Goal: Contribute content: Contribute content

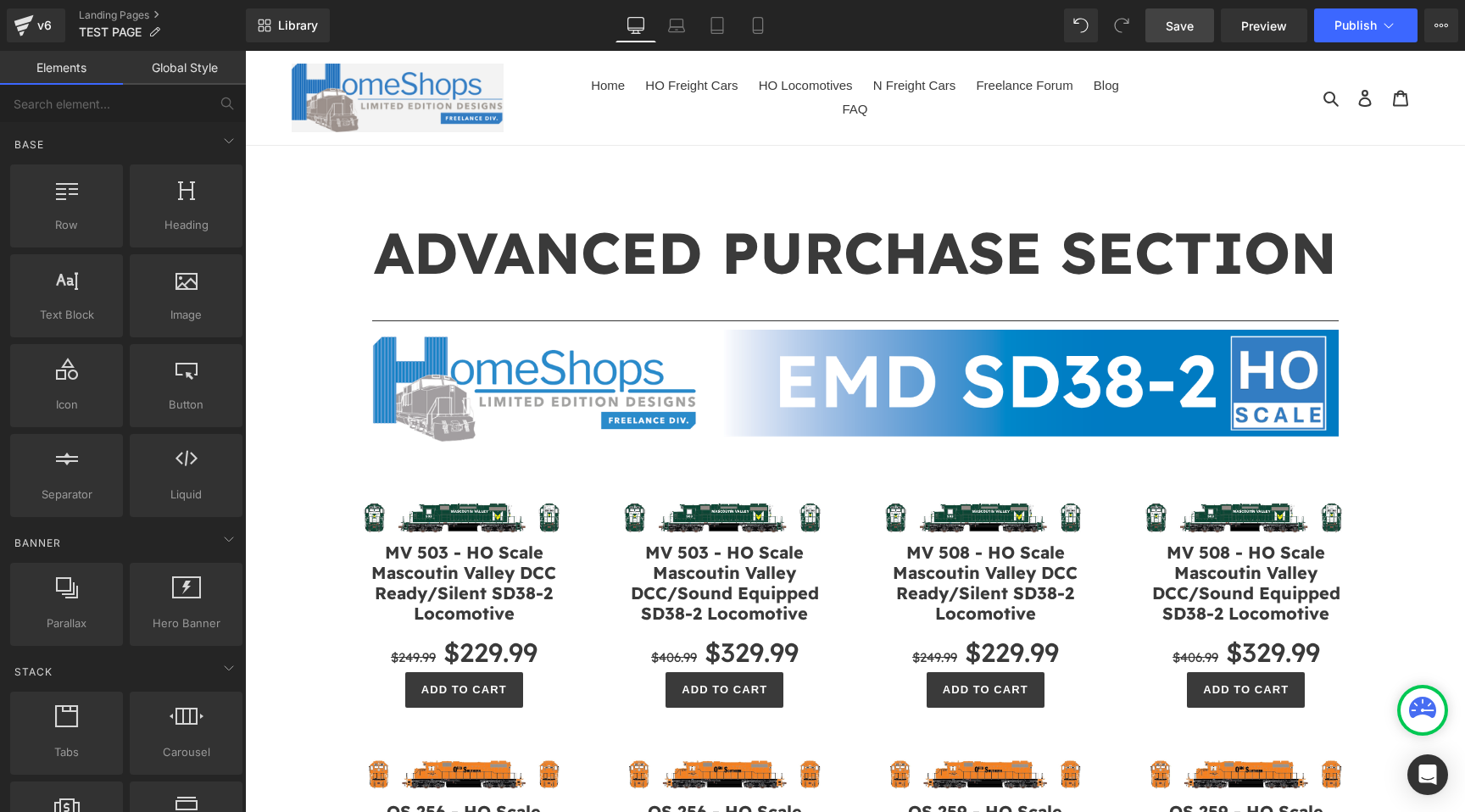
click at [1176, 30] on span "Save" at bounding box center [1180, 25] width 28 height 18
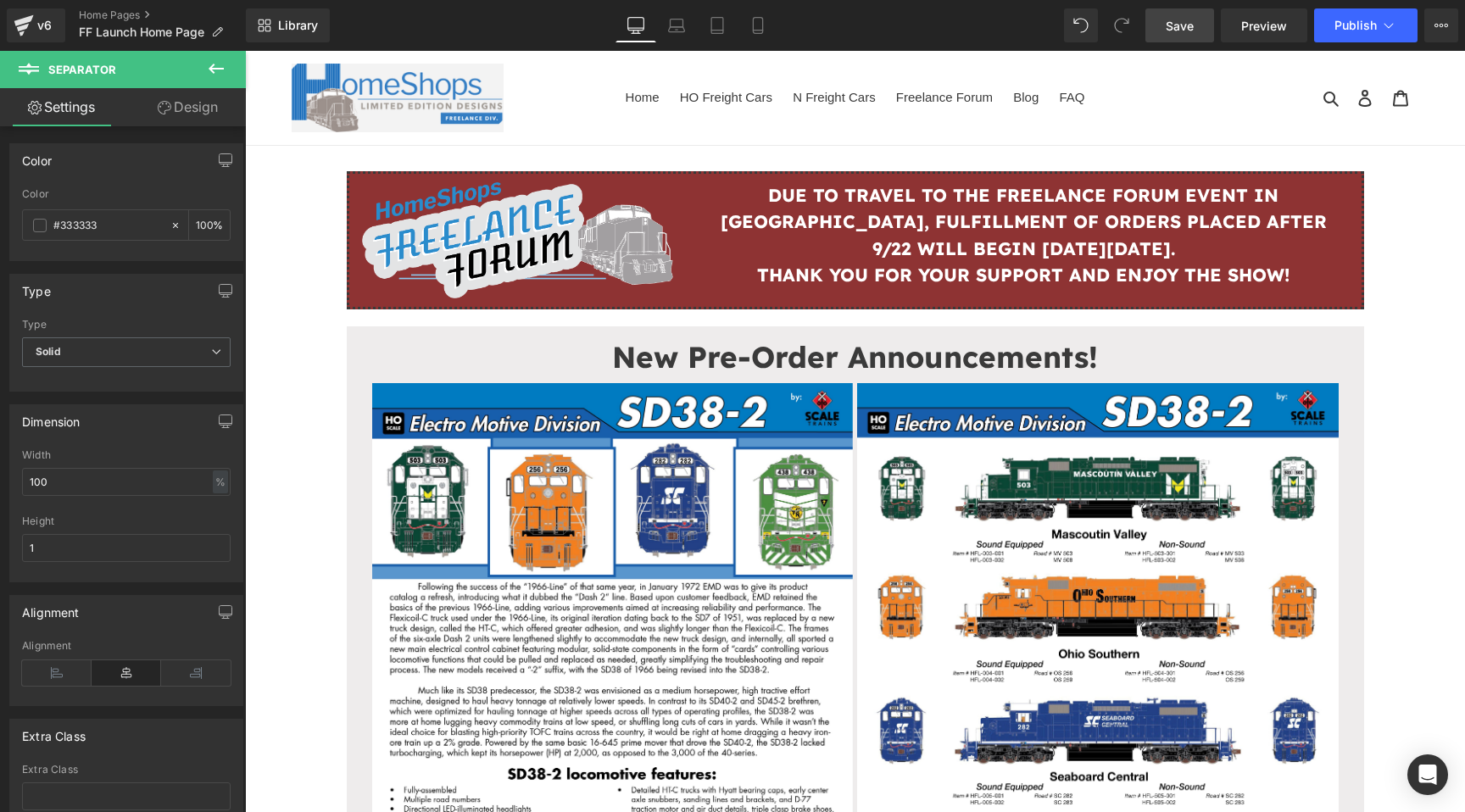
click at [1158, 12] on link "Save" at bounding box center [1179, 25] width 69 height 34
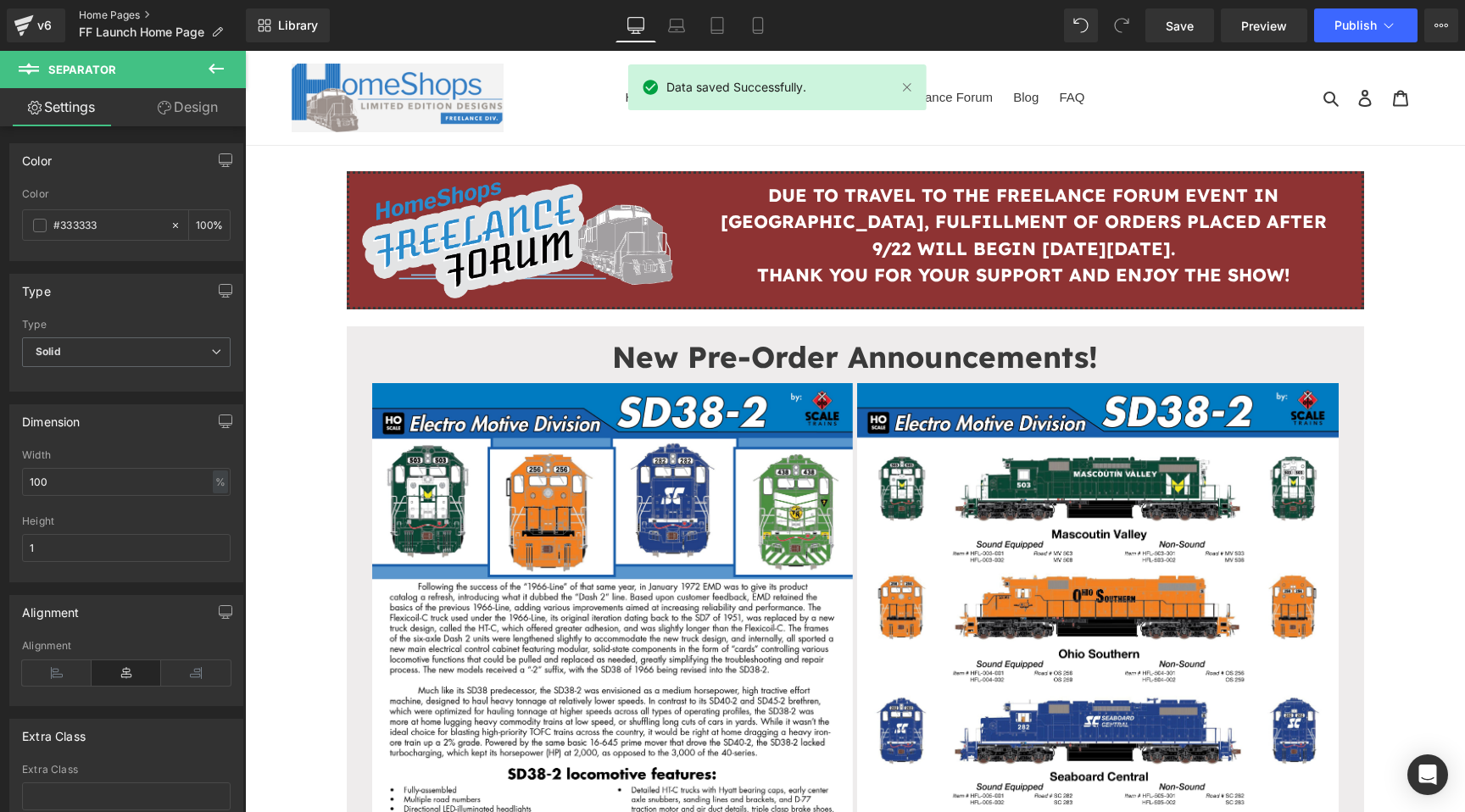
click at [91, 8] on link "Home Pages" at bounding box center [162, 15] width 167 height 13
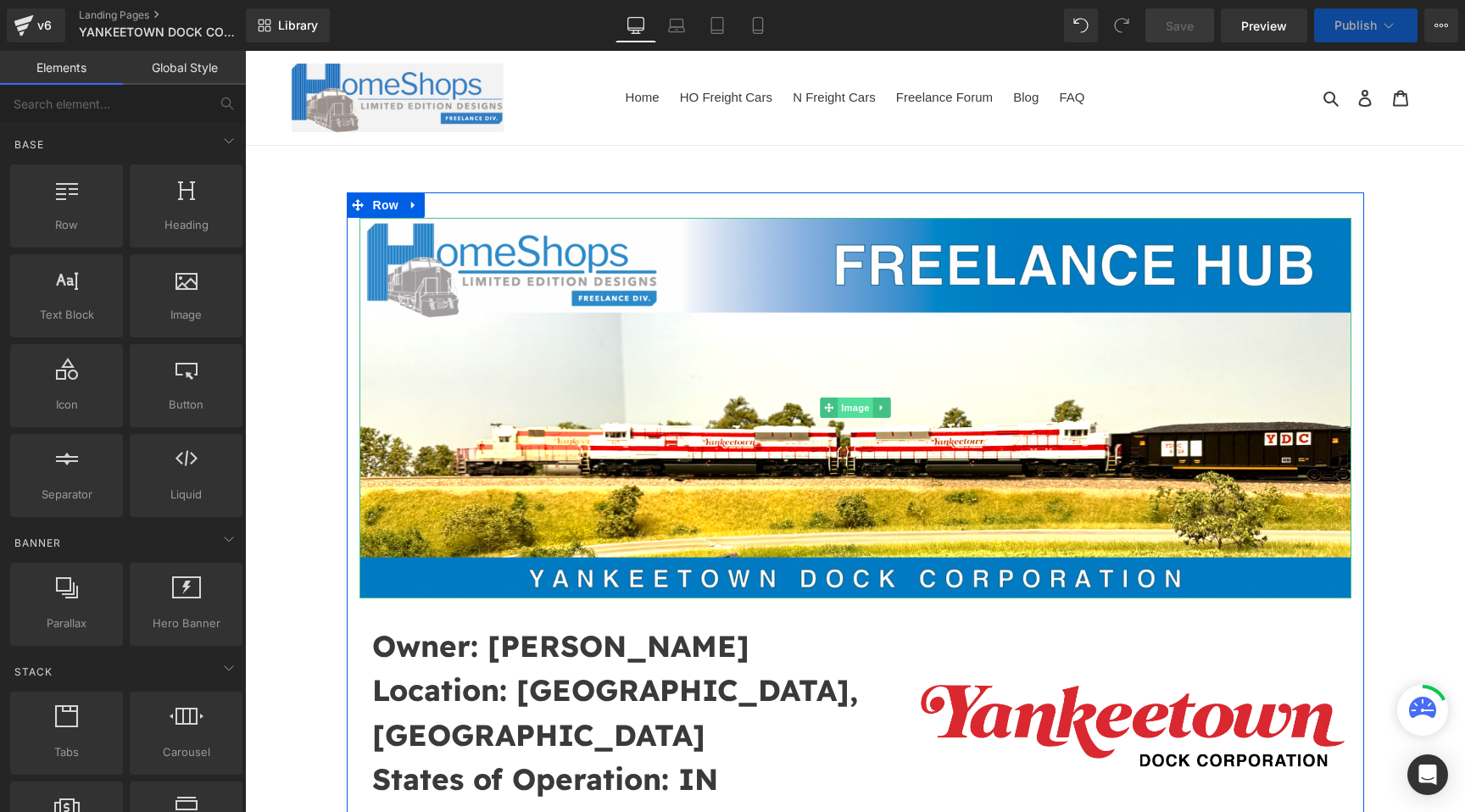
click at [860, 417] on span "Image" at bounding box center [855, 408] width 36 height 21
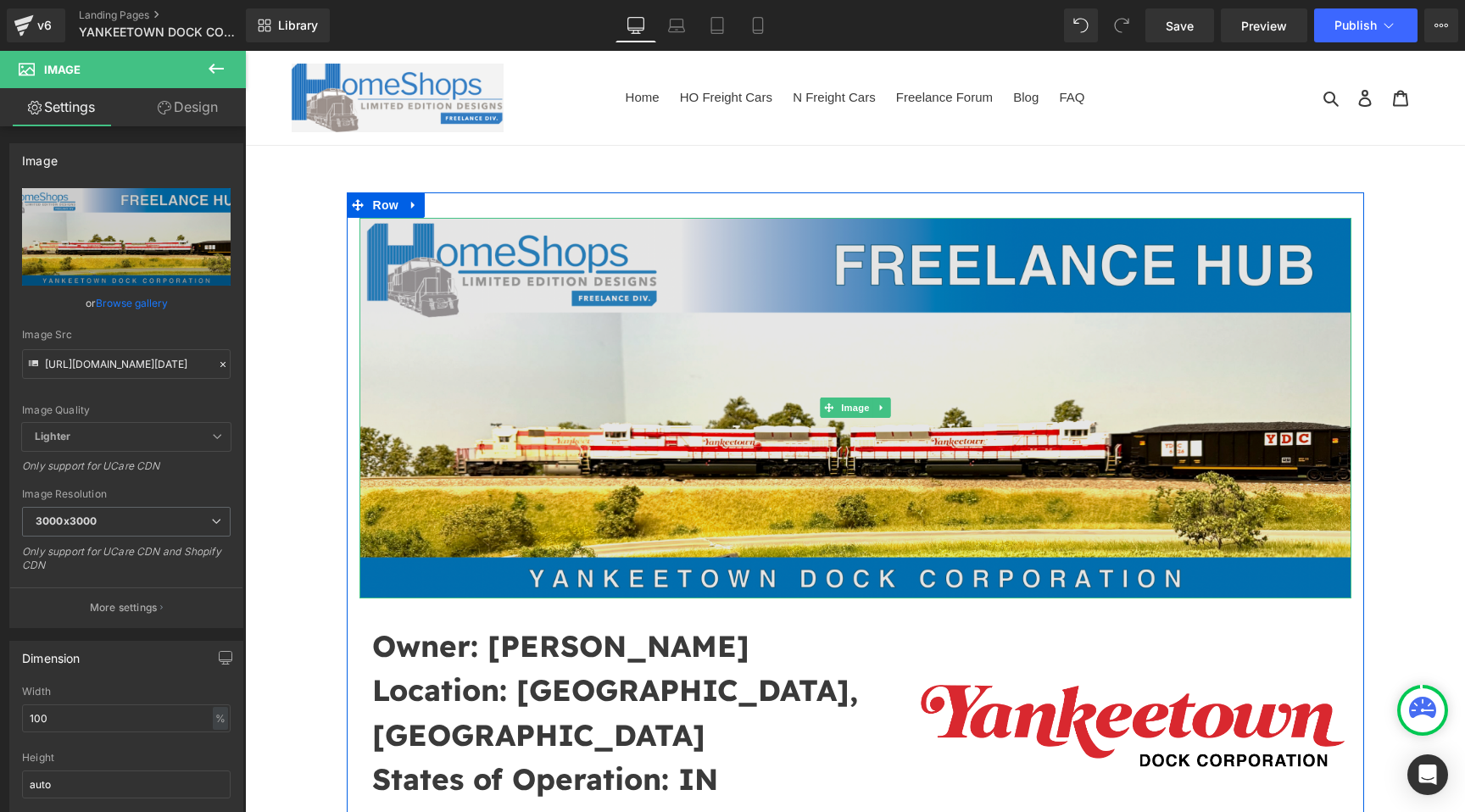
click at [853, 396] on img at bounding box center [855, 408] width 992 height 381
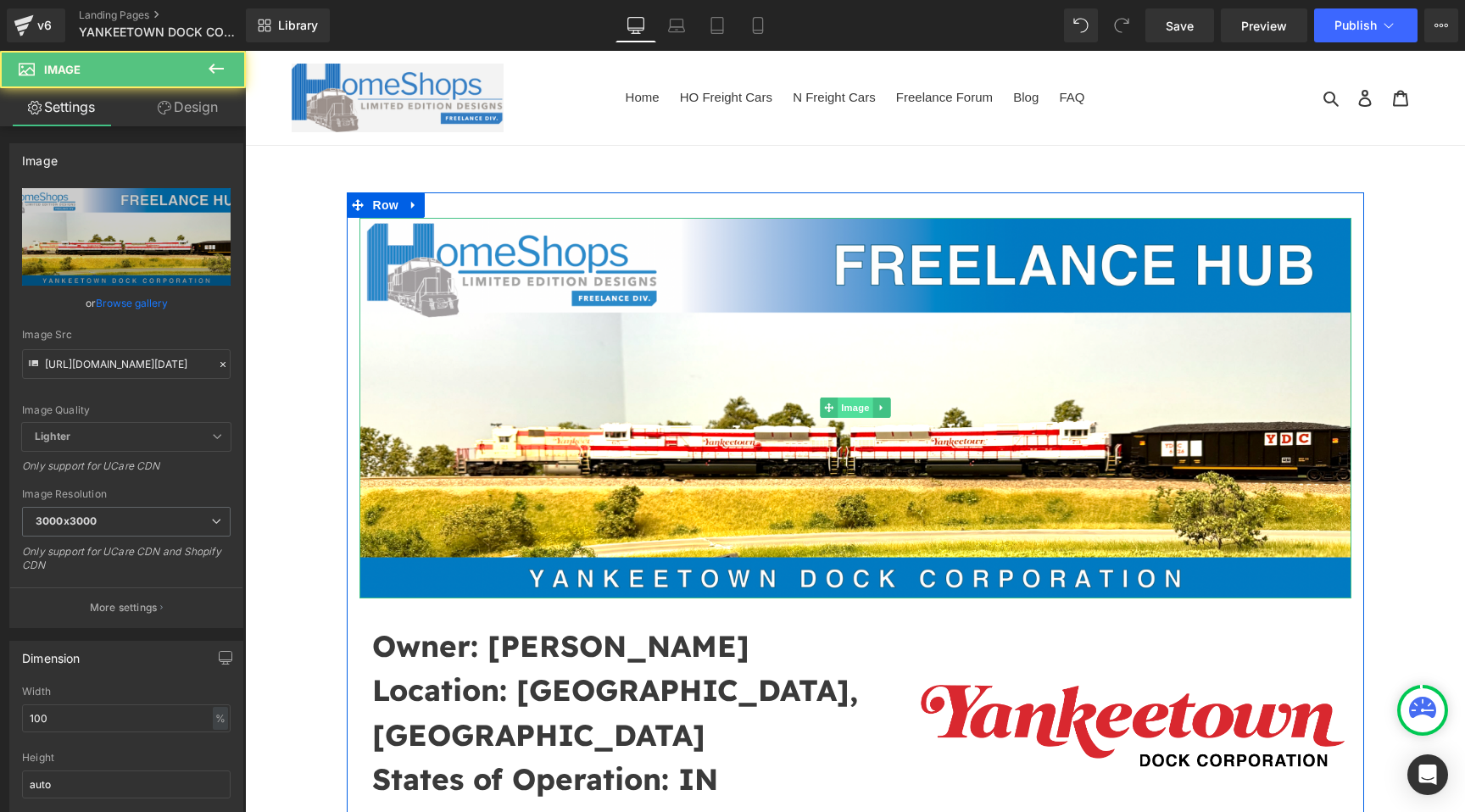
click at [855, 408] on span "Image" at bounding box center [855, 408] width 36 height 21
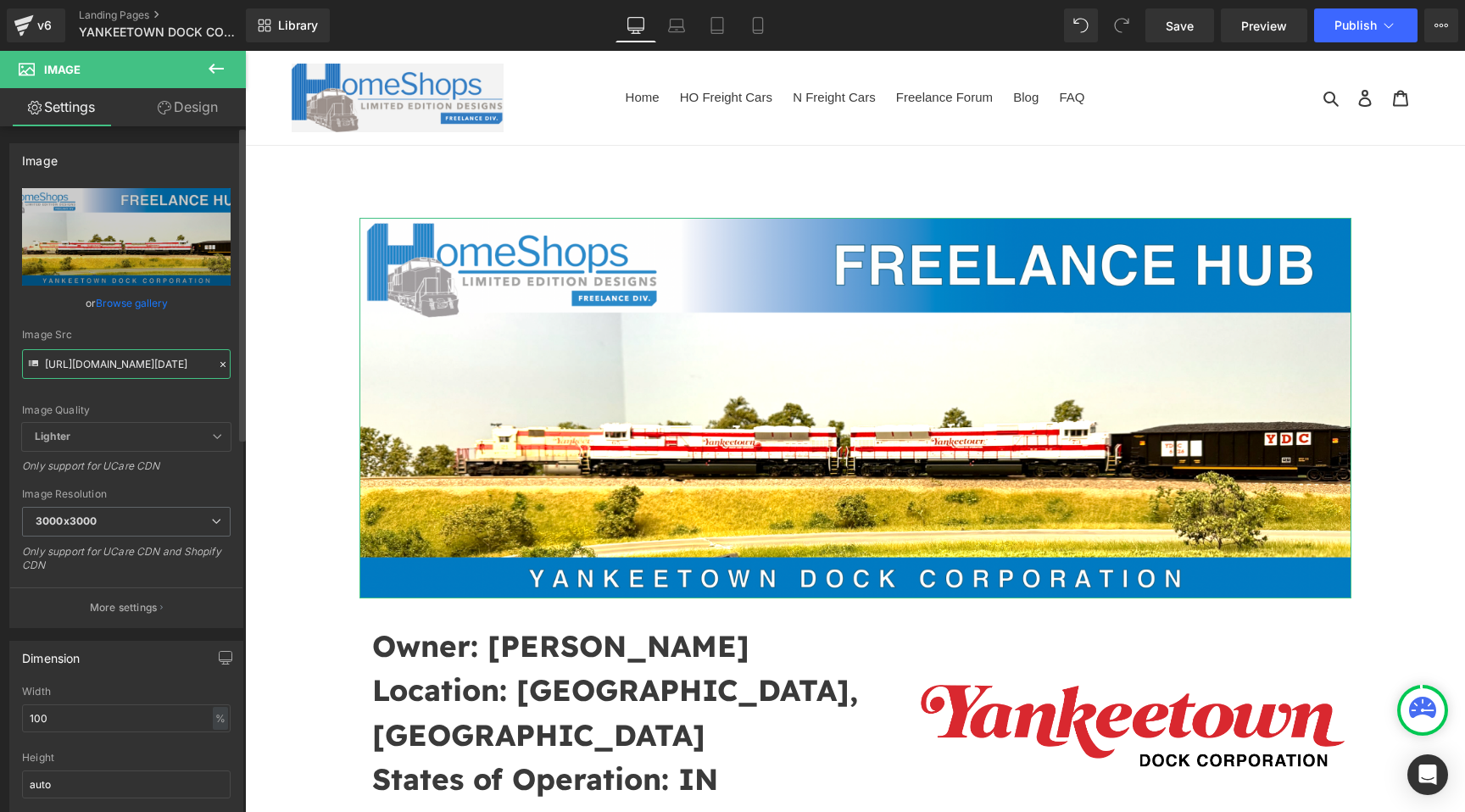
click at [116, 366] on input "https://cdn.shopify.com/s/files/1/0552/5425/3750/files/Screenshot_2025-09-22_at…" at bounding box center [126, 364] width 209 height 30
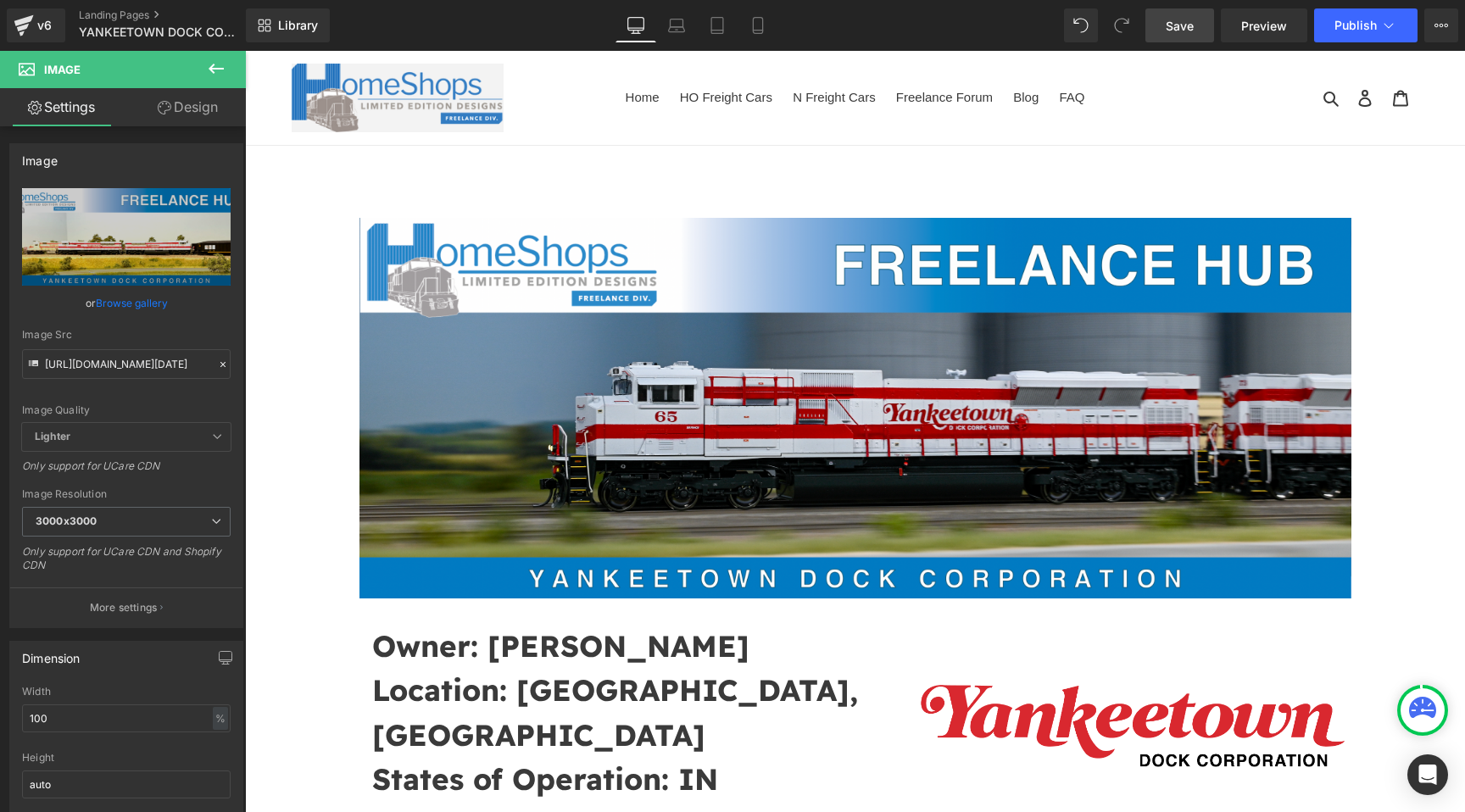
drag, startPoint x: 1173, startPoint y: 22, endPoint x: 931, endPoint y: 0, distance: 243.0
click at [1173, 22] on span "Save" at bounding box center [1180, 25] width 28 height 18
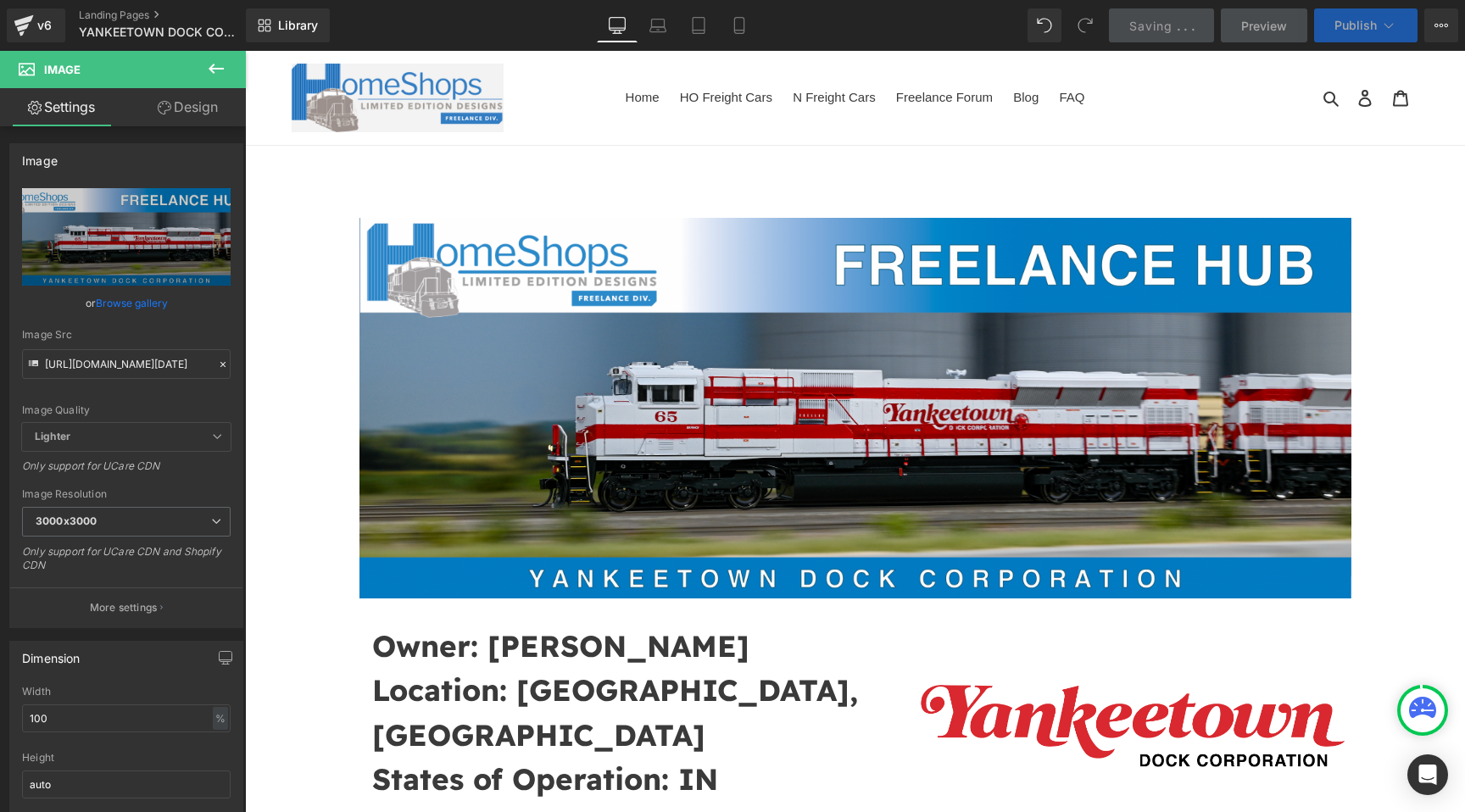
type input "https://cdn.shopify.com/s/files/1/0552/5425/3750/files/Screenshot_2025-09-23_at…"
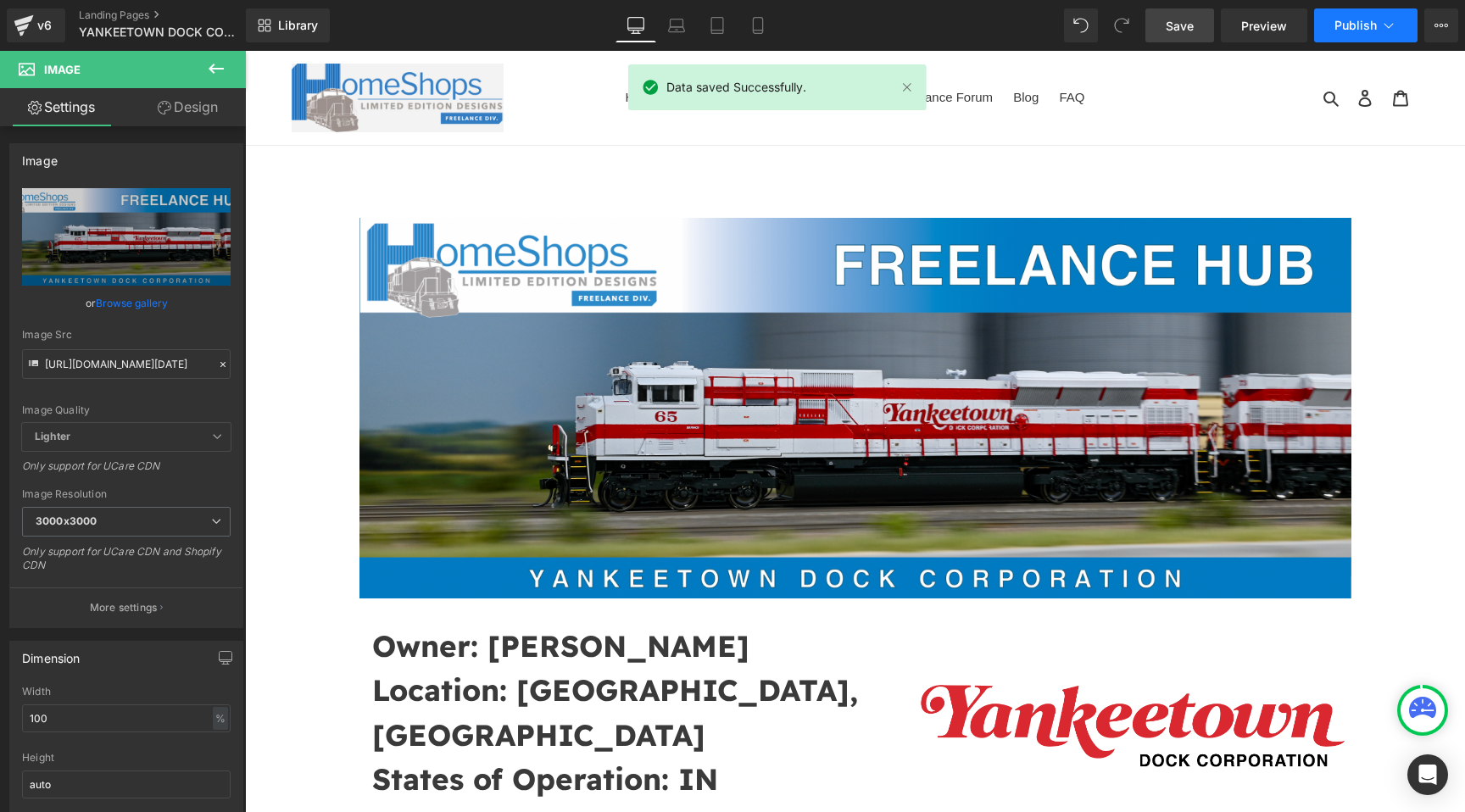
click at [1354, 20] on span "Publish" at bounding box center [1355, 25] width 42 height 13
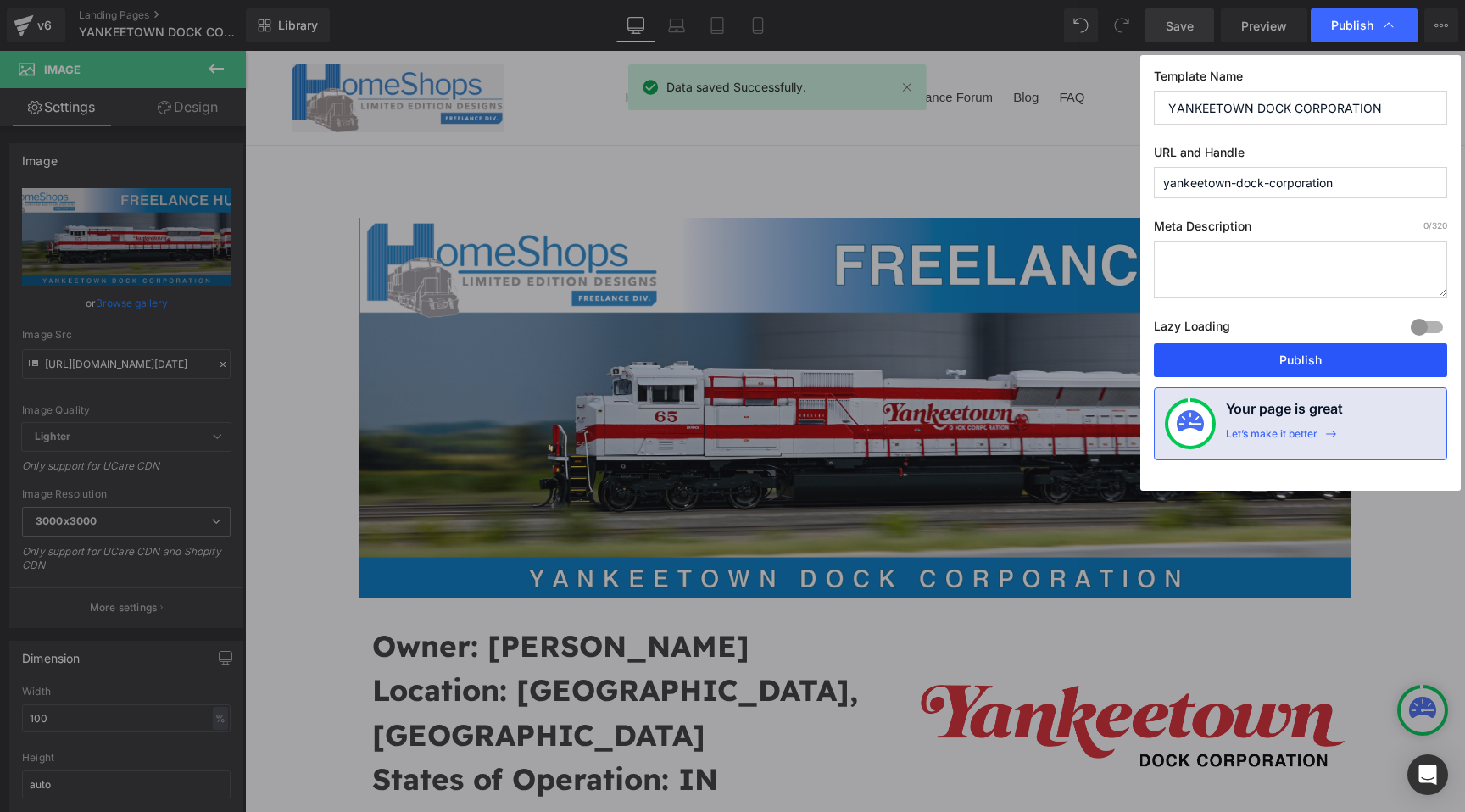
click at [1315, 360] on button "Publish" at bounding box center [1300, 360] width 294 height 34
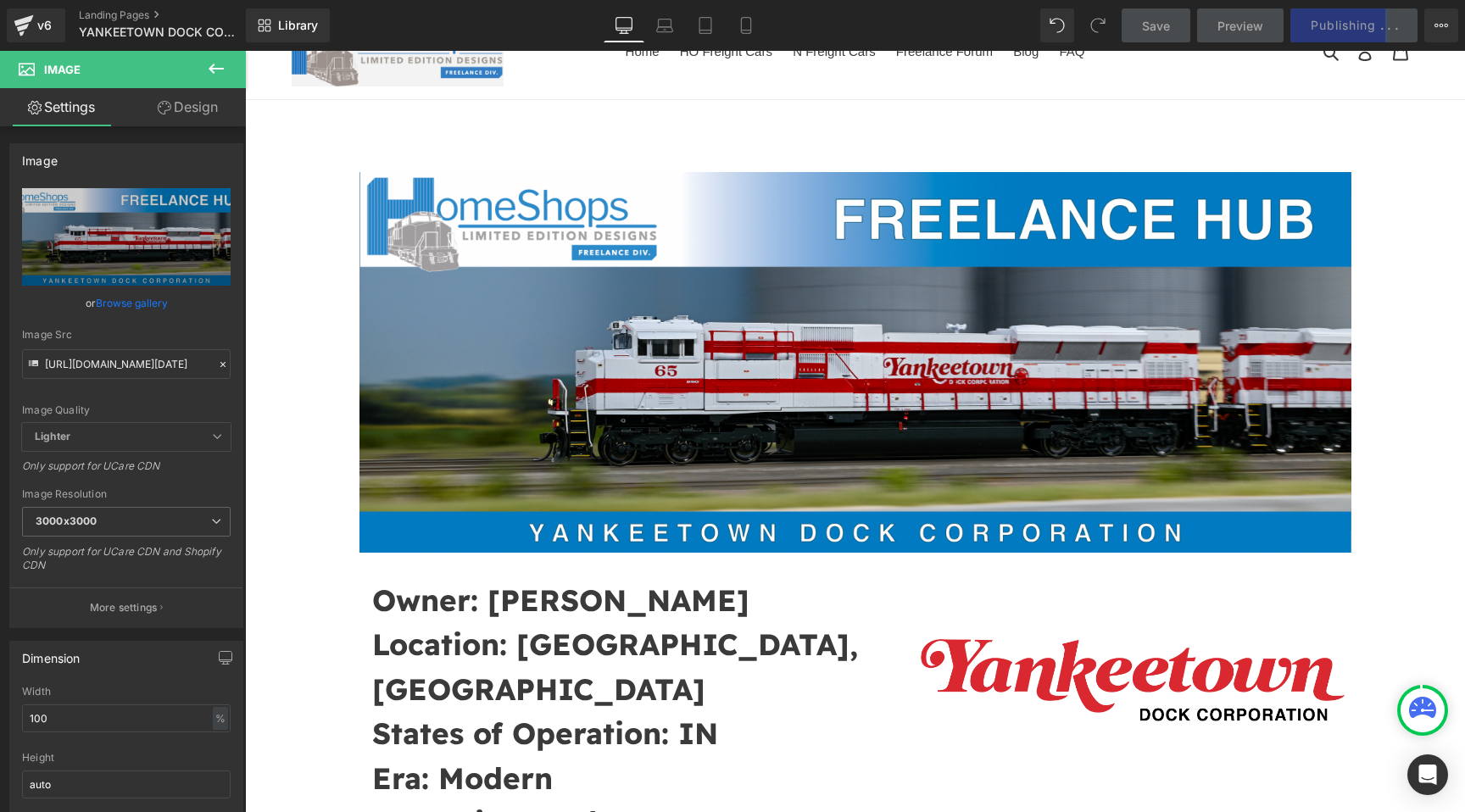
scroll to position [63, 0]
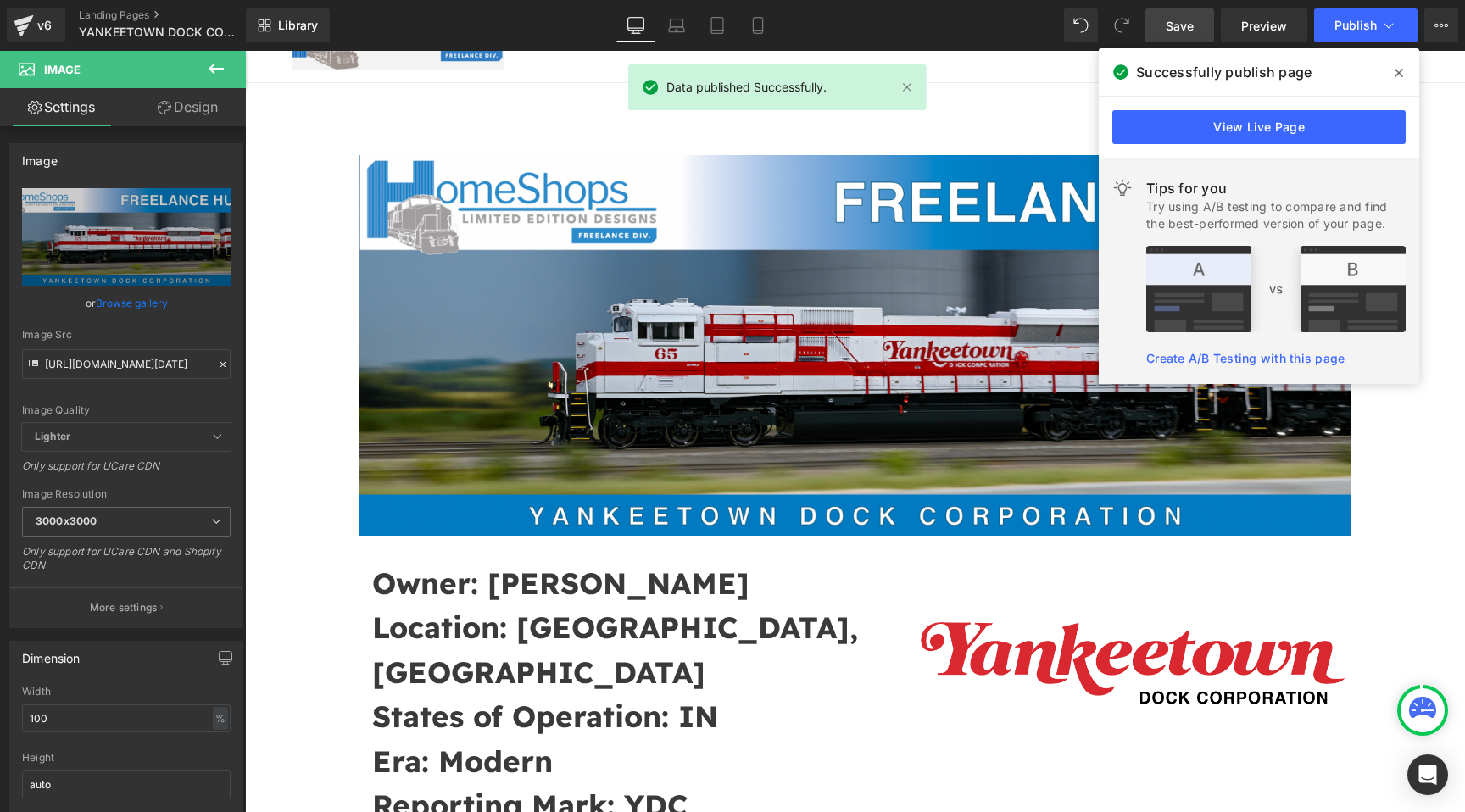
click at [1391, 75] on span at bounding box center [1398, 72] width 27 height 27
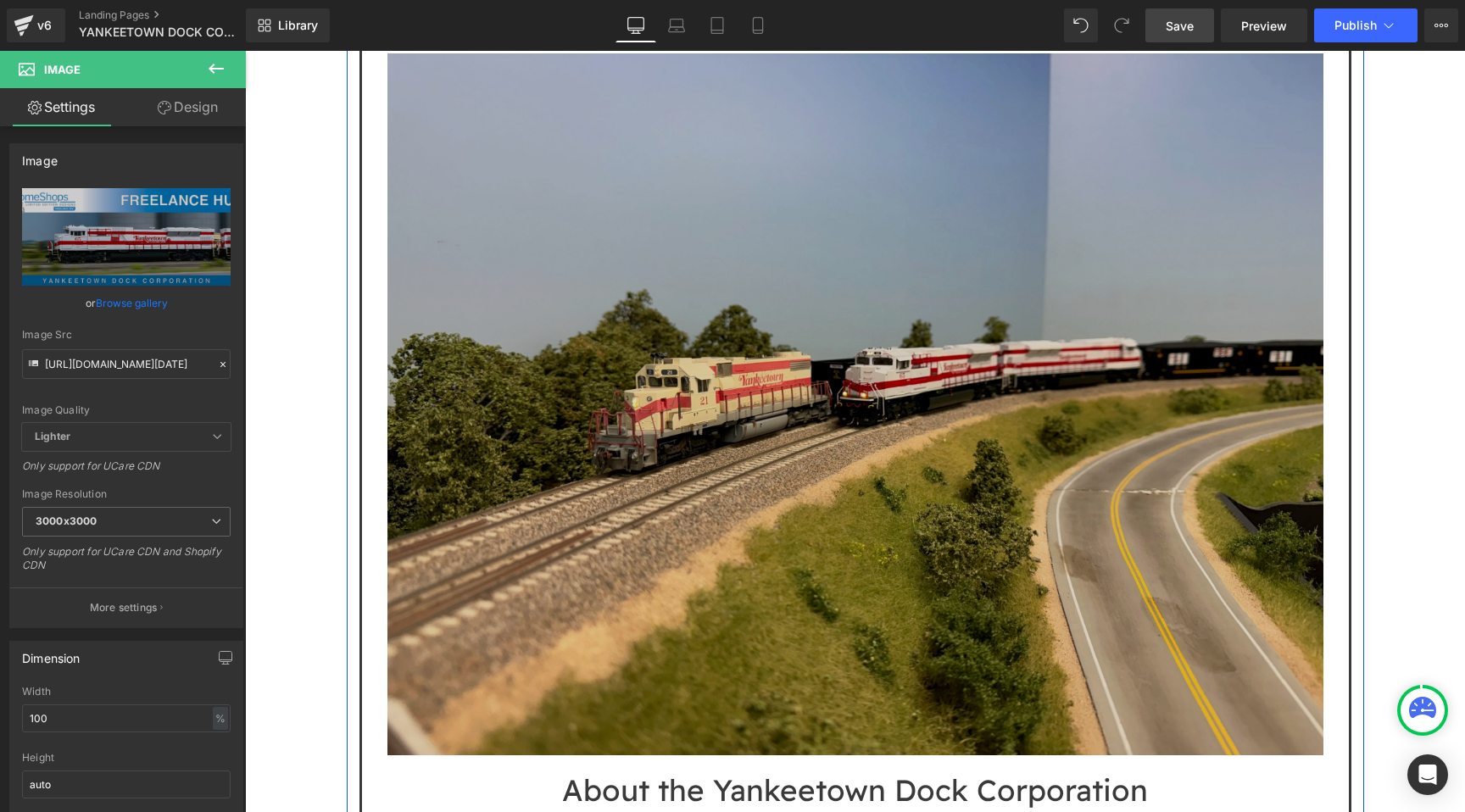
scroll to position [875, 0]
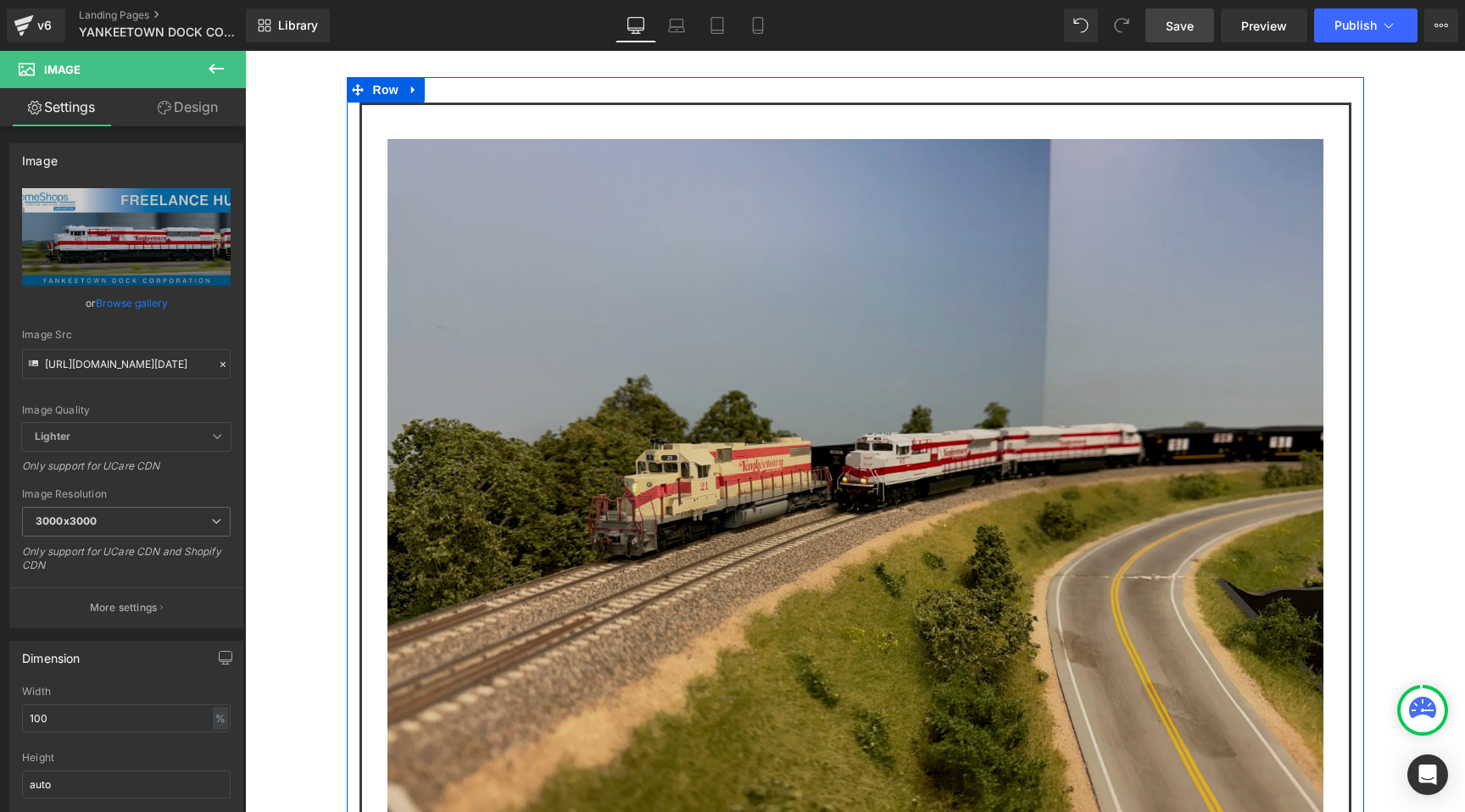
click at [849, 489] on img at bounding box center [855, 490] width 936 height 702
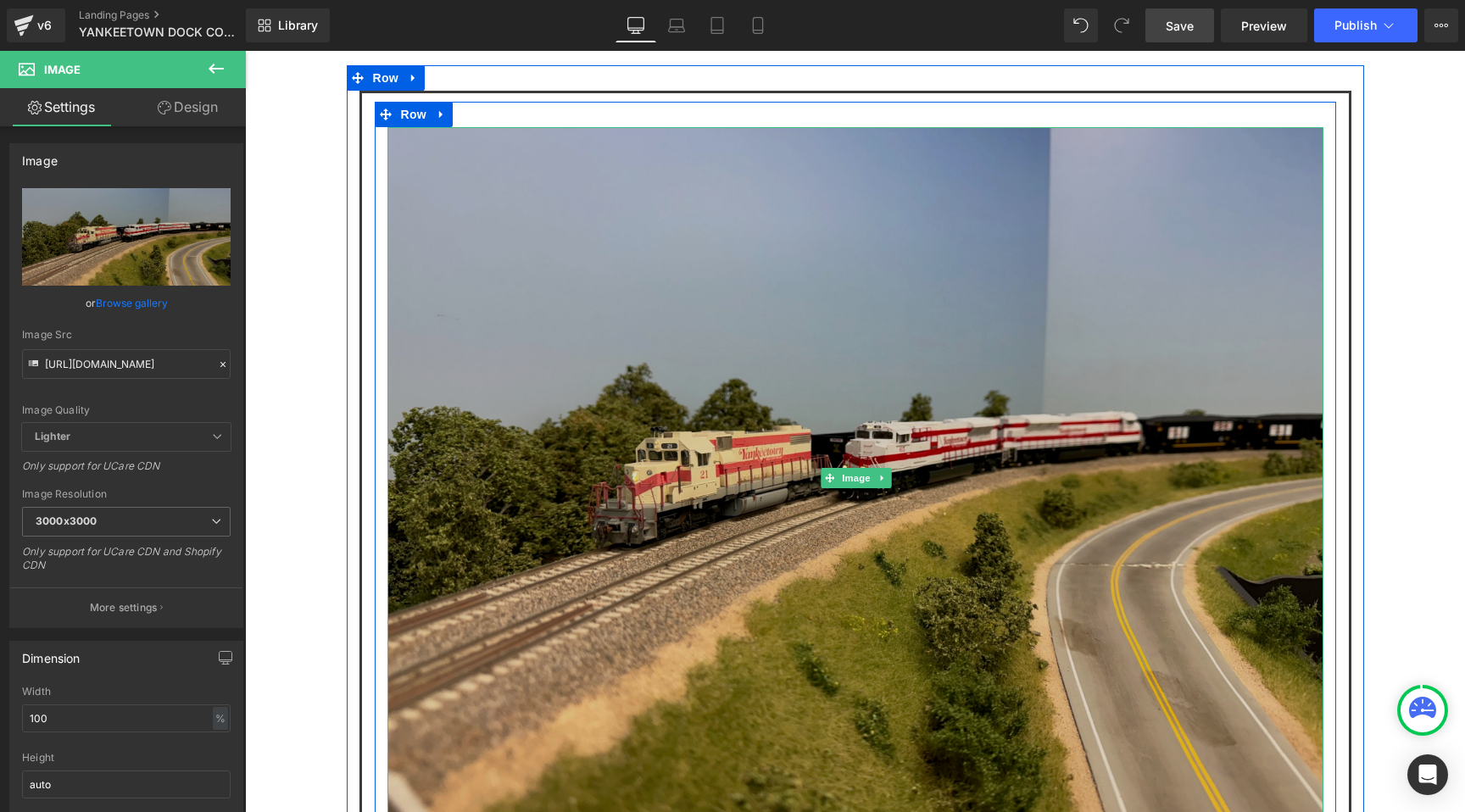
scroll to position [762, 0]
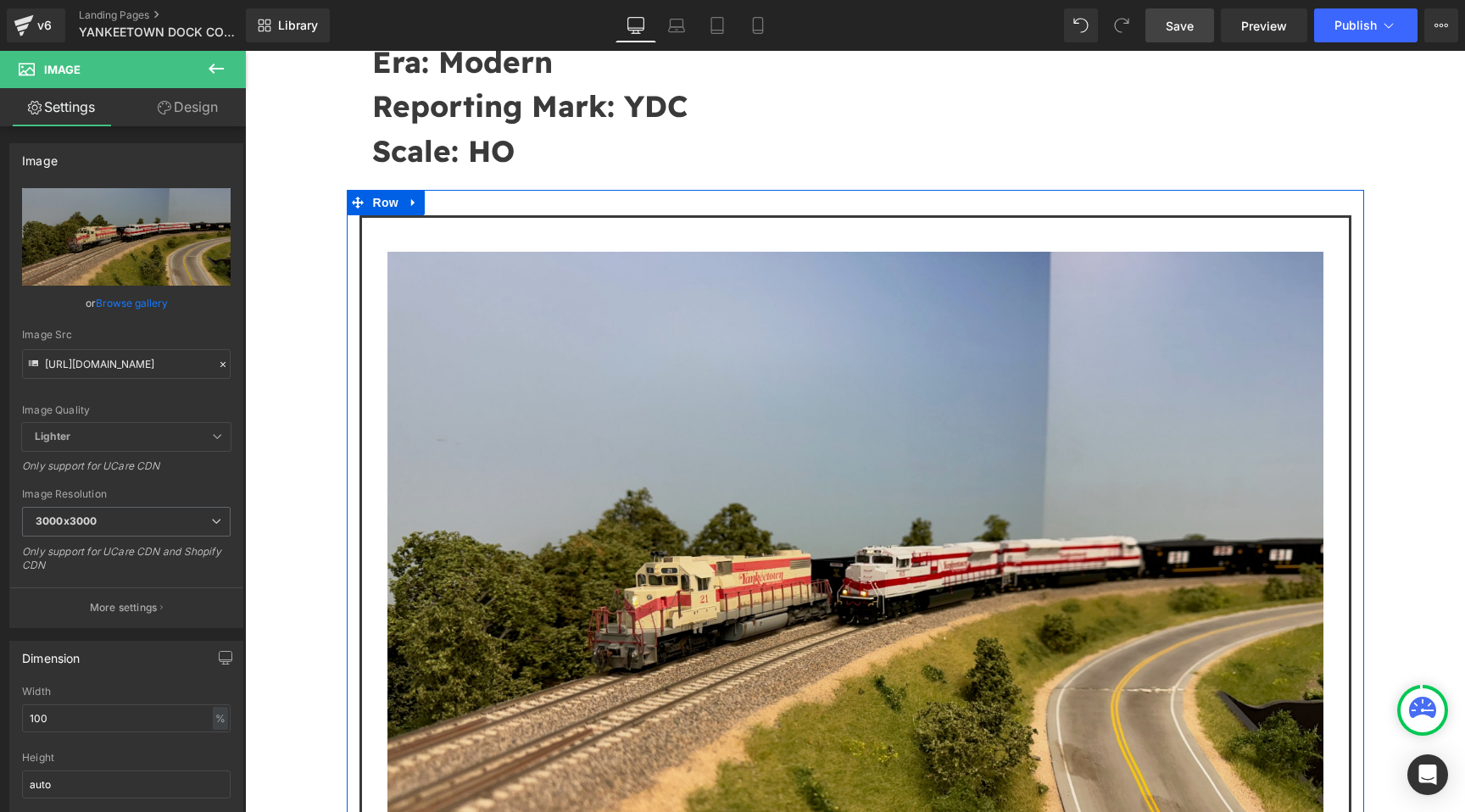
drag, startPoint x: 733, startPoint y: 208, endPoint x: 733, endPoint y: 158, distance: 50.0
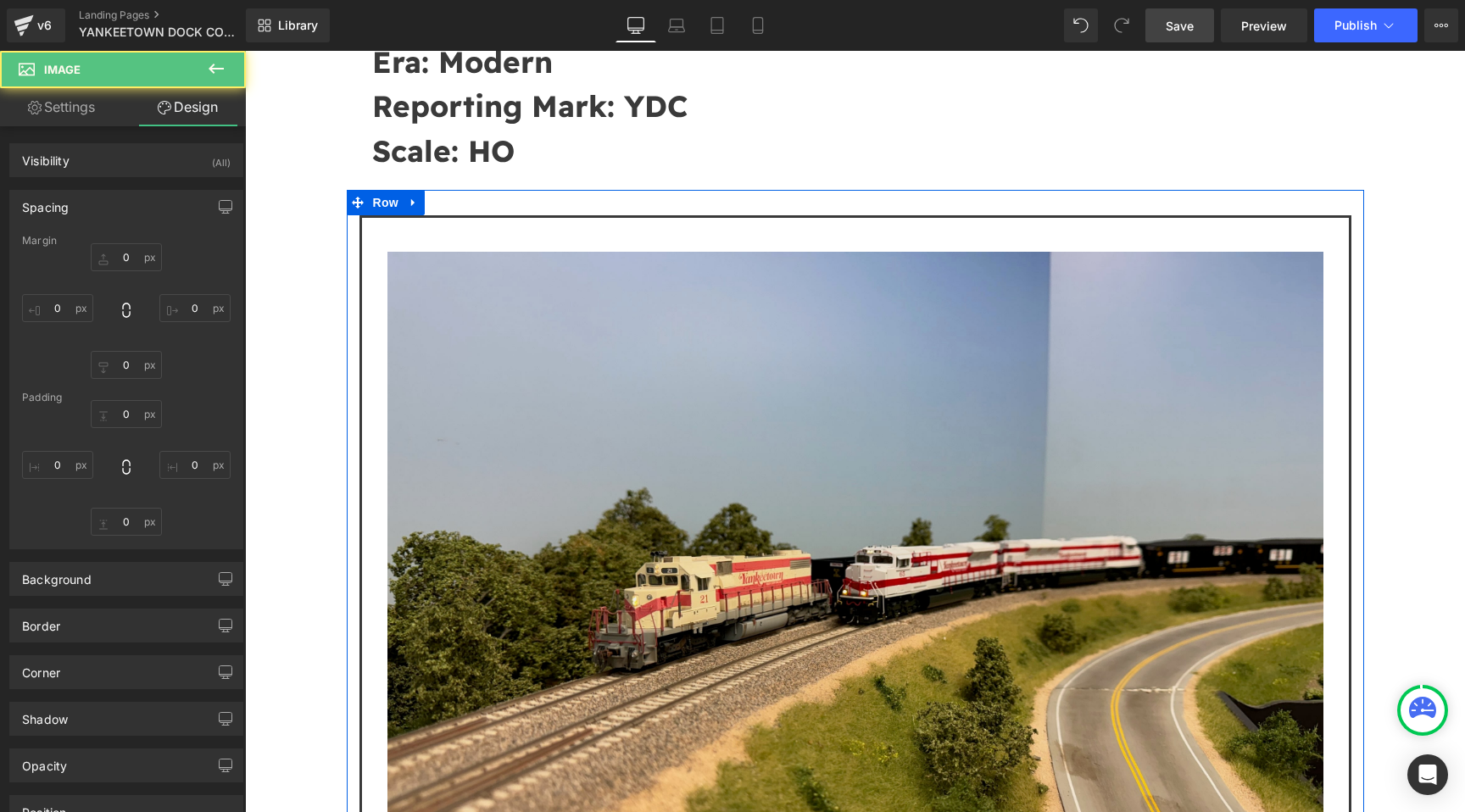
type input "0"
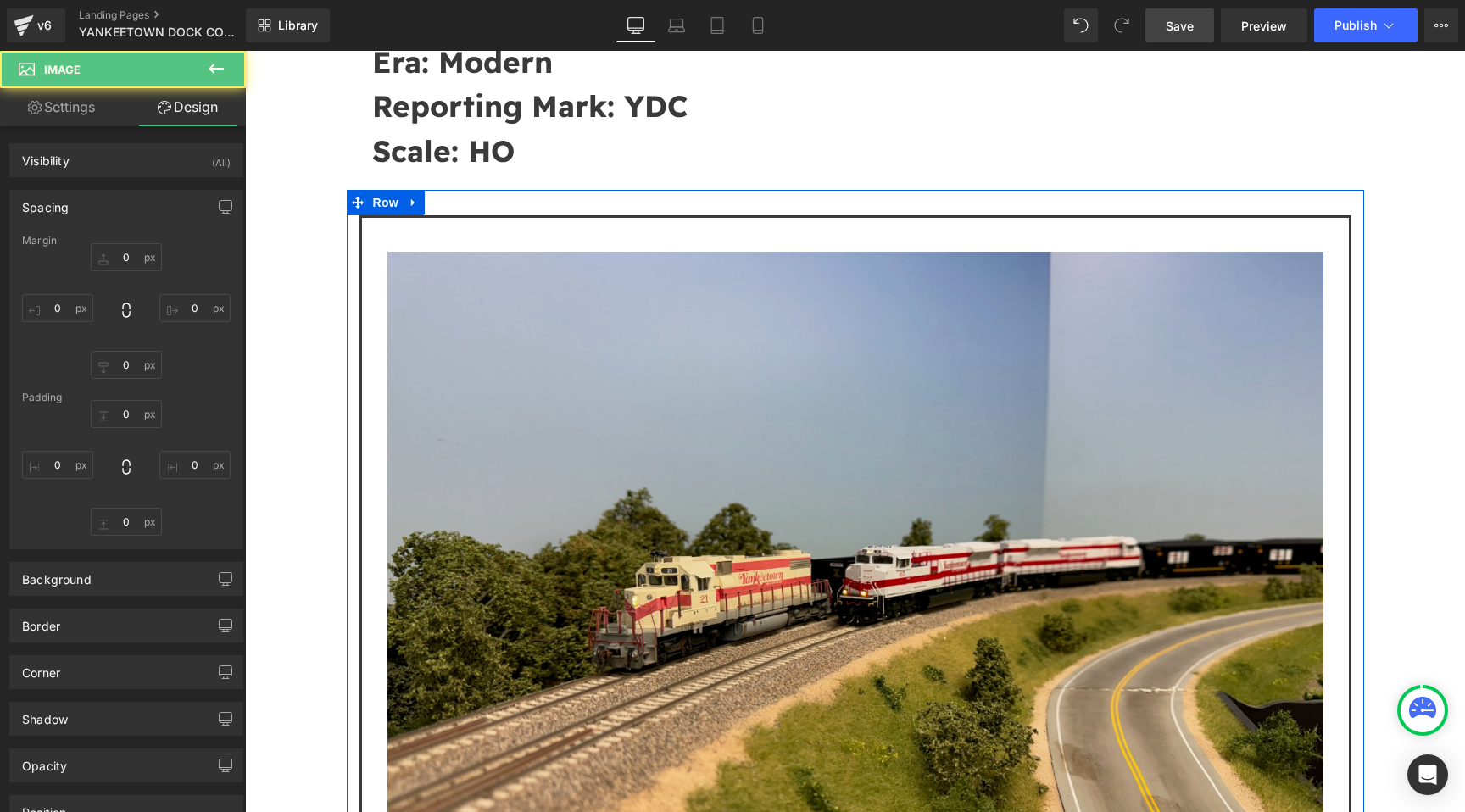
type input "0"
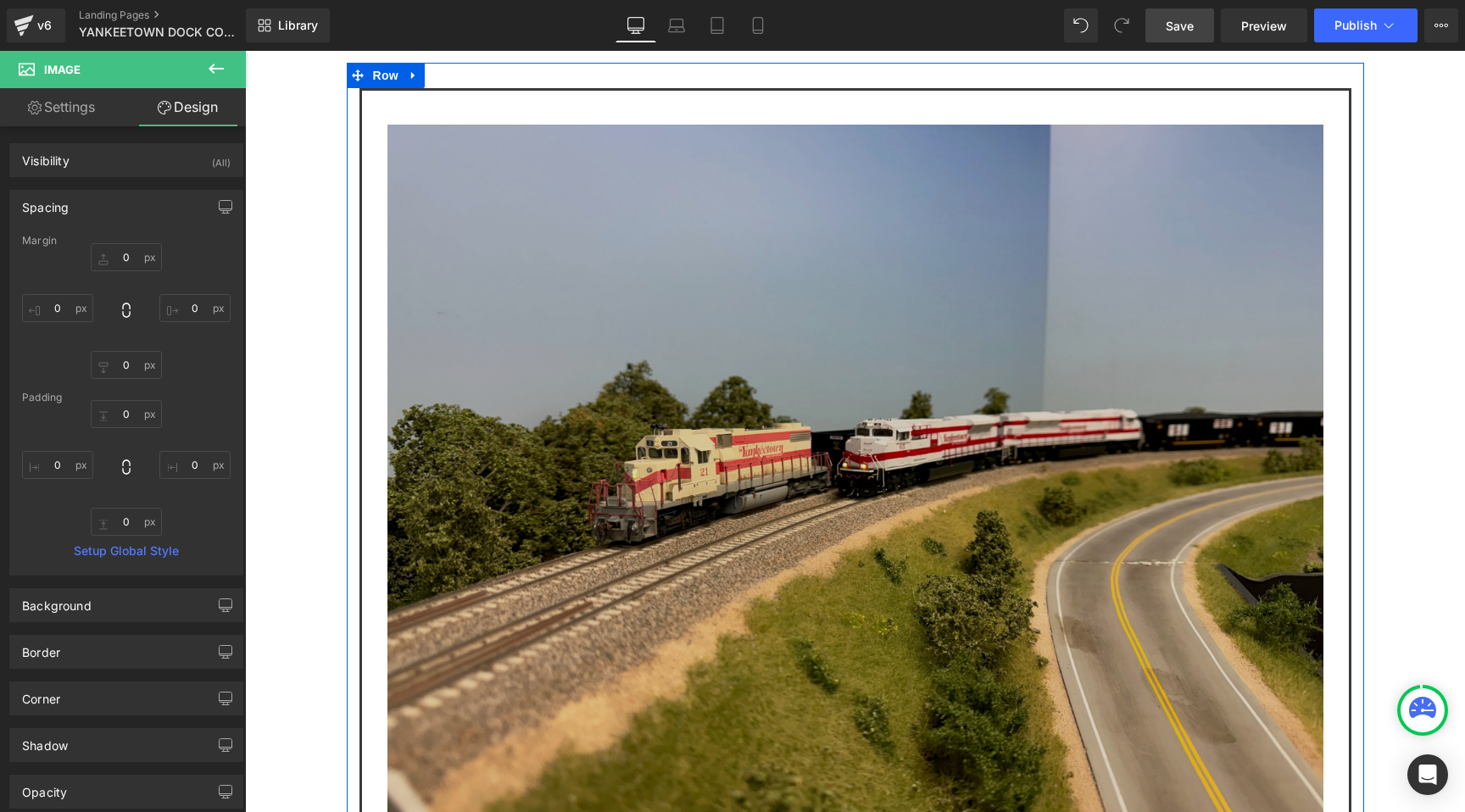
scroll to position [825, 0]
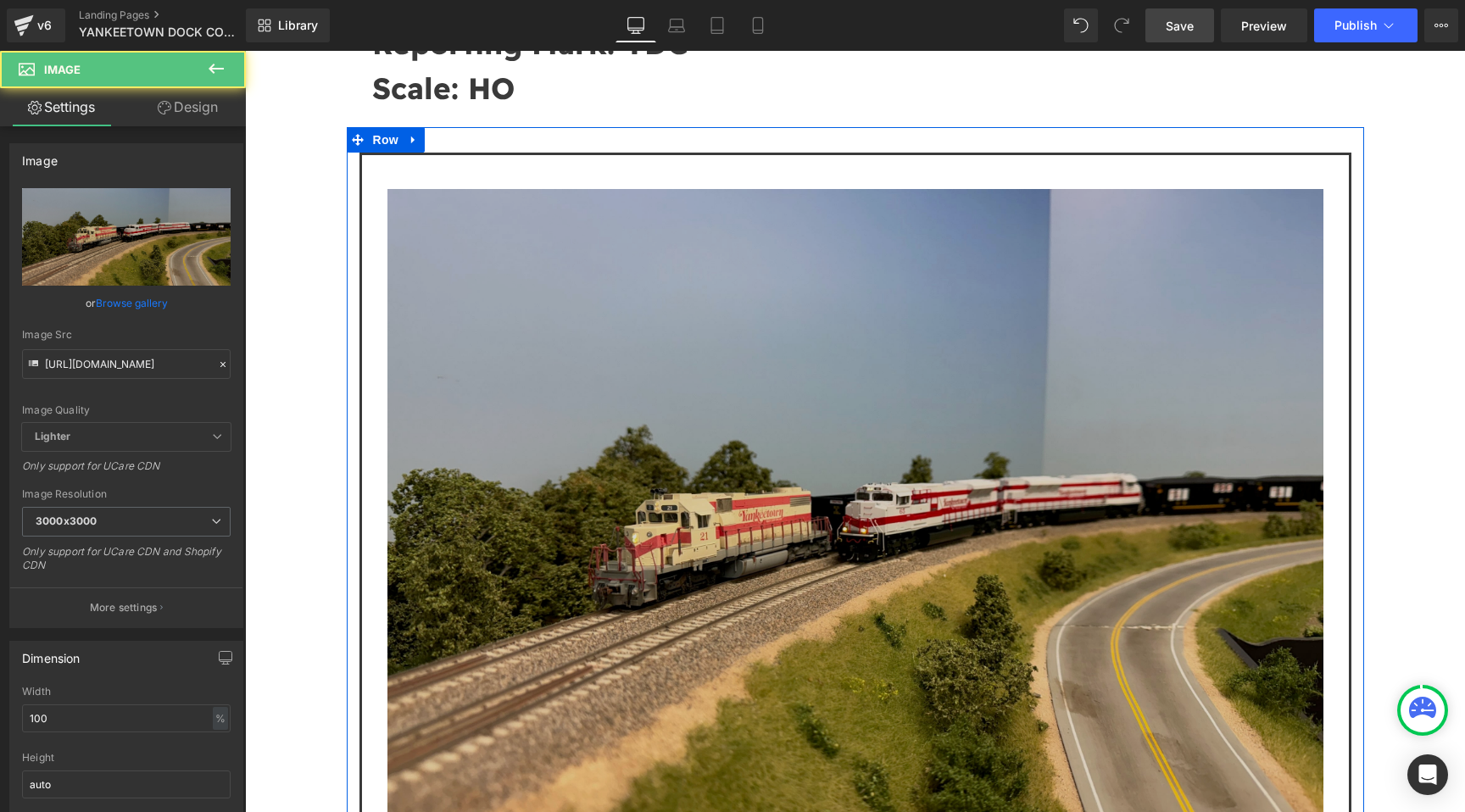
click at [498, 305] on img at bounding box center [855, 540] width 936 height 702
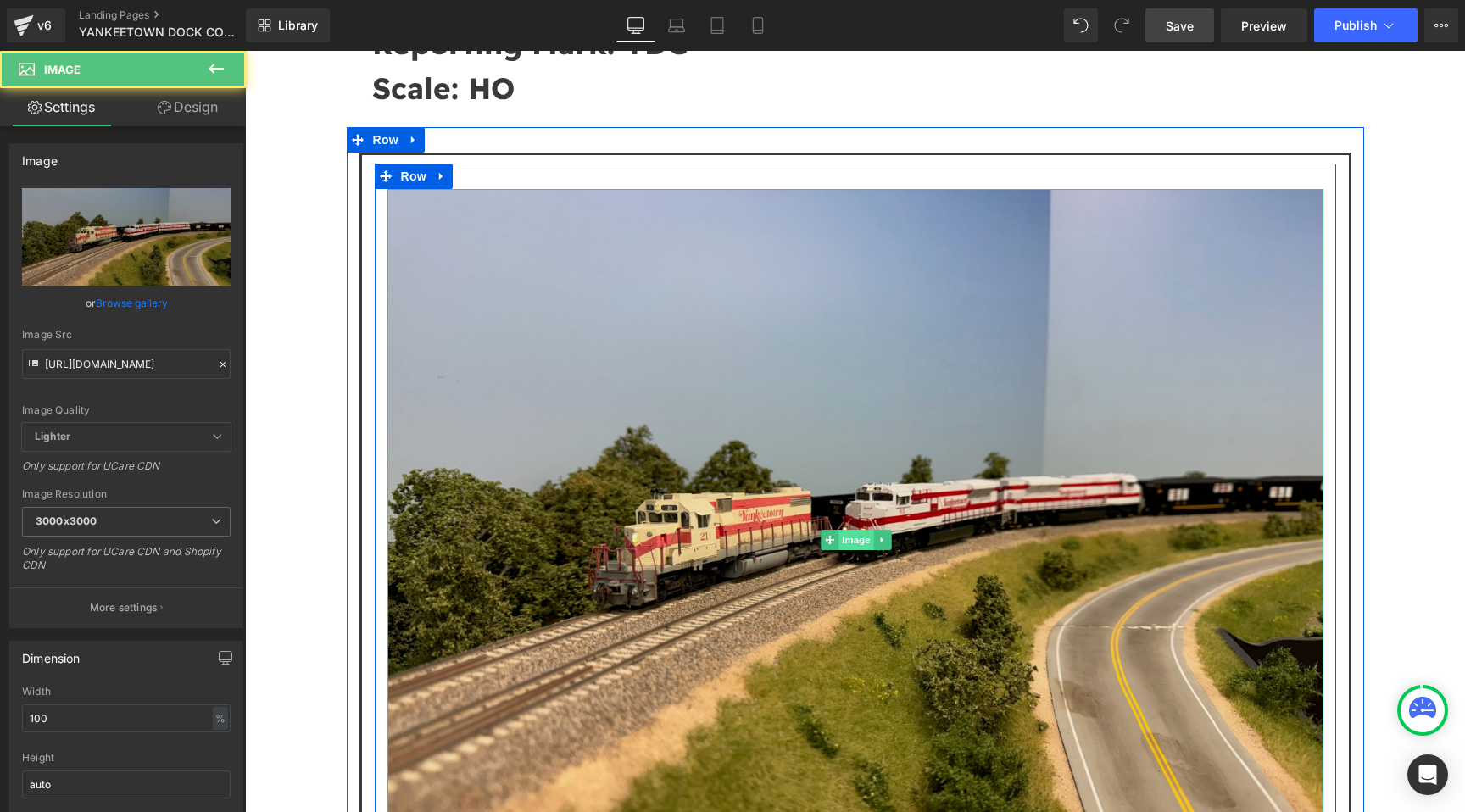
click at [844, 530] on span "Image" at bounding box center [856, 540] width 36 height 21
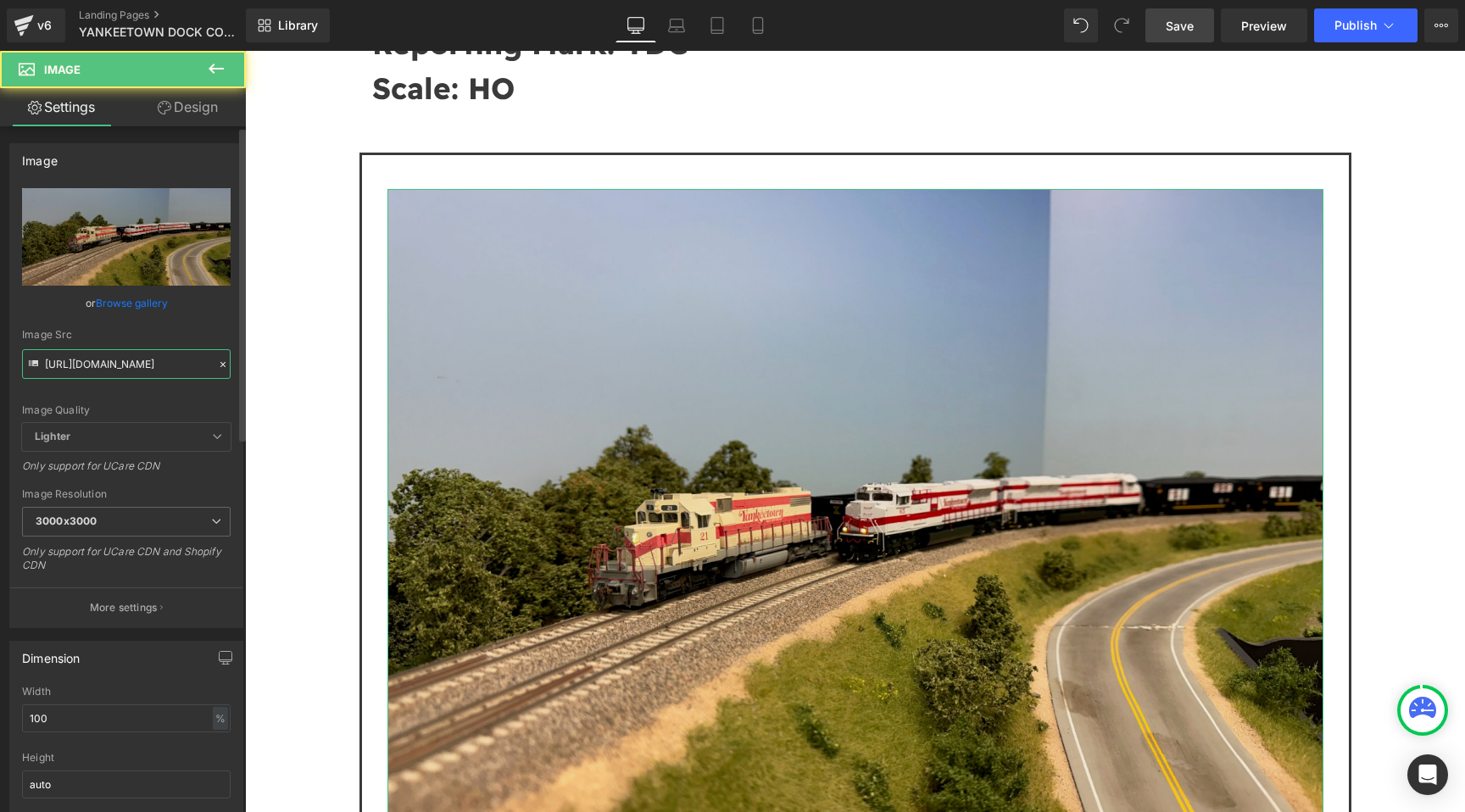
click at [86, 374] on input "https://cdn.shopify.com/s/files/1/0552/5425/3750/files/IMG_1875_jpg_3000x3000.j…" at bounding box center [126, 364] width 209 height 30
type input "https://cdn.shopify.com/s/files/1/0552/5425/3750/files/DSC0190.jpg?v=1758677288"
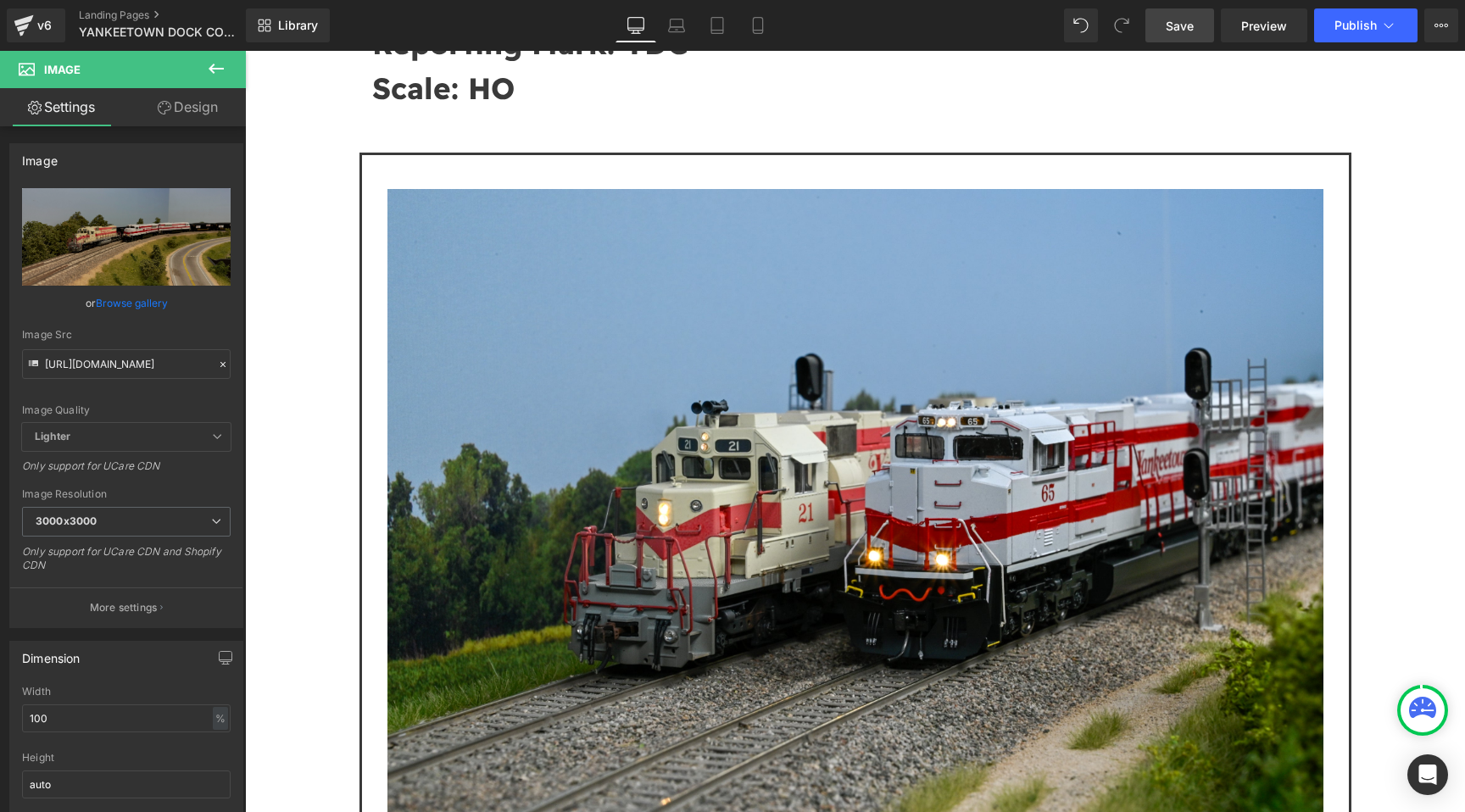
scroll to position [0, 0]
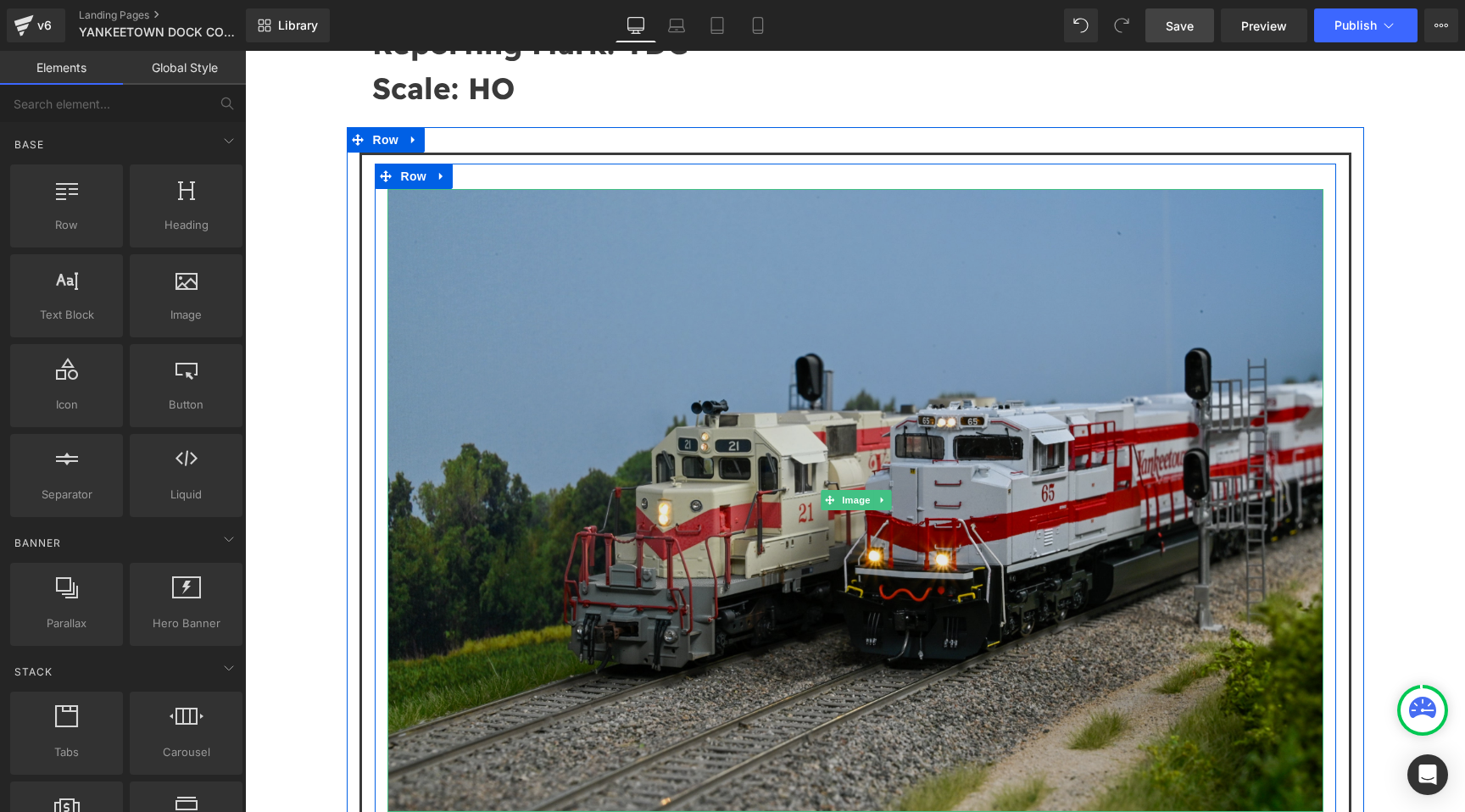
click at [552, 312] on img at bounding box center [855, 501] width 936 height 623
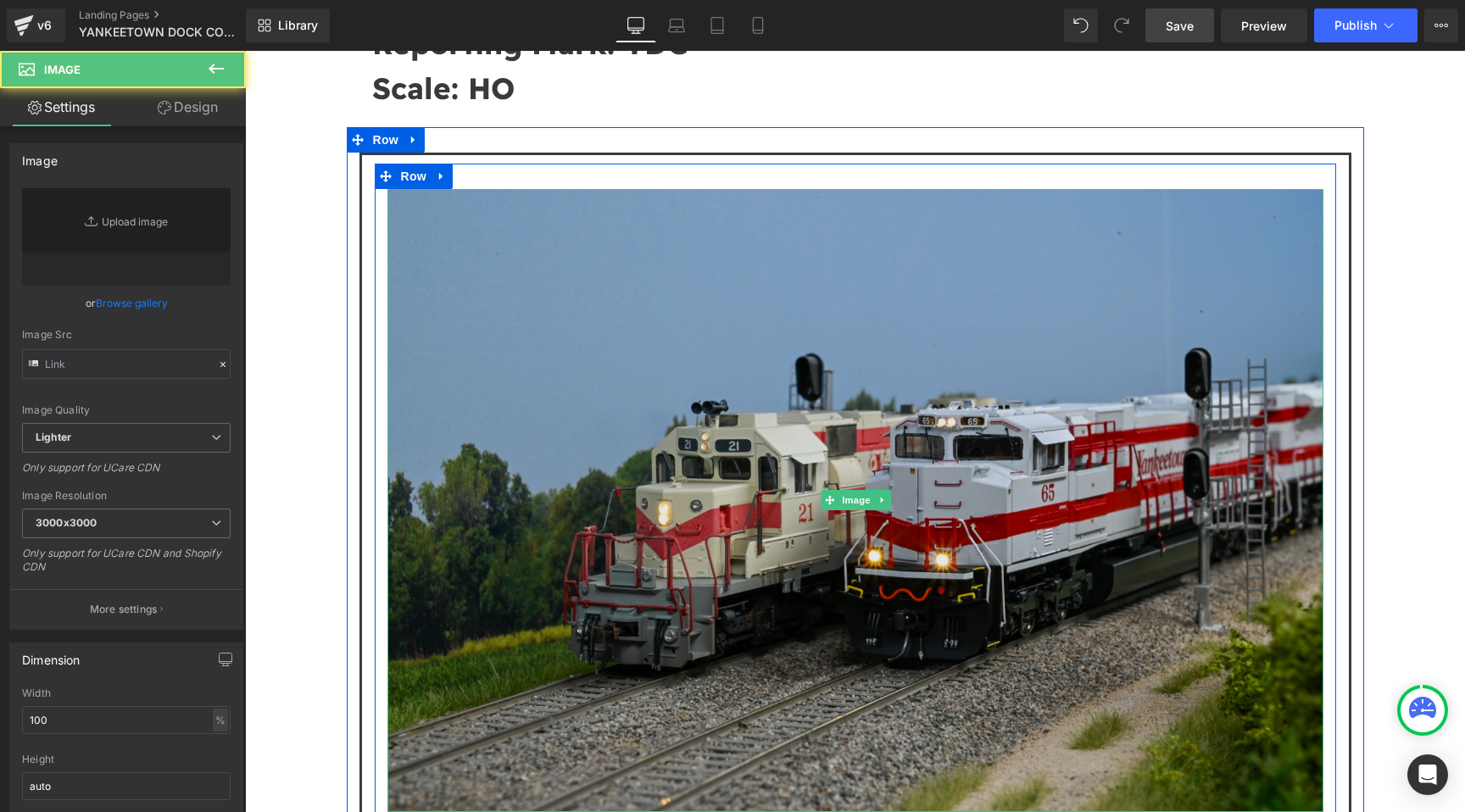
type input "https://cdn.shopify.com/s/files/1/0552/5425/3750/files/DSC0190_3000x3000.jpg?v=…"
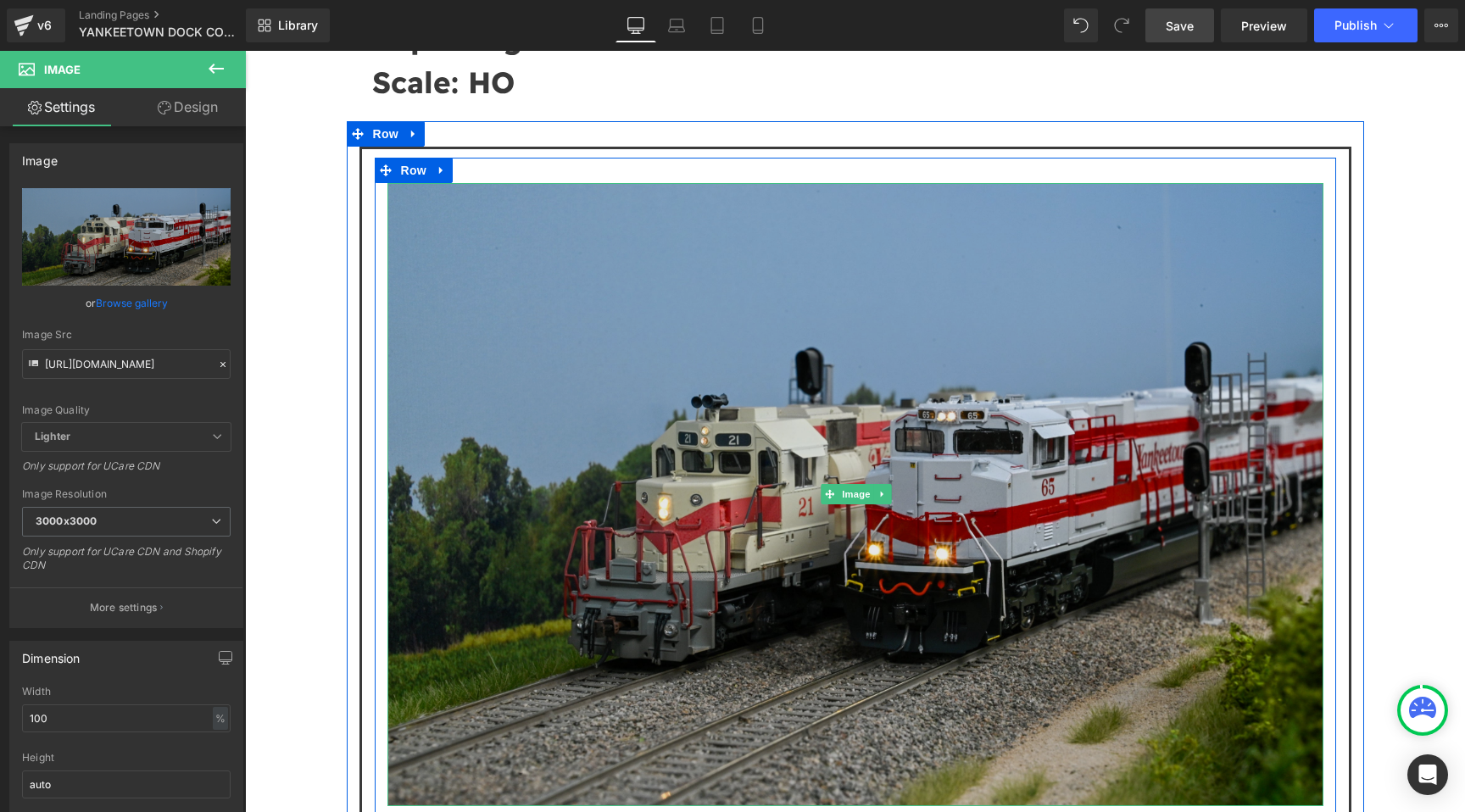
scroll to position [798, 0]
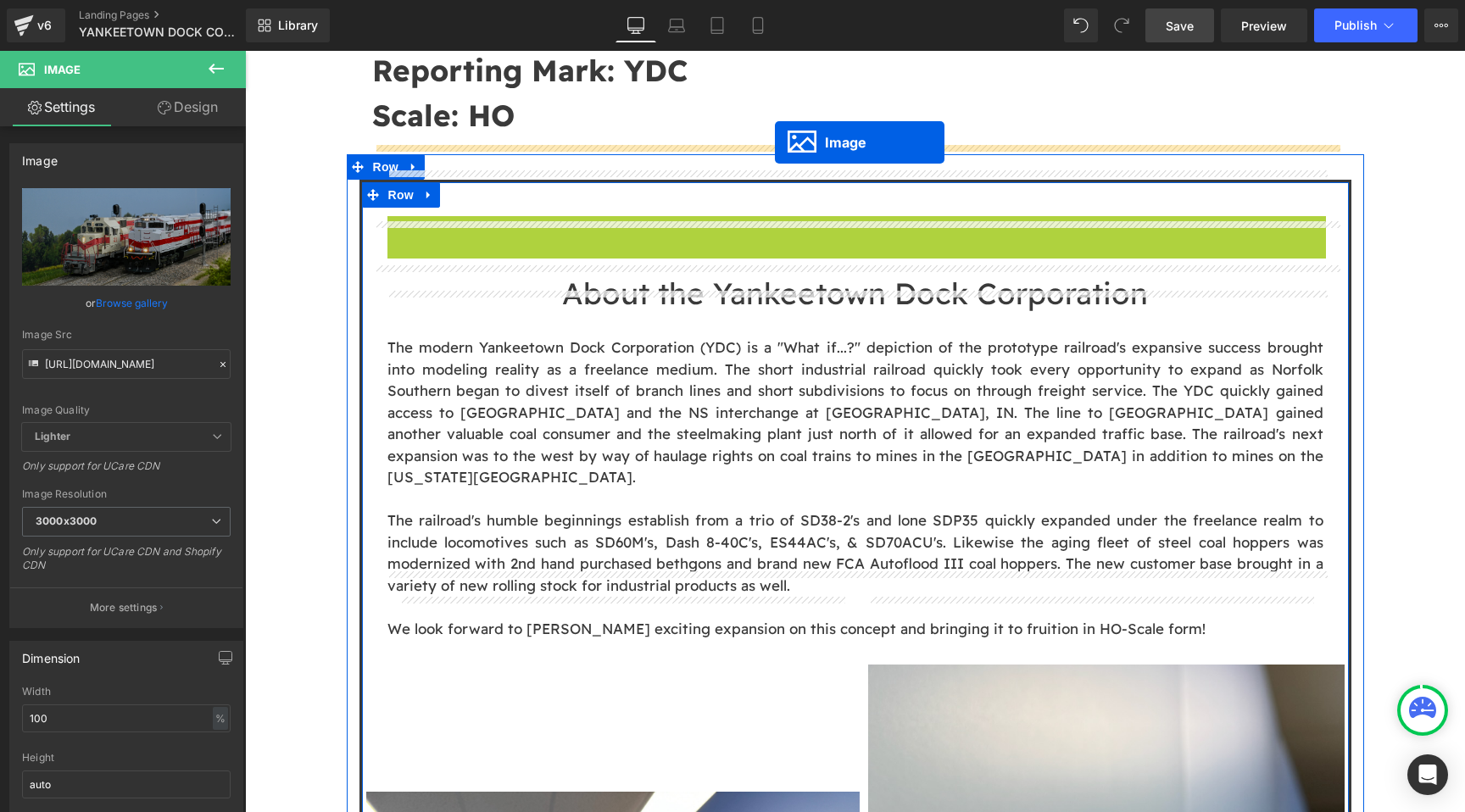
drag, startPoint x: 828, startPoint y: 487, endPoint x: 774, endPoint y: 142, distance: 349.2
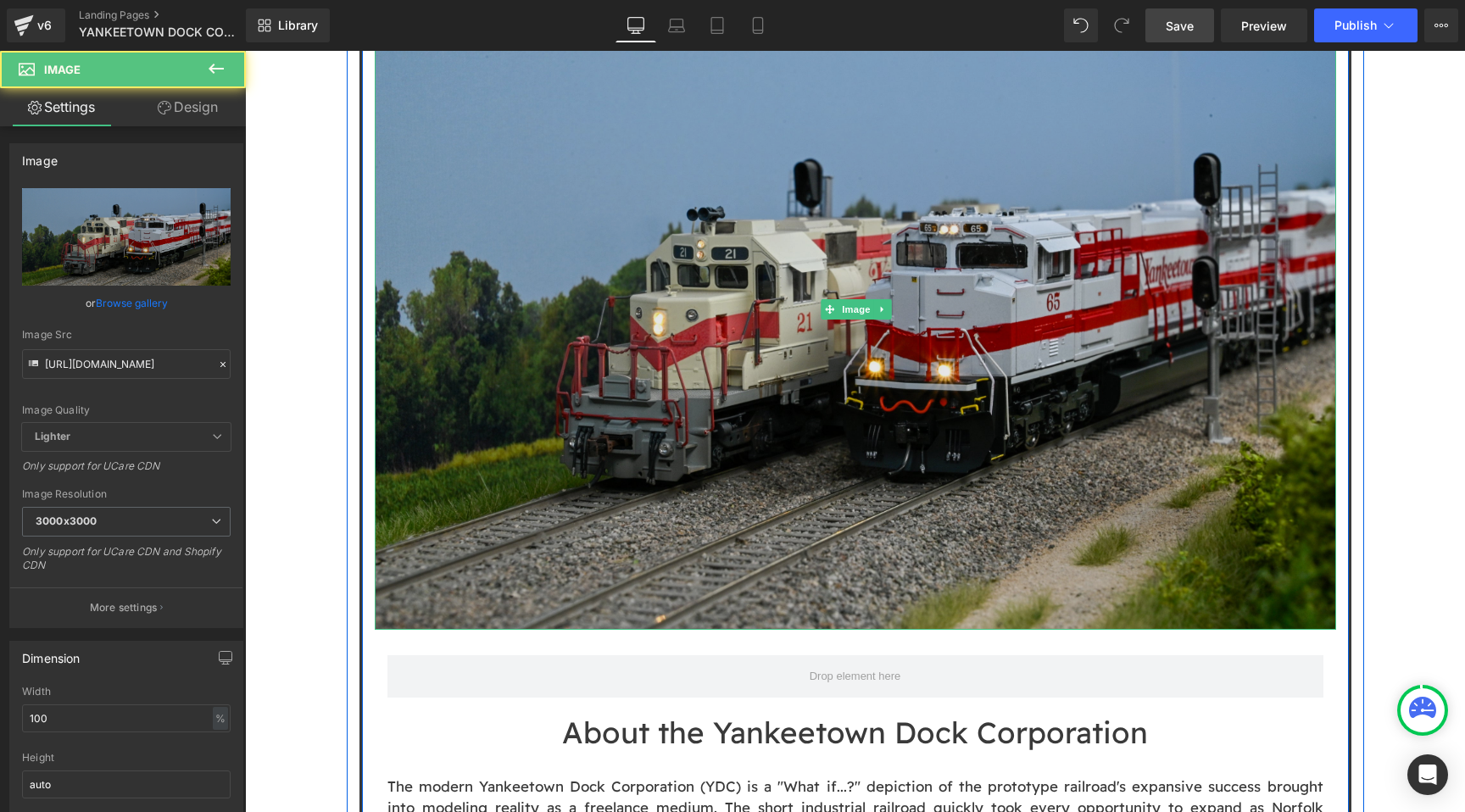
scroll to position [1052, 0]
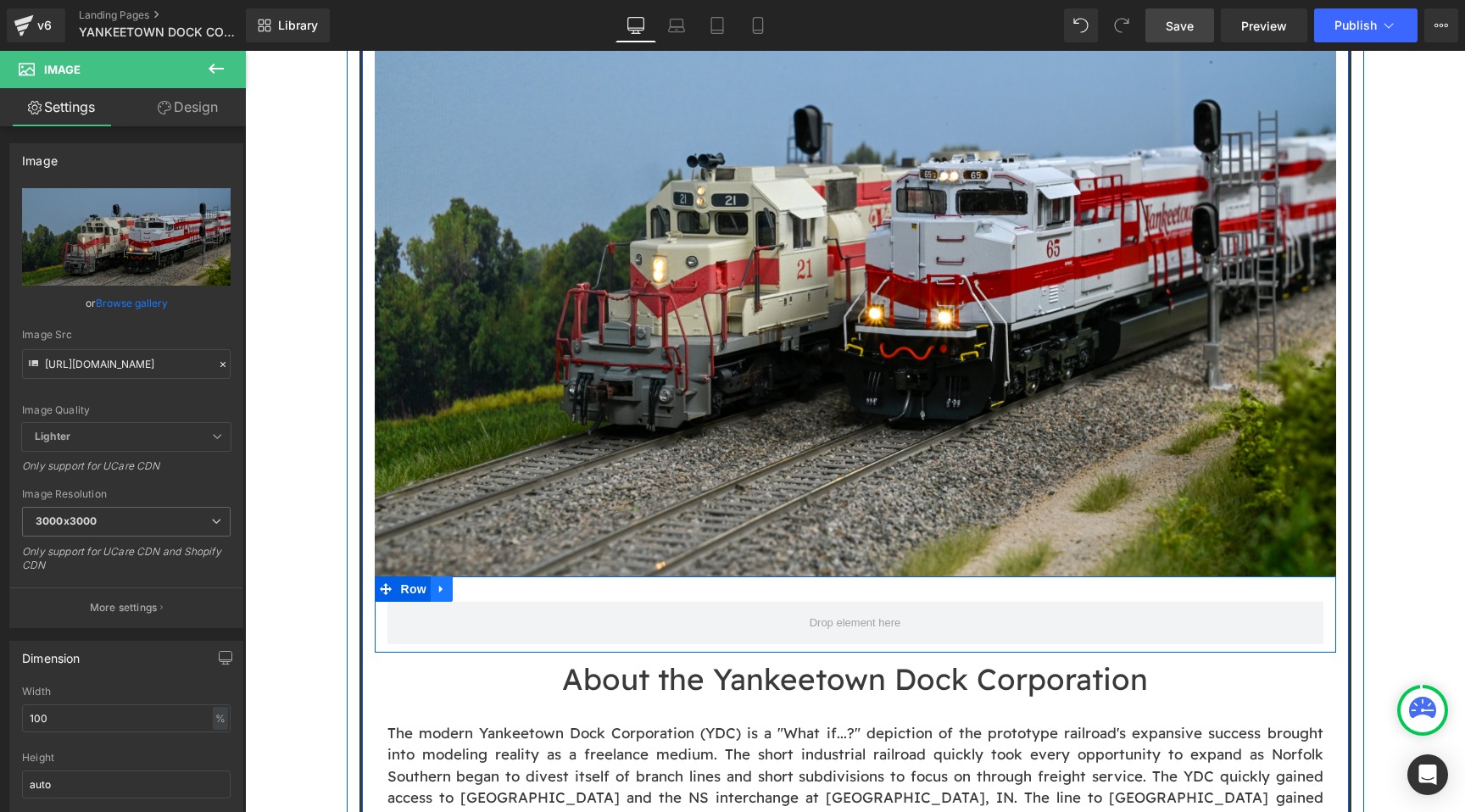
click at [441, 577] on link at bounding box center [441, 589] width 22 height 25
click at [478, 577] on link at bounding box center [486, 589] width 22 height 25
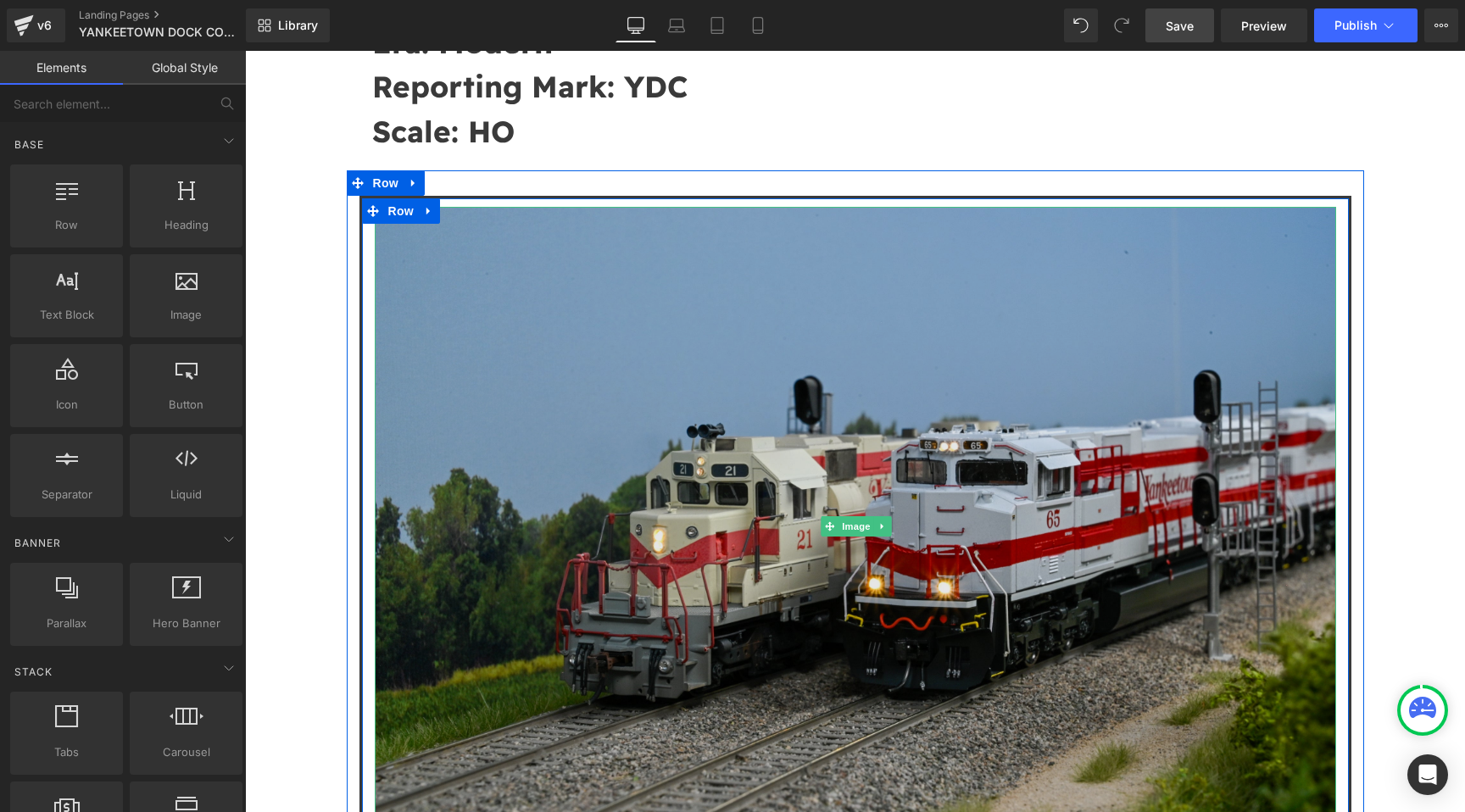
scroll to position [823, 0]
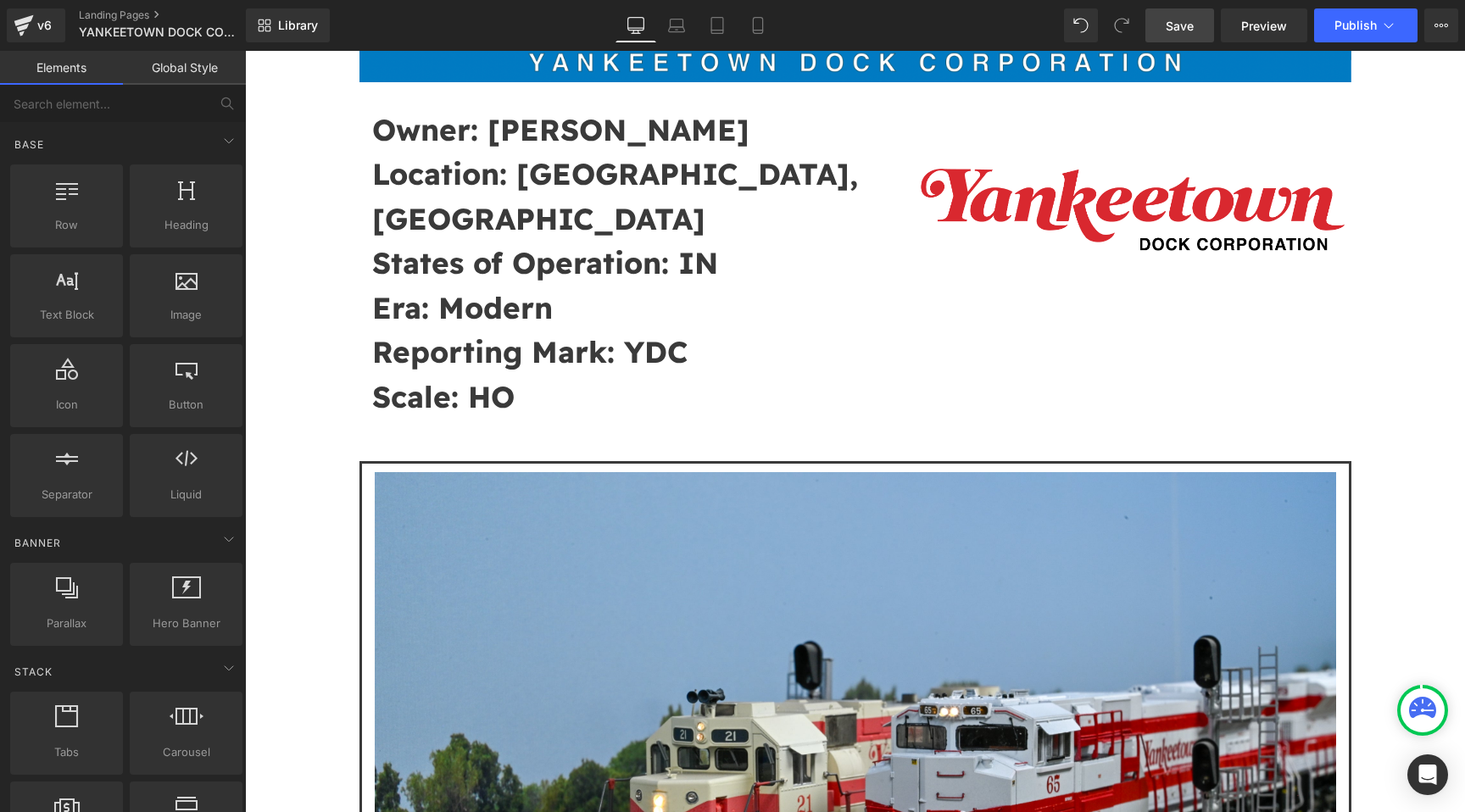
scroll to position [517, 0]
click at [1173, 22] on span "Save" at bounding box center [1180, 25] width 28 height 18
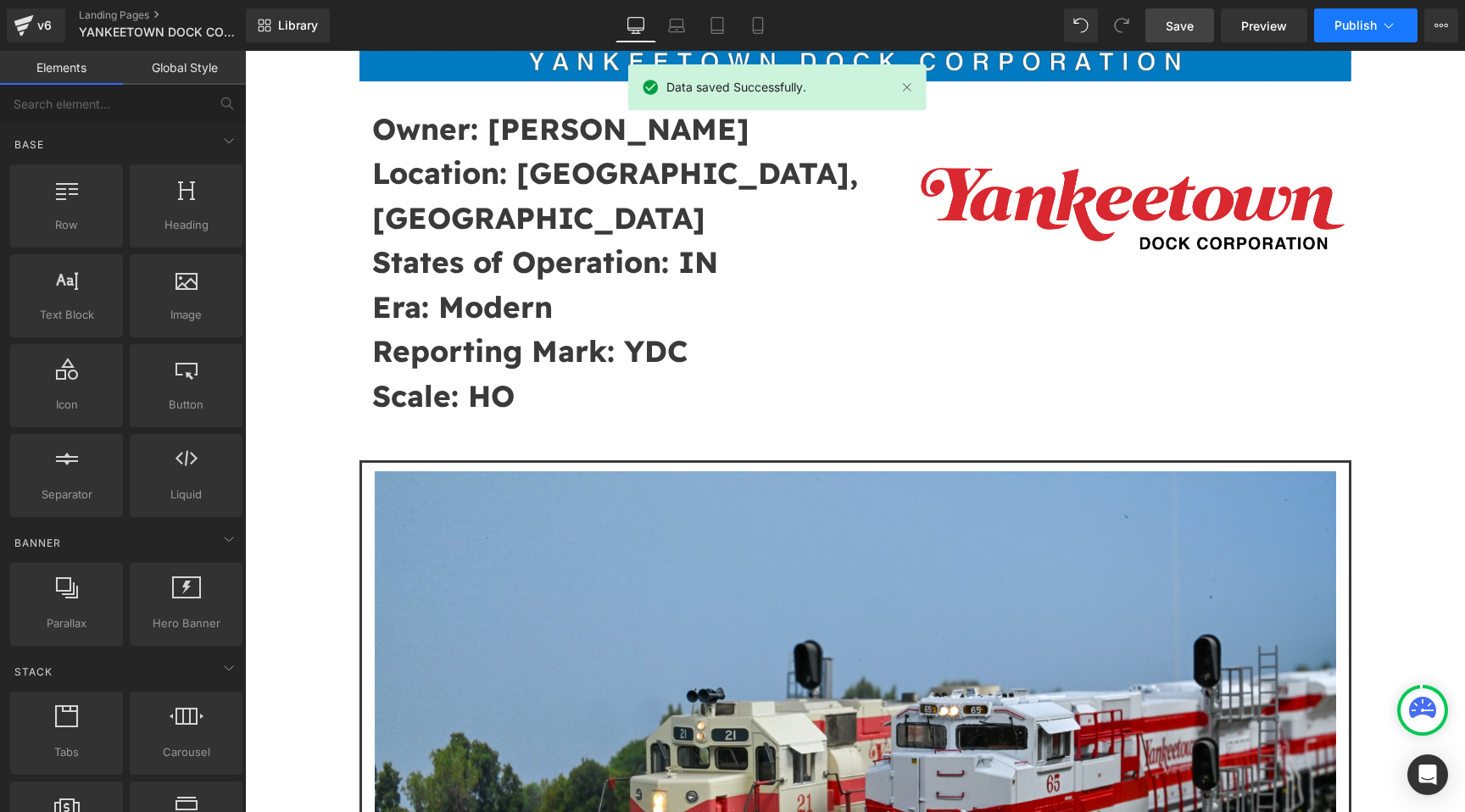
click at [1330, 25] on button "Publish" at bounding box center [1365, 25] width 104 height 34
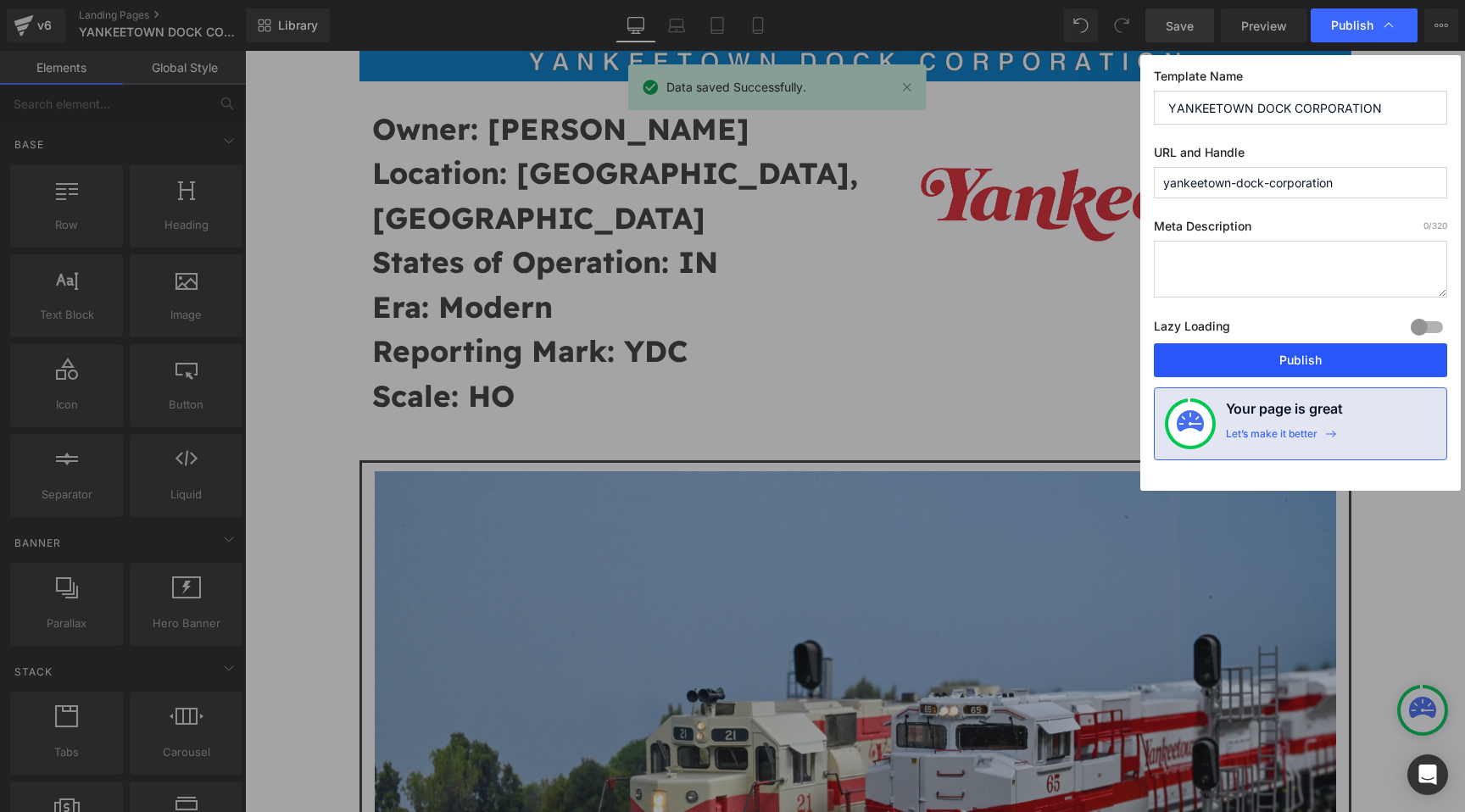
click at [1260, 369] on button "Publish" at bounding box center [1300, 360] width 294 height 34
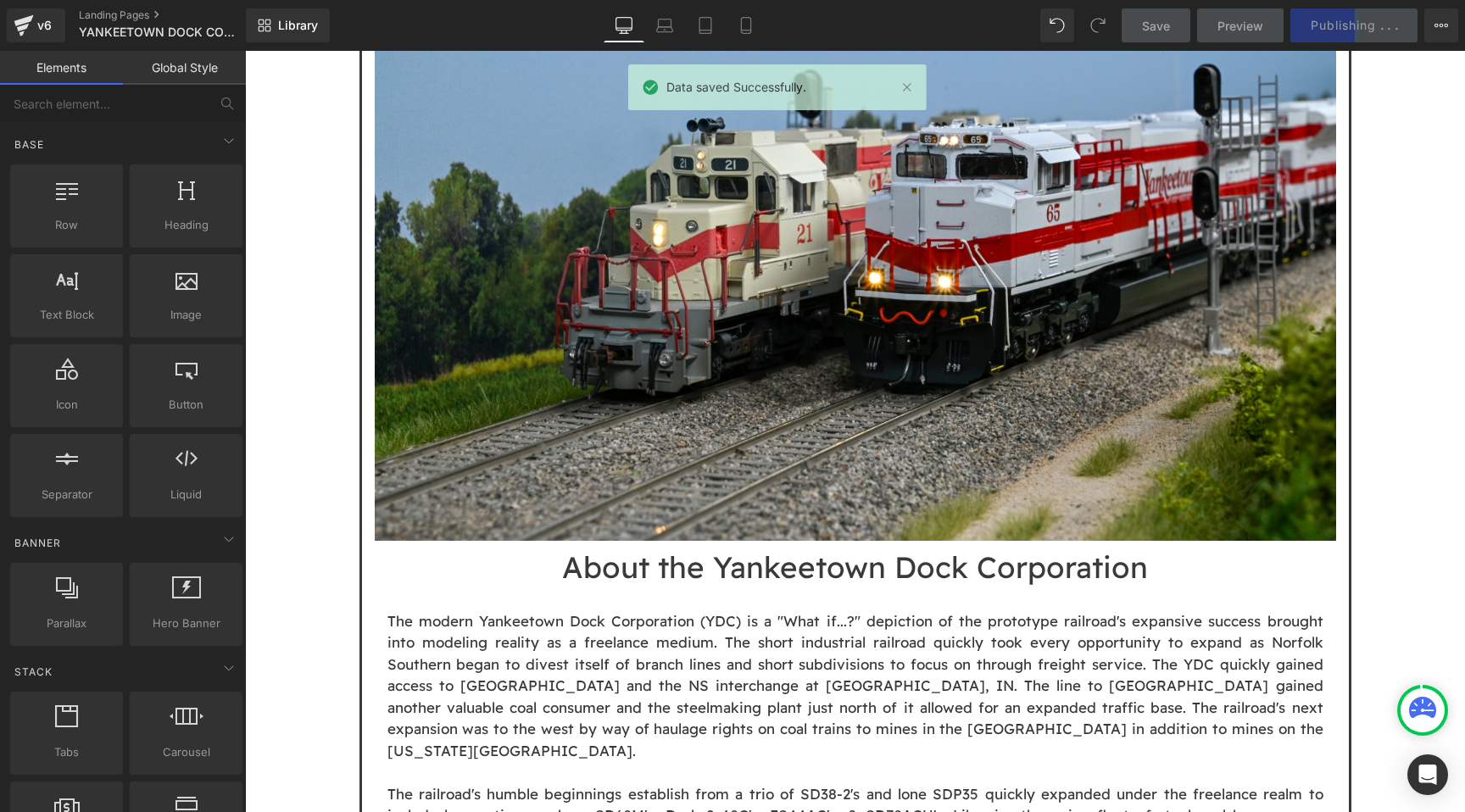
scroll to position [1104, 0]
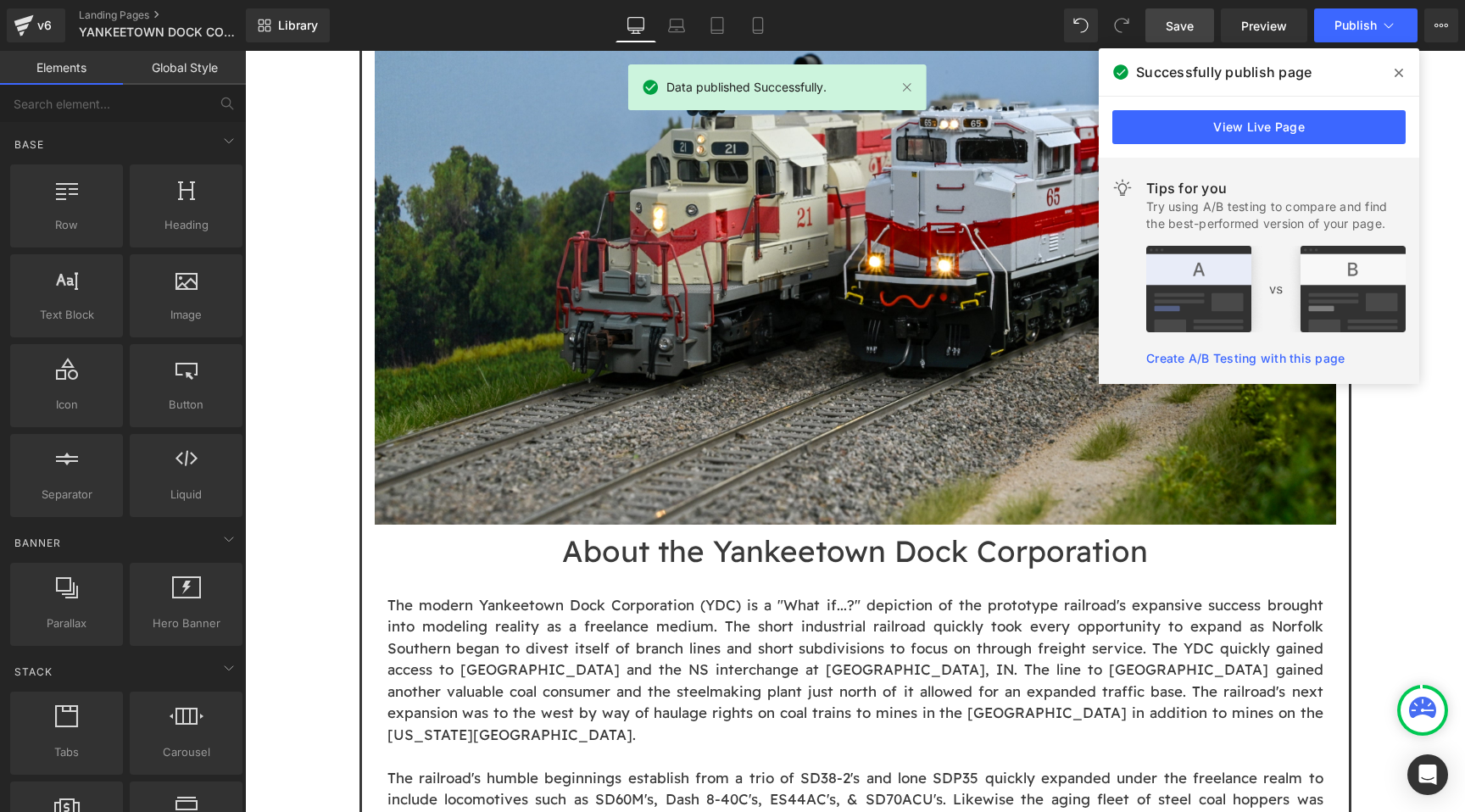
click at [1394, 71] on icon at bounding box center [1398, 72] width 8 height 13
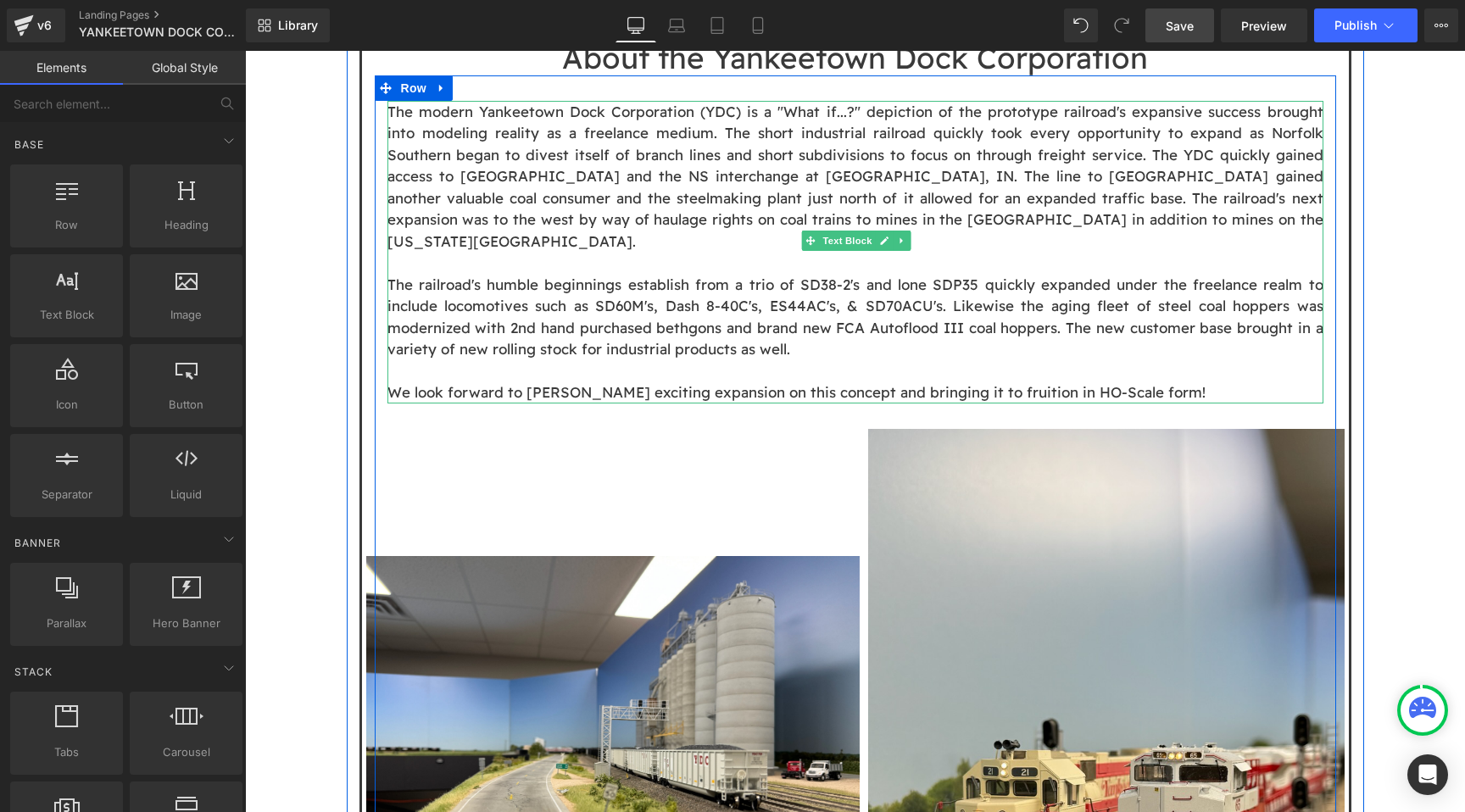
scroll to position [1493, 0]
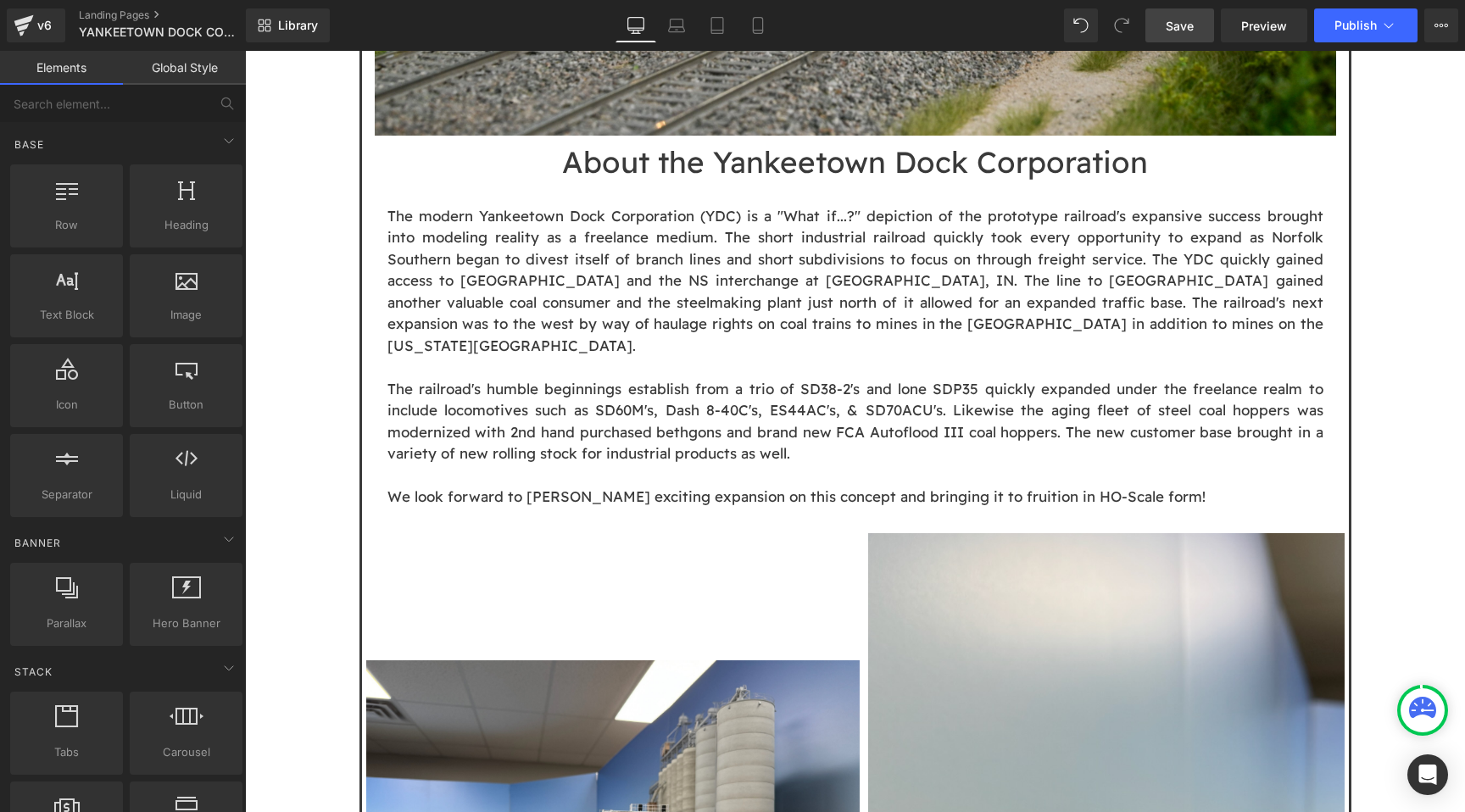
click at [1417, 178] on div "Image Owner: Matt Gentry Location: Yankeetown, IN States of Operation: IN Era: …" at bounding box center [854, 645] width 1219 height 3890
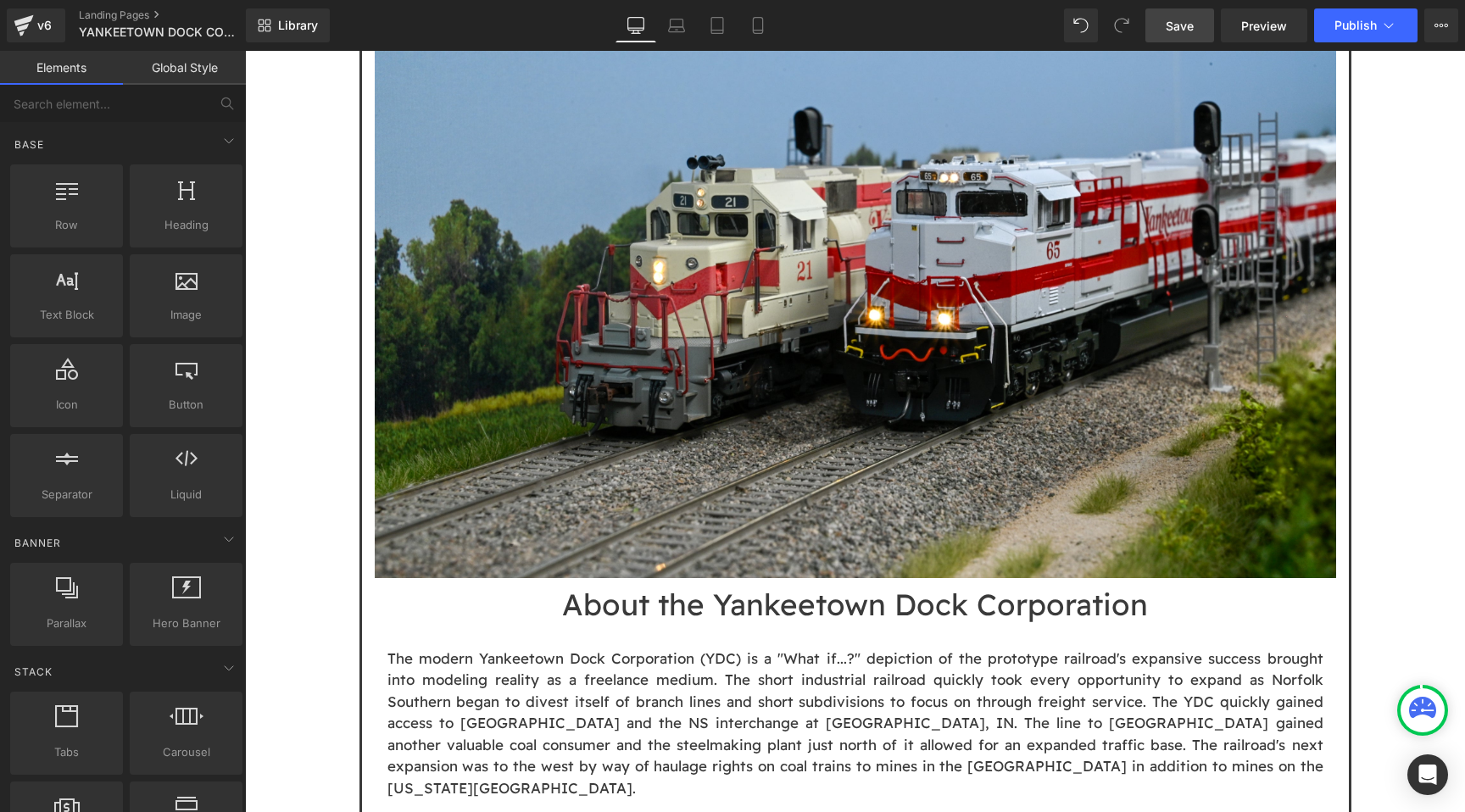
scroll to position [1370, 0]
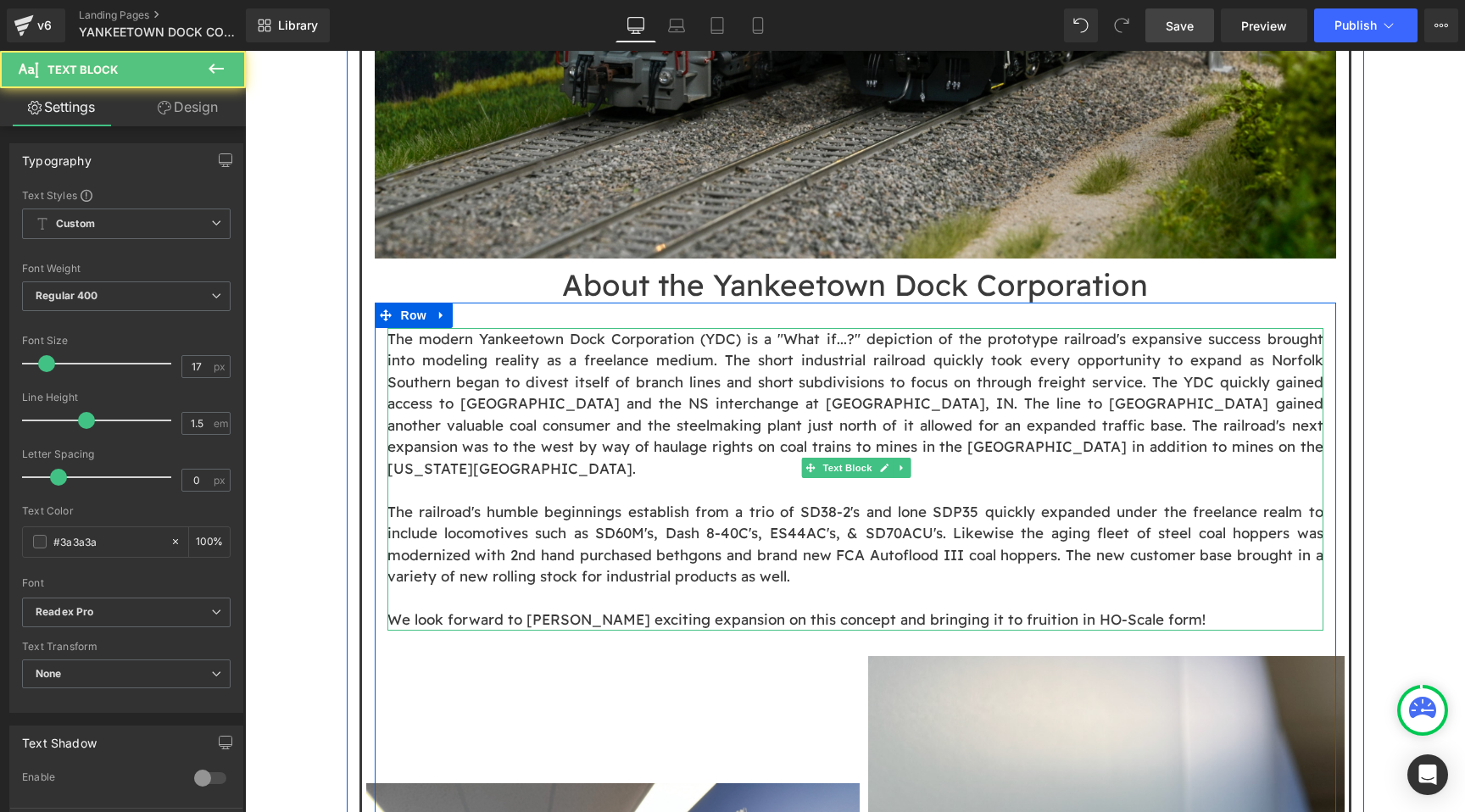
click at [638, 501] on p "The railroad's humble beginnings establish from a trio of SD38-2's and lone SDP…" at bounding box center [855, 544] width 936 height 87
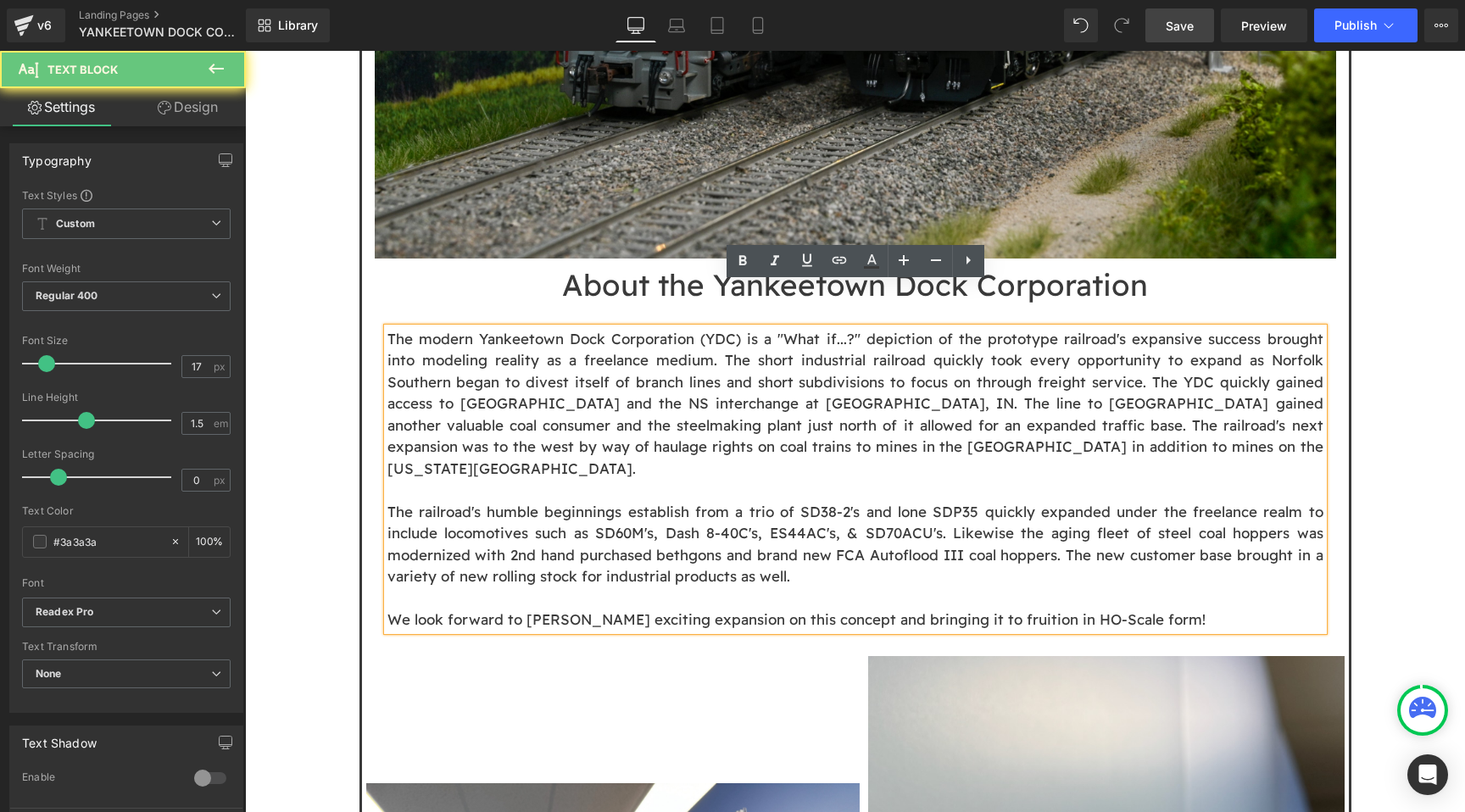
click at [600, 501] on p "The railroad's humble beginnings establish from a trio of SD38-2's and lone SDP…" at bounding box center [855, 544] width 936 height 87
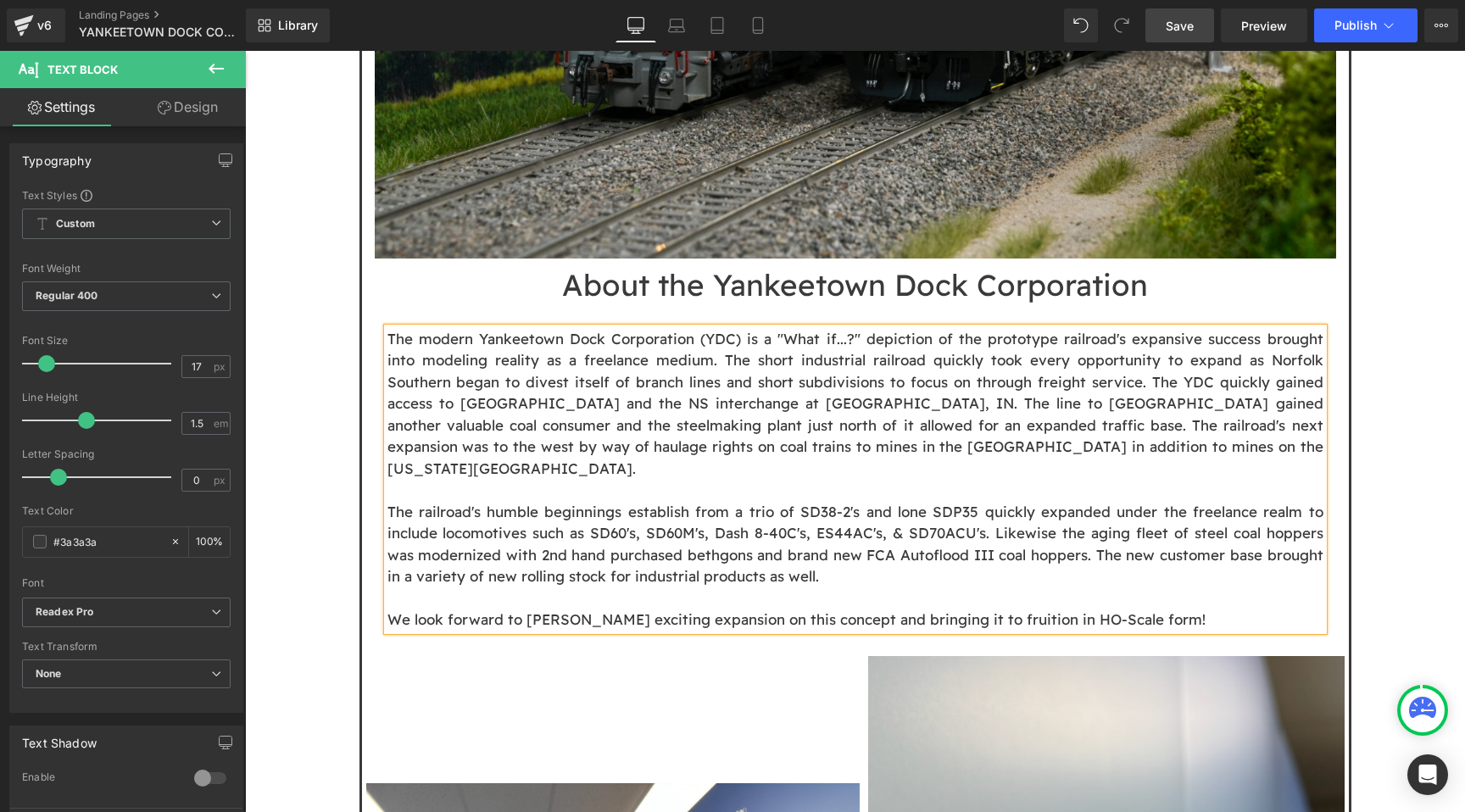
click at [1177, 34] on link "Save" at bounding box center [1179, 25] width 69 height 34
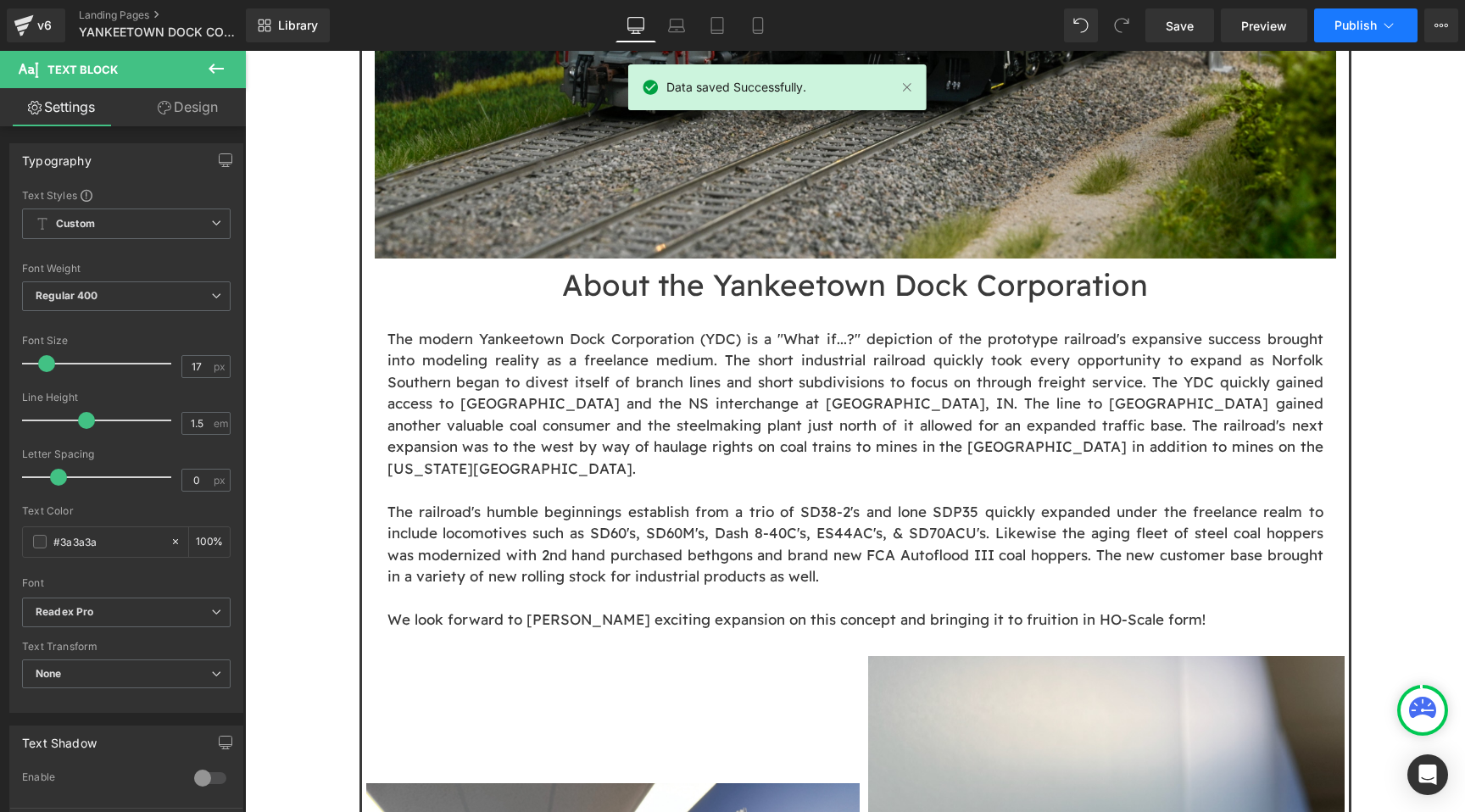
click at [1333, 27] on button "Publish" at bounding box center [1365, 25] width 104 height 34
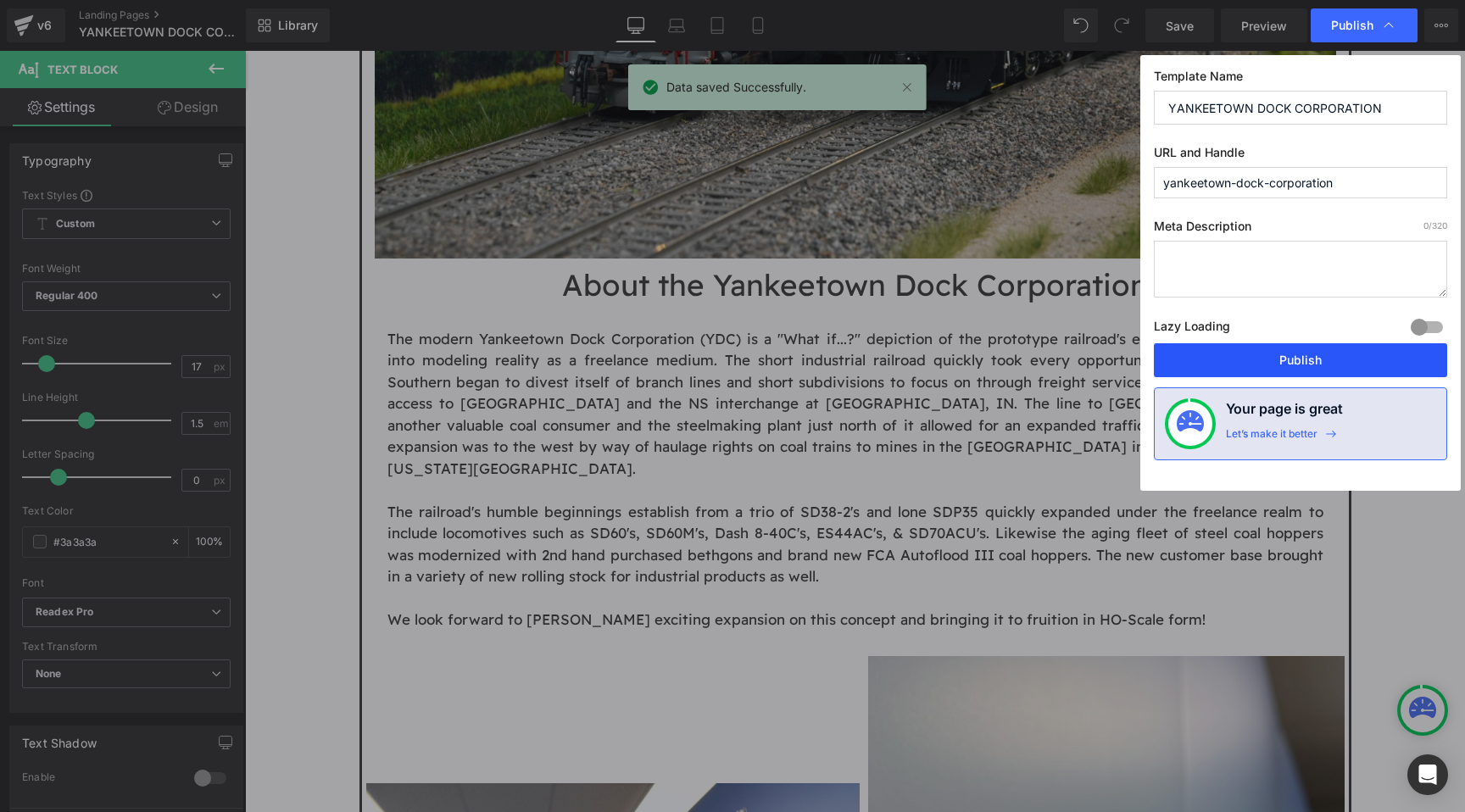
click at [1287, 355] on button "Publish" at bounding box center [1300, 360] width 294 height 34
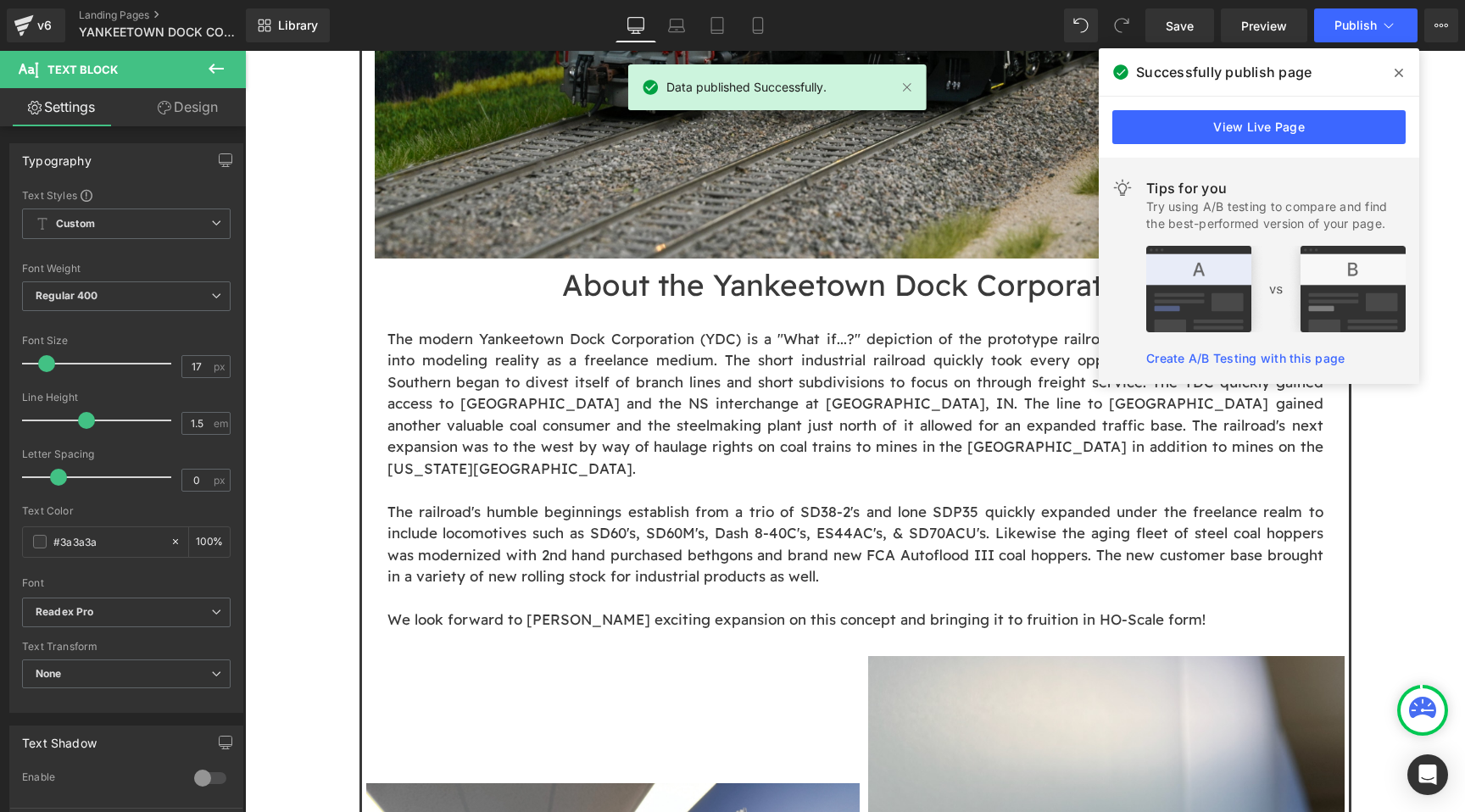
click at [1407, 68] on span at bounding box center [1398, 72] width 27 height 27
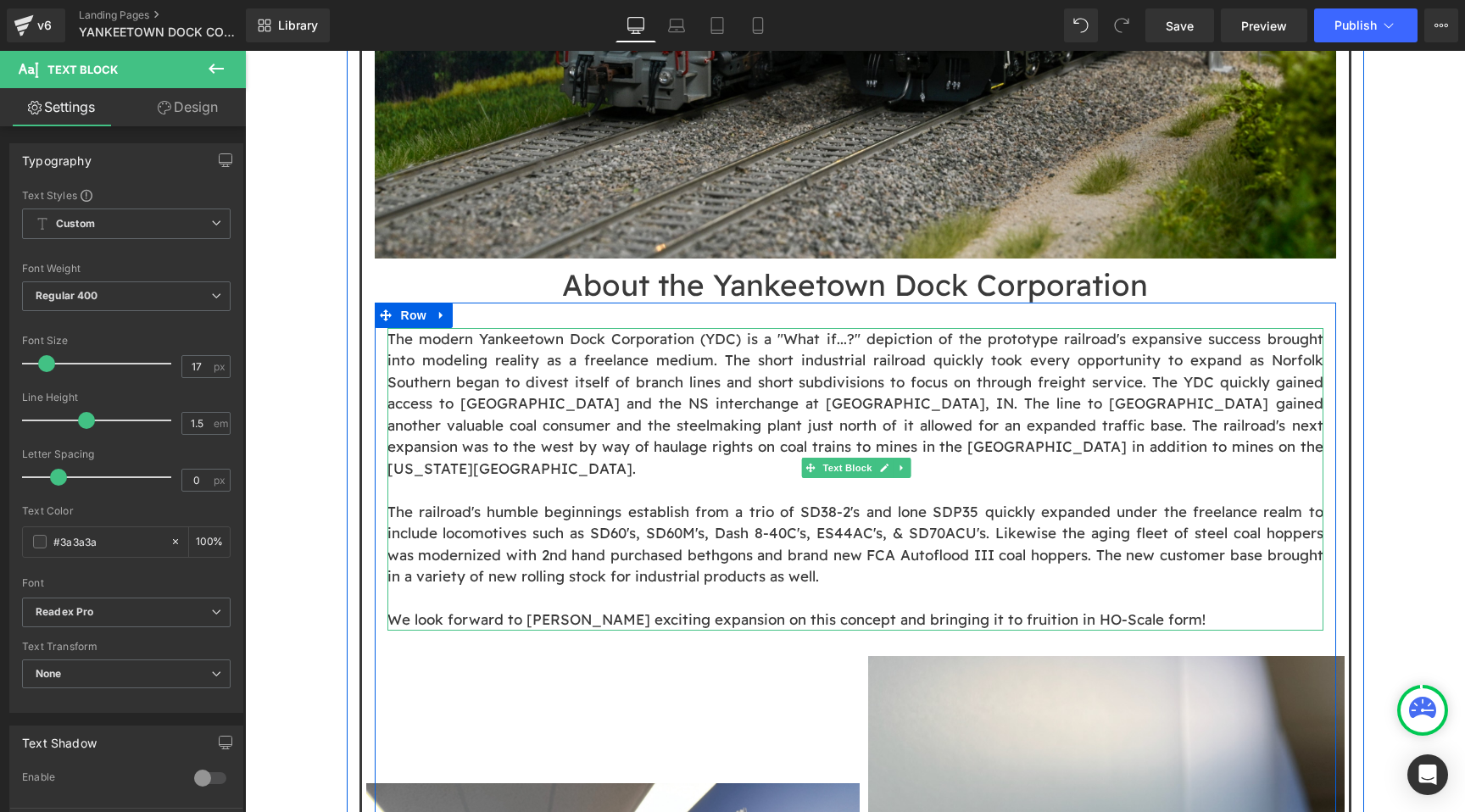
click at [616, 501] on p "The railroad's humble beginnings establish from a trio of SD38-2's and lone SDP…" at bounding box center [855, 544] width 936 height 87
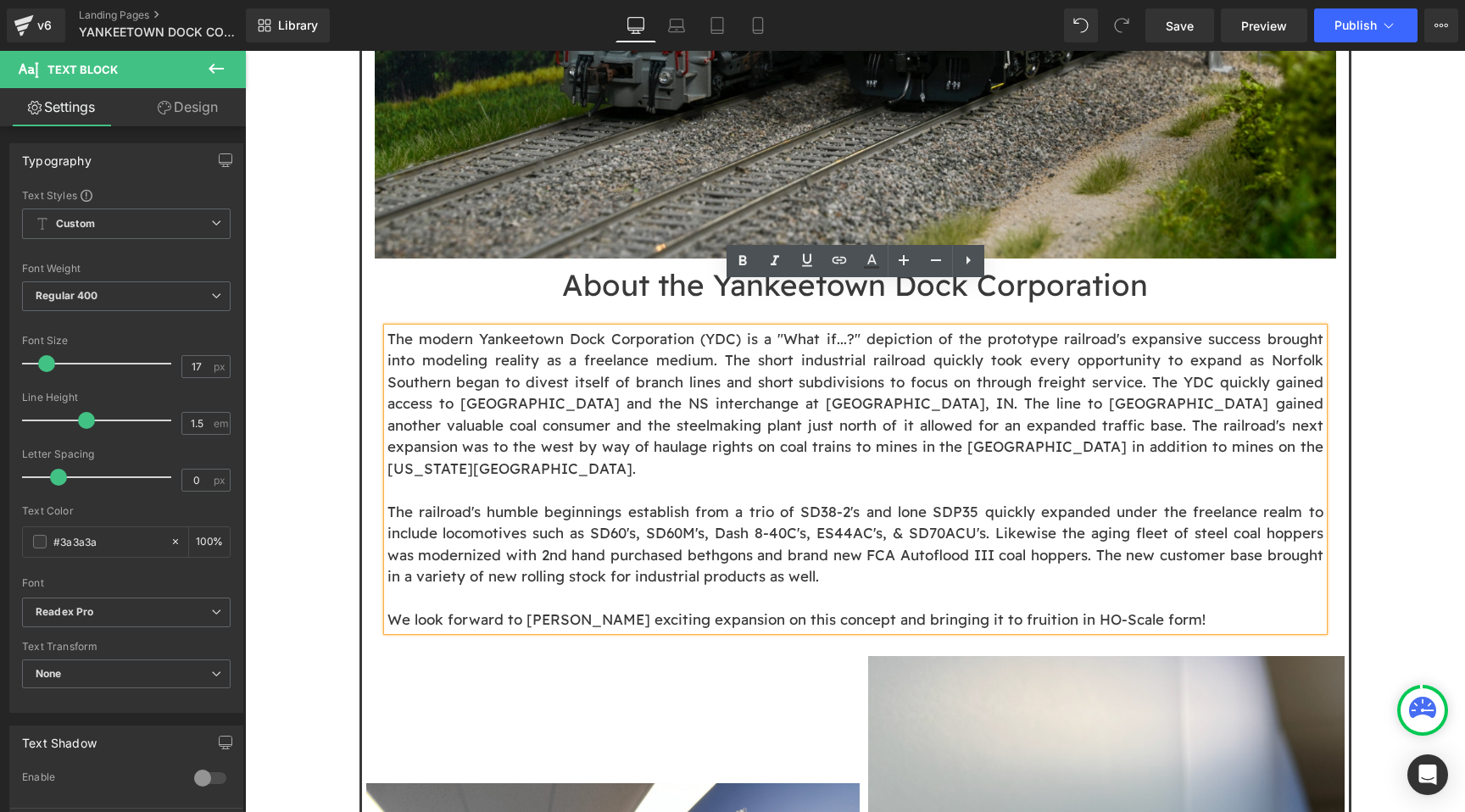
click at [414, 501] on p "The railroad's humble beginnings establish from a trio of SD38-2's and lone SDP…" at bounding box center [855, 544] width 936 height 87
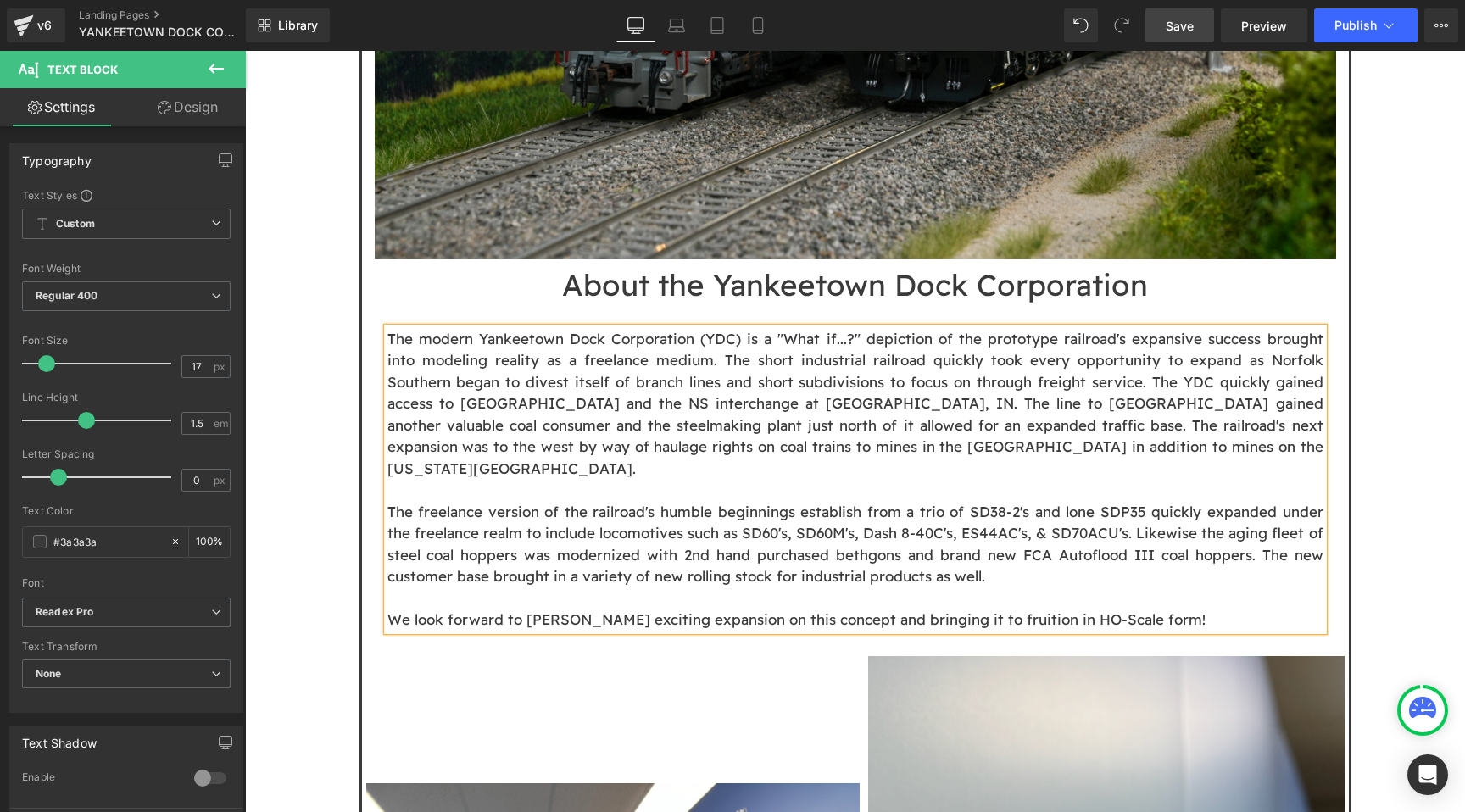
click at [1175, 29] on span "Save" at bounding box center [1180, 25] width 28 height 18
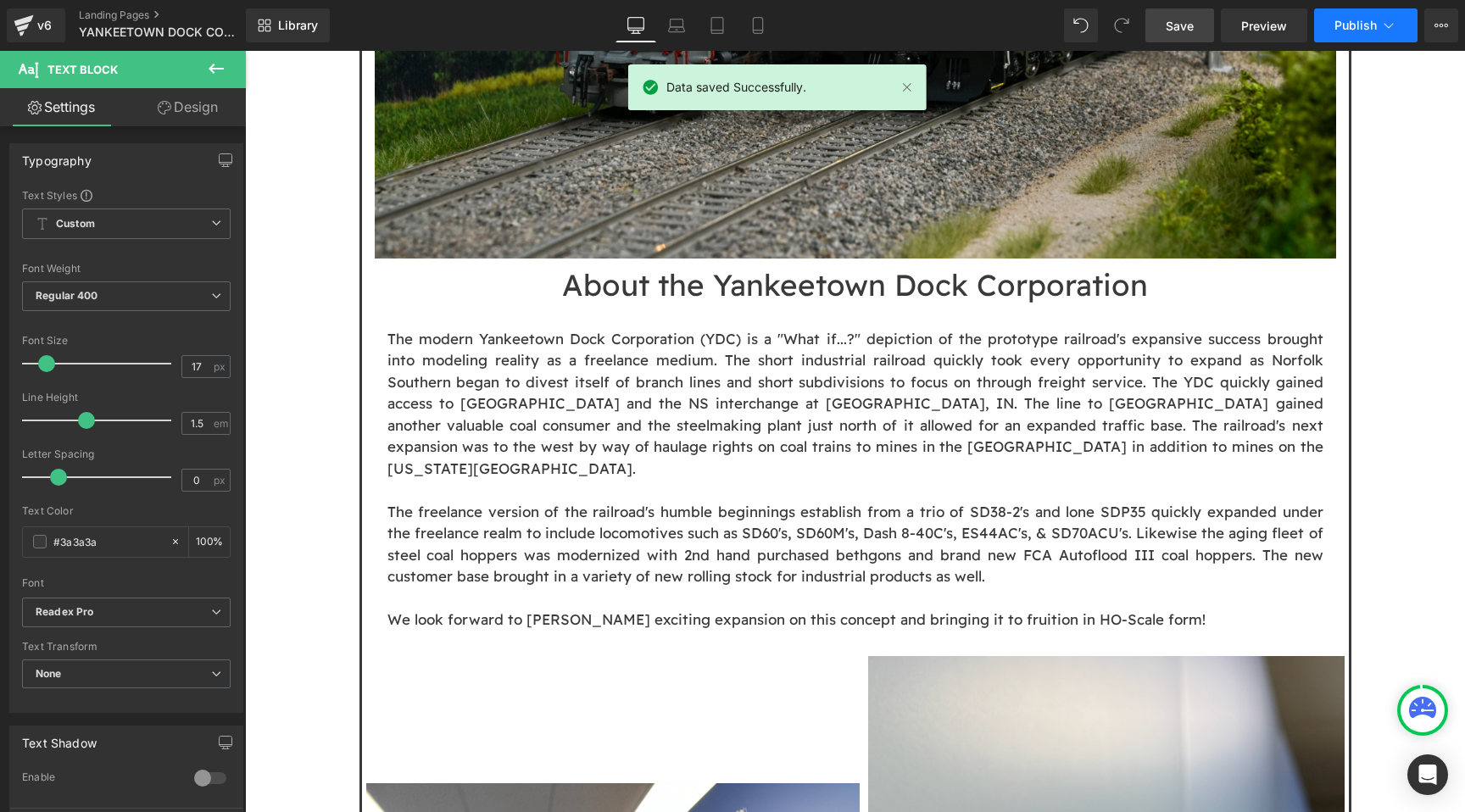
click at [1355, 17] on button "Publish" at bounding box center [1365, 25] width 104 height 34
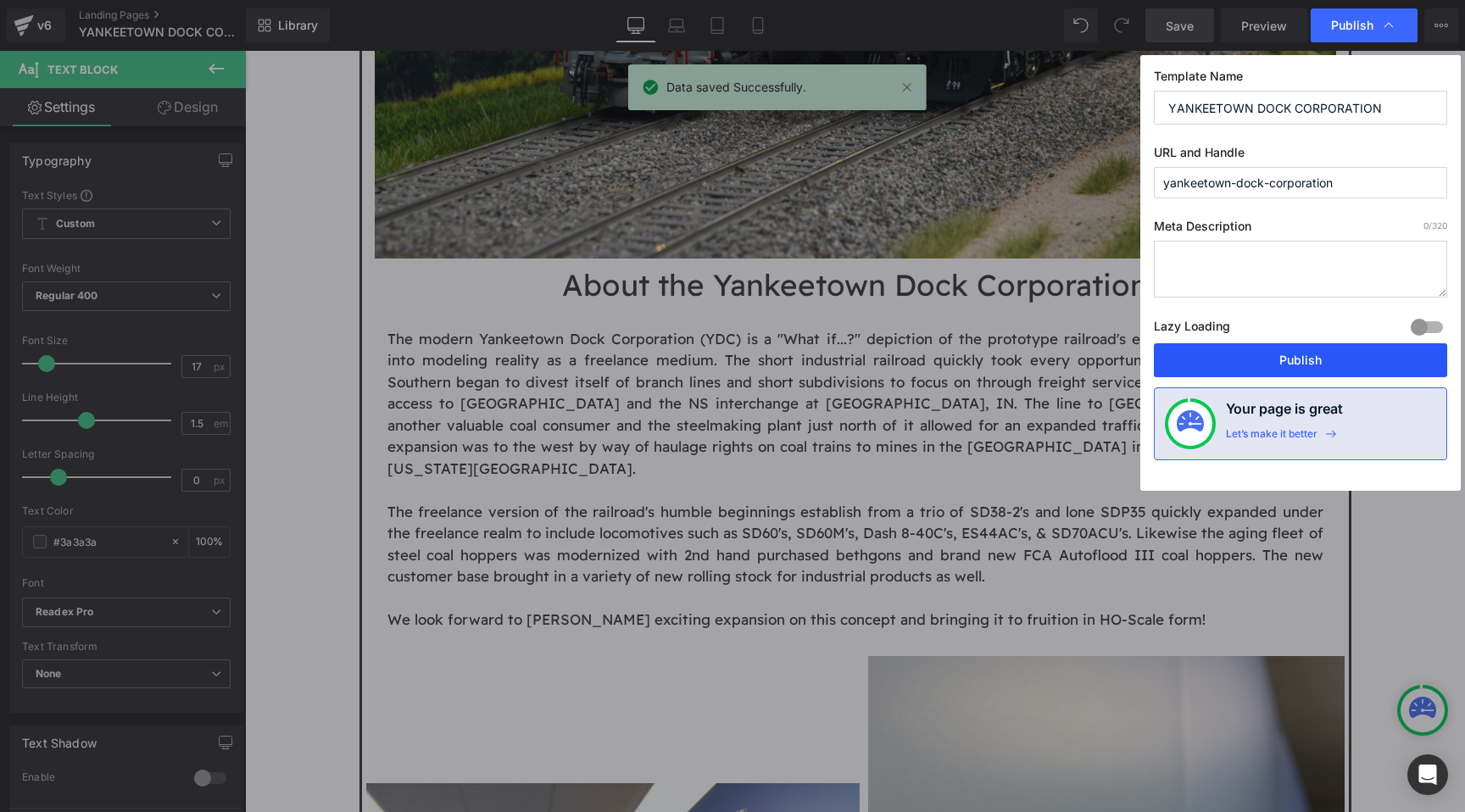
click at [1331, 362] on button "Publish" at bounding box center [1300, 360] width 294 height 34
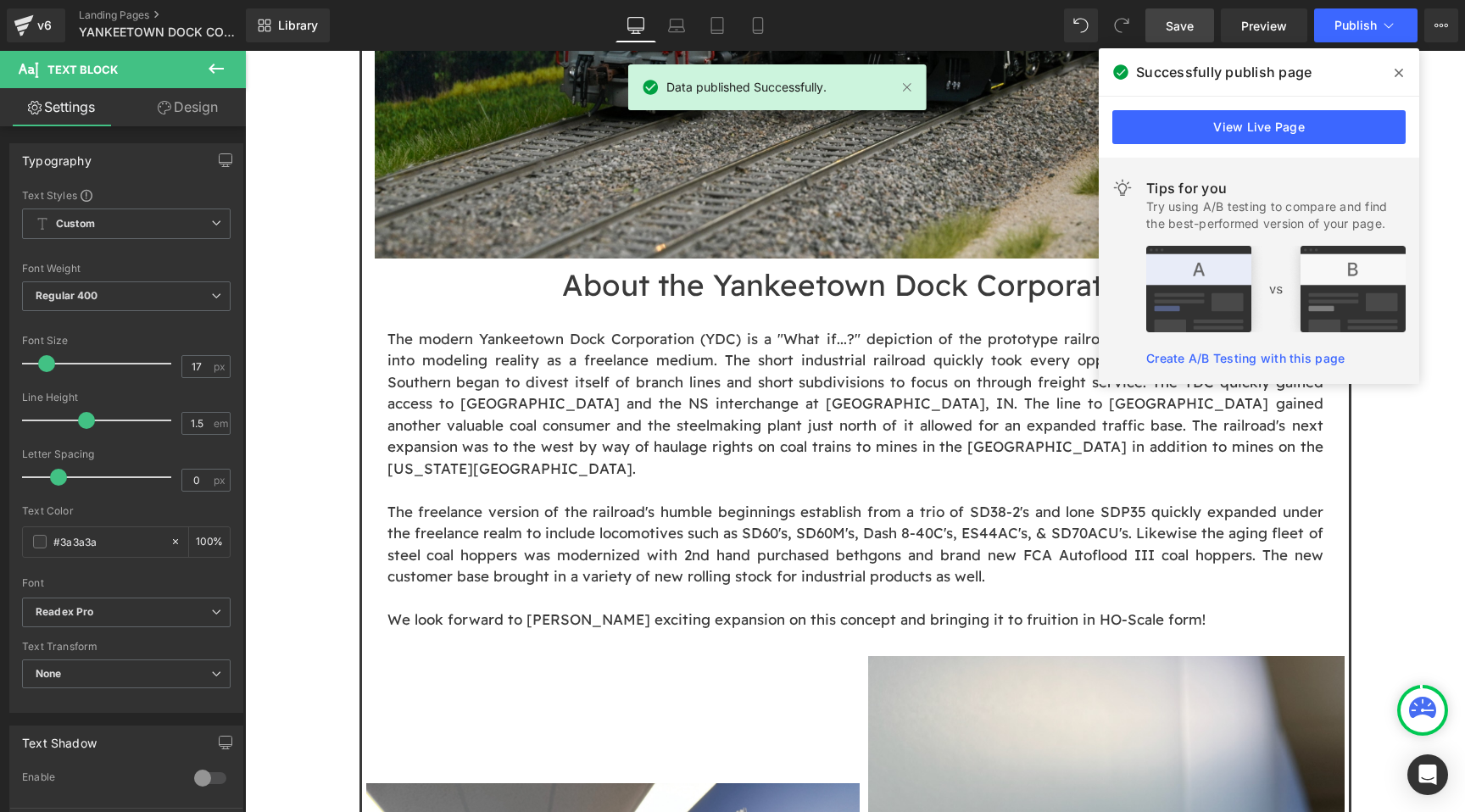
click at [1400, 78] on icon at bounding box center [1398, 72] width 8 height 13
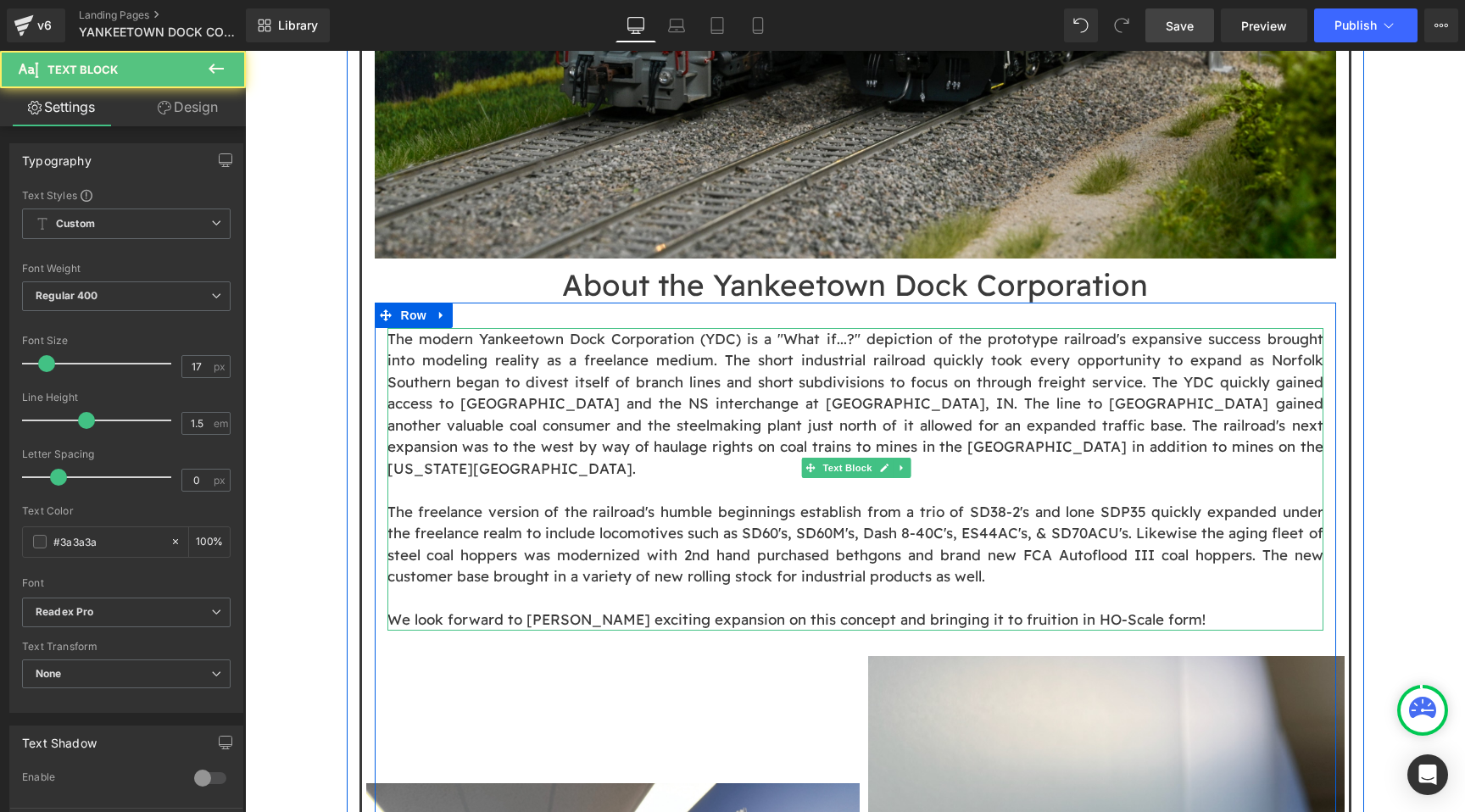
click at [906, 501] on p "The freelance version of the railroad's humble beginnings establish from a trio…" at bounding box center [855, 544] width 936 height 87
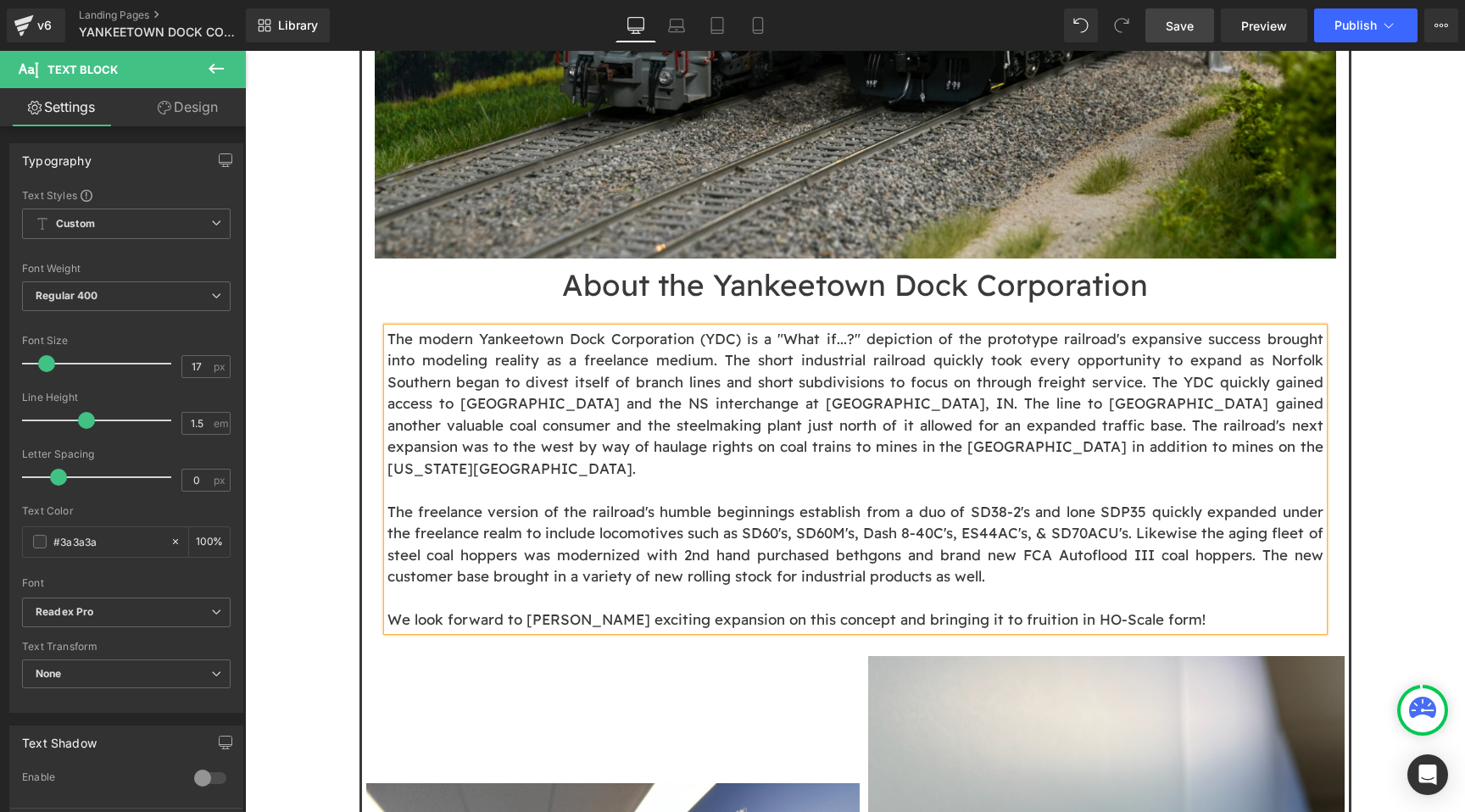
click at [1183, 29] on span "Save" at bounding box center [1180, 25] width 28 height 18
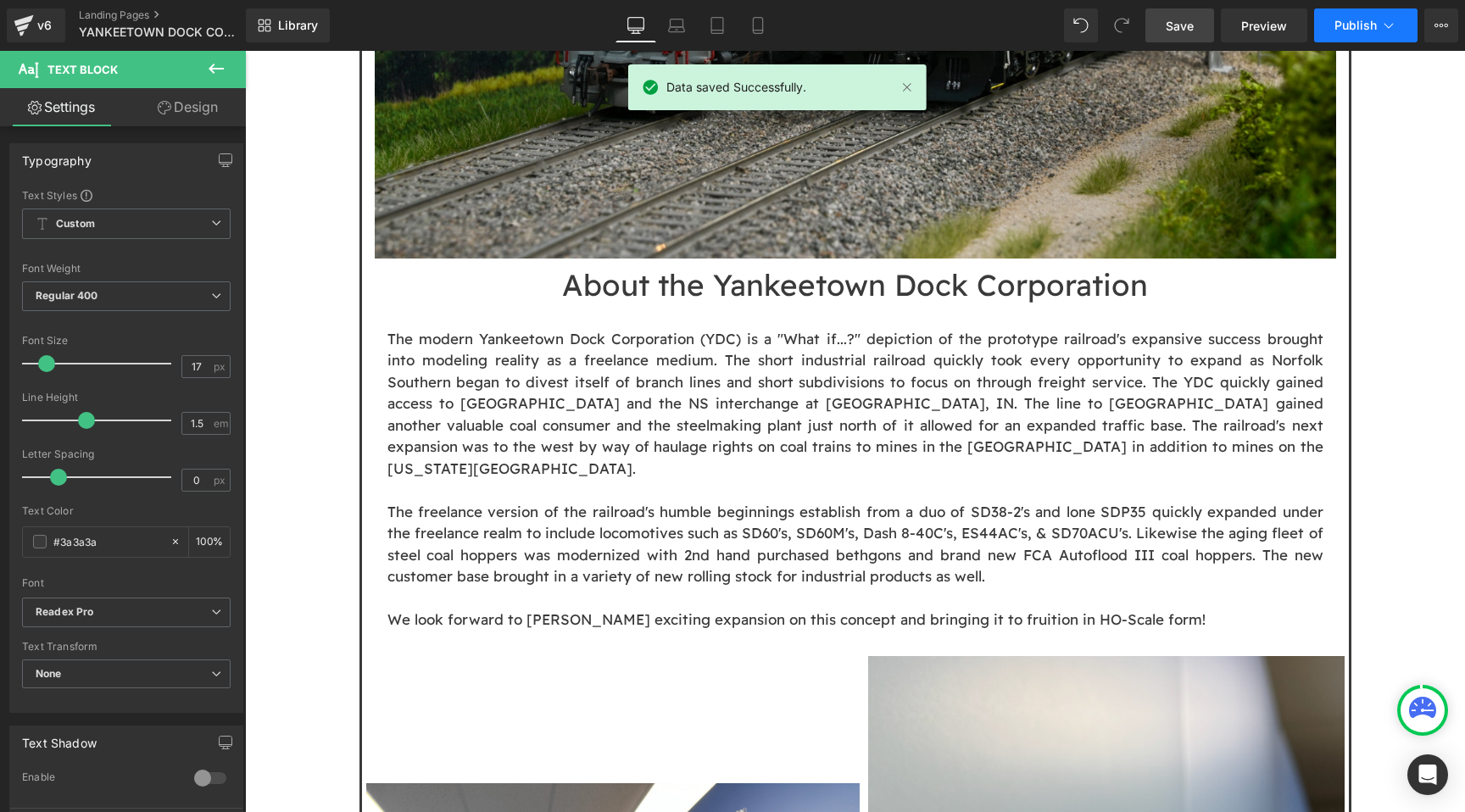
click at [1341, 30] on span "Publish" at bounding box center [1355, 25] width 42 height 13
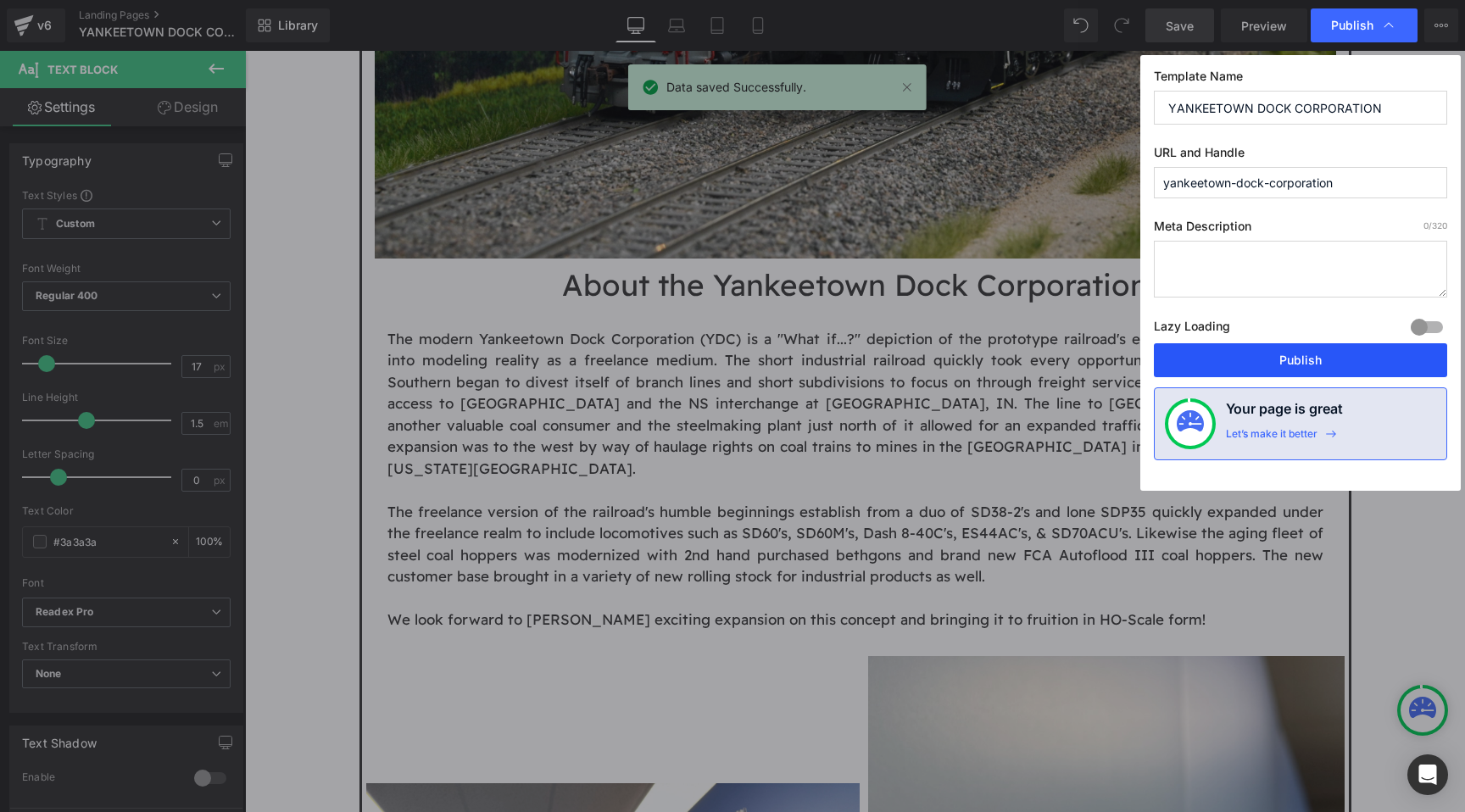
click at [1274, 346] on button "Publish" at bounding box center [1300, 360] width 294 height 34
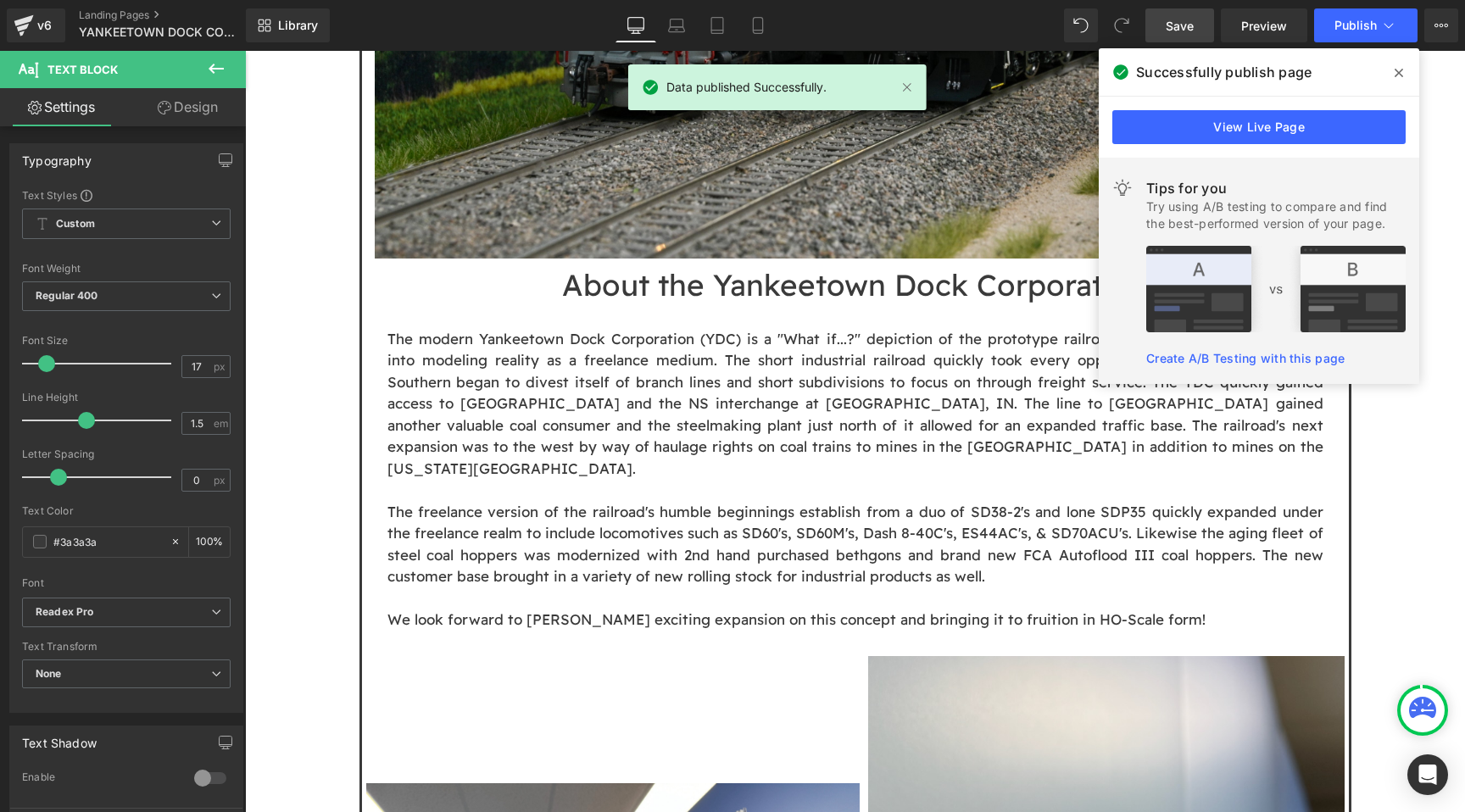
click at [1399, 72] on icon at bounding box center [1398, 72] width 8 height 13
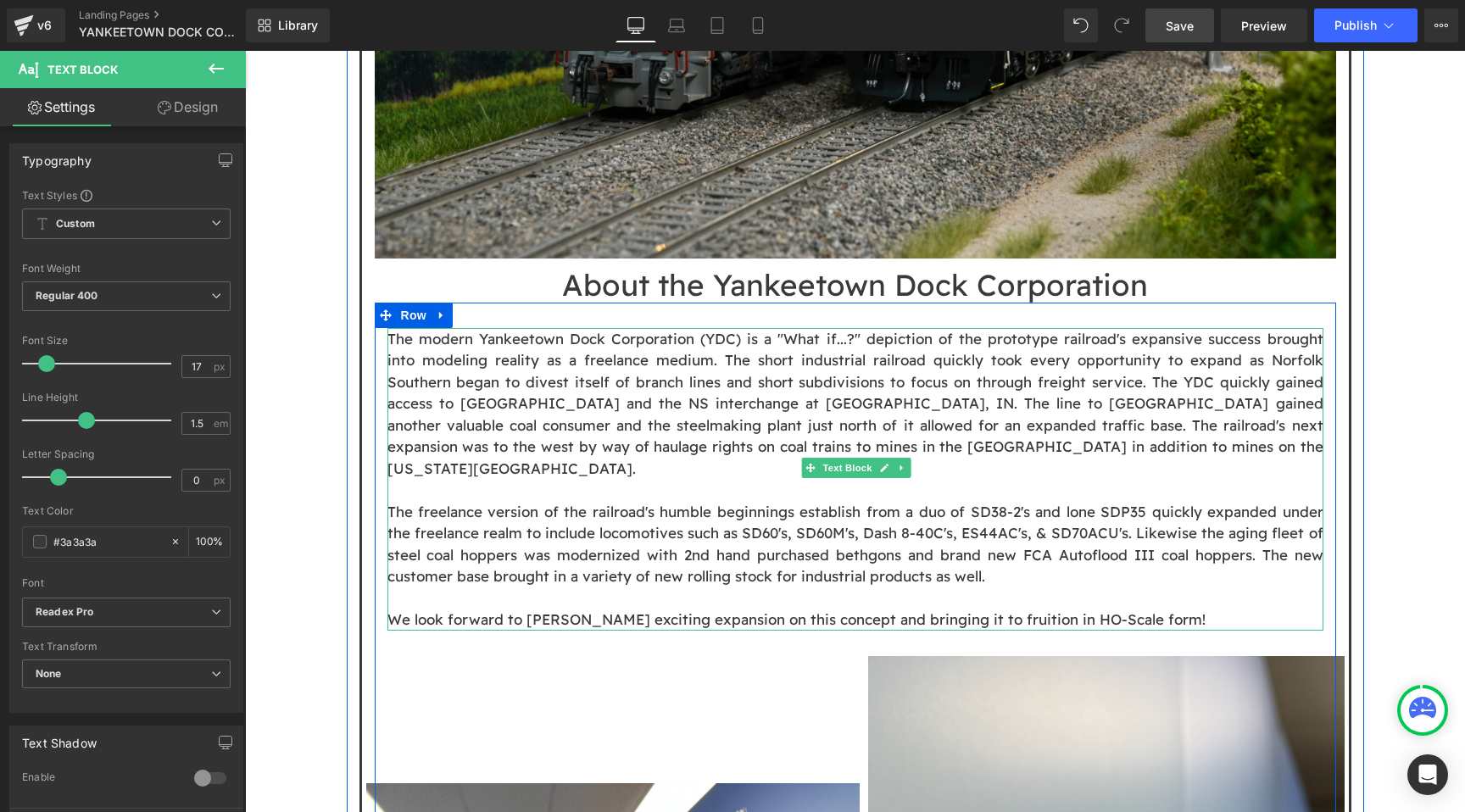
click at [1124, 501] on p "The freelance version of the railroad's humble beginnings establish from a duo …" at bounding box center [855, 544] width 936 height 87
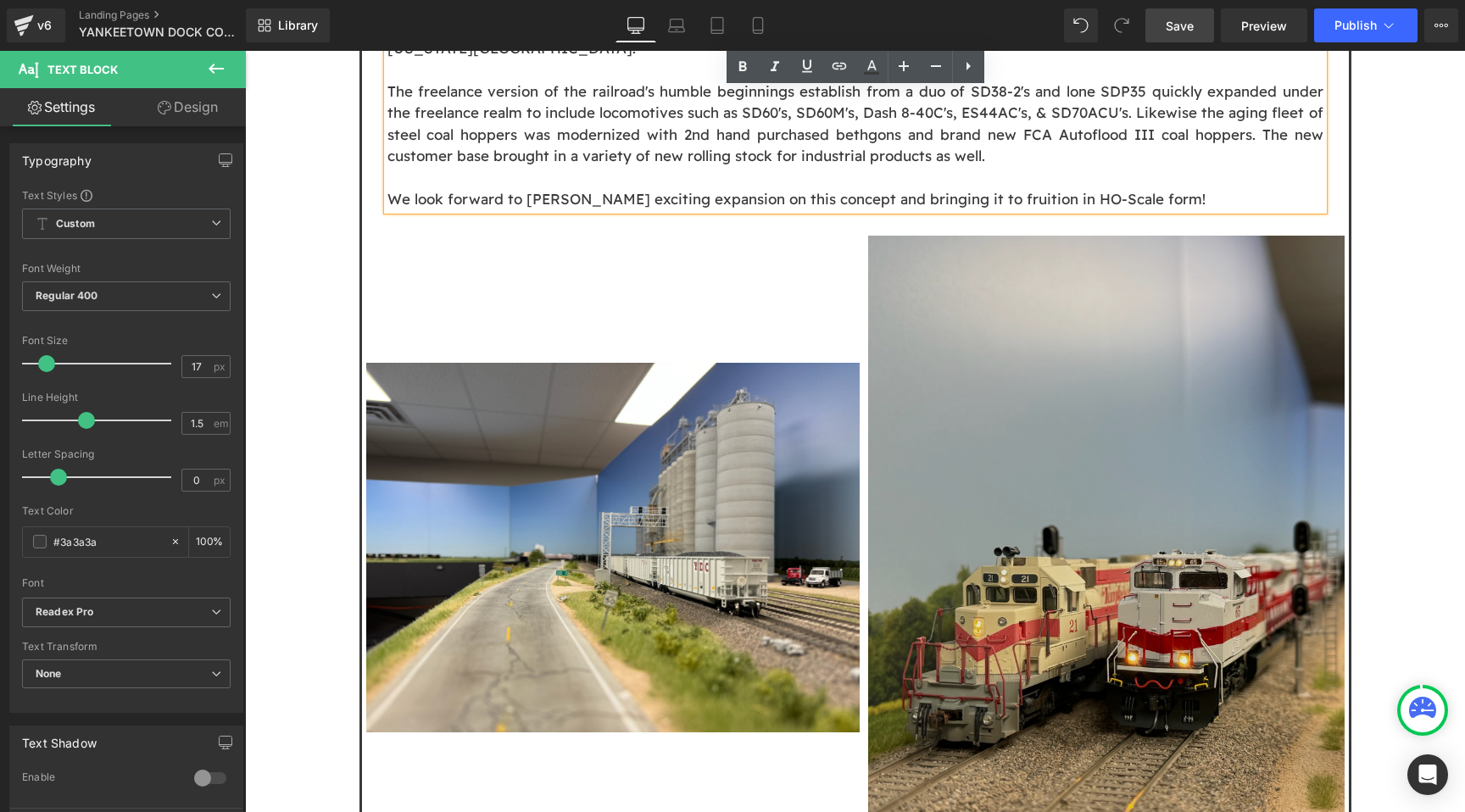
scroll to position [1794, 0]
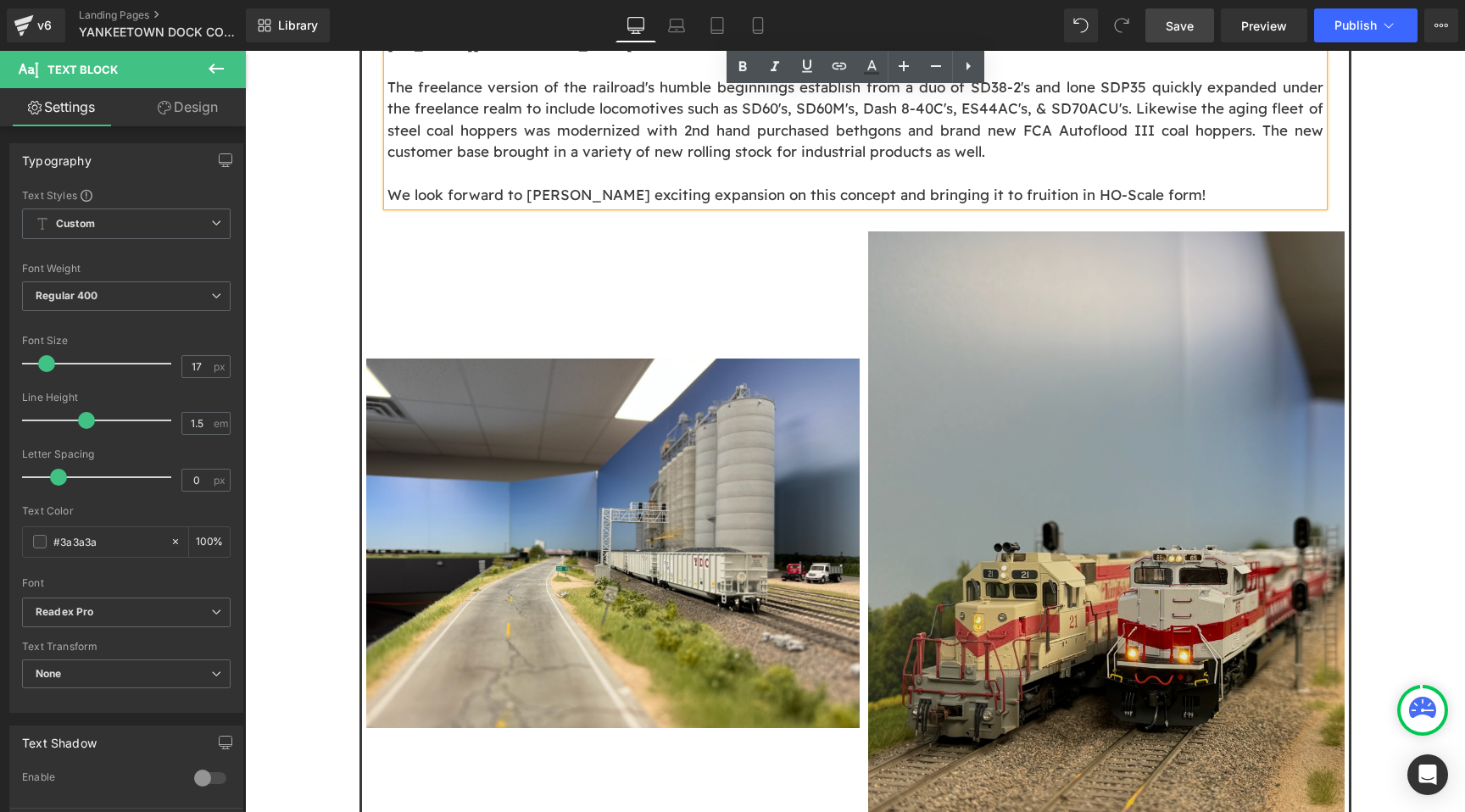
click at [1151, 403] on img at bounding box center [1107, 591] width 476 height 720
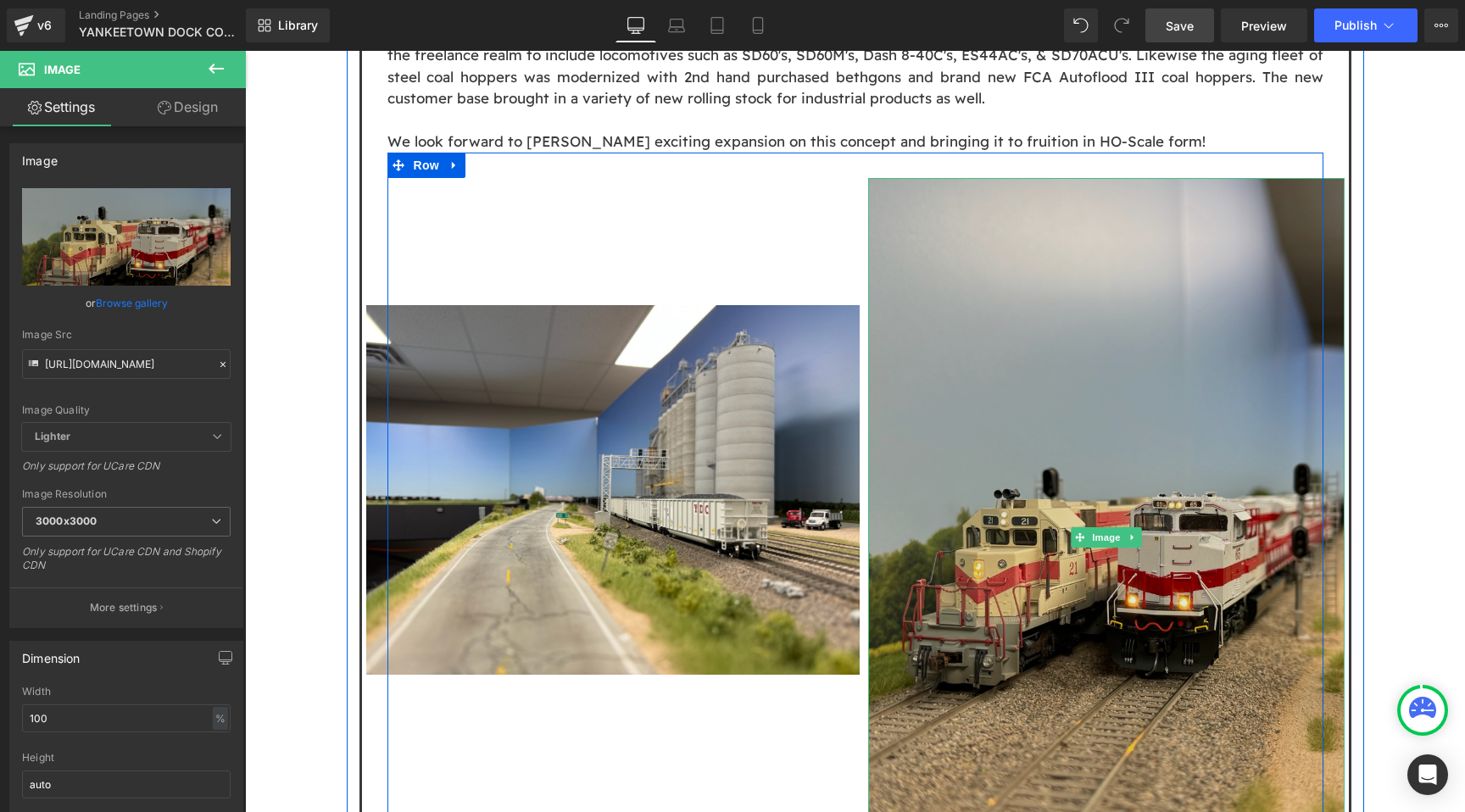
scroll to position [1798, 0]
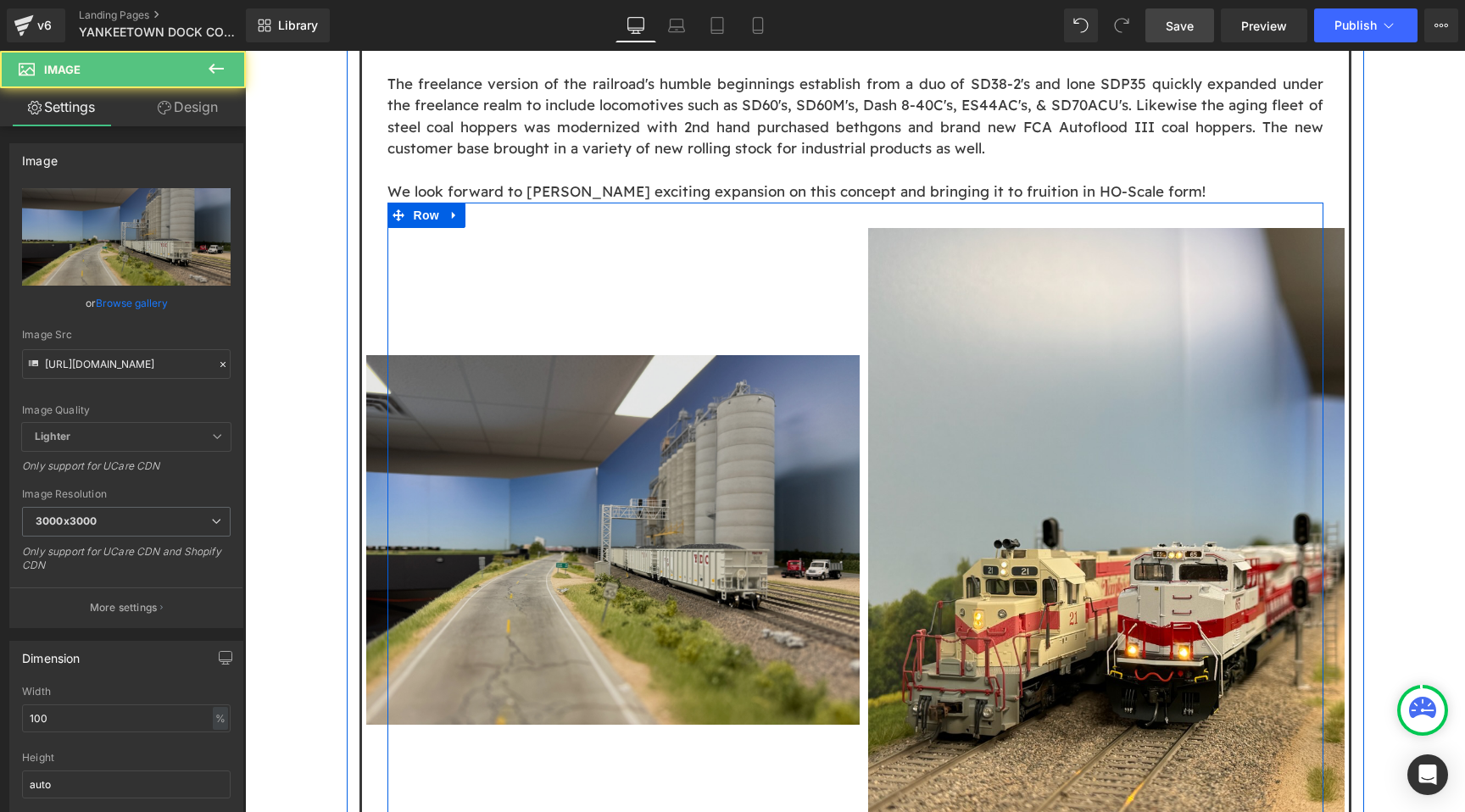
click at [698, 461] on img at bounding box center [613, 540] width 493 height 371
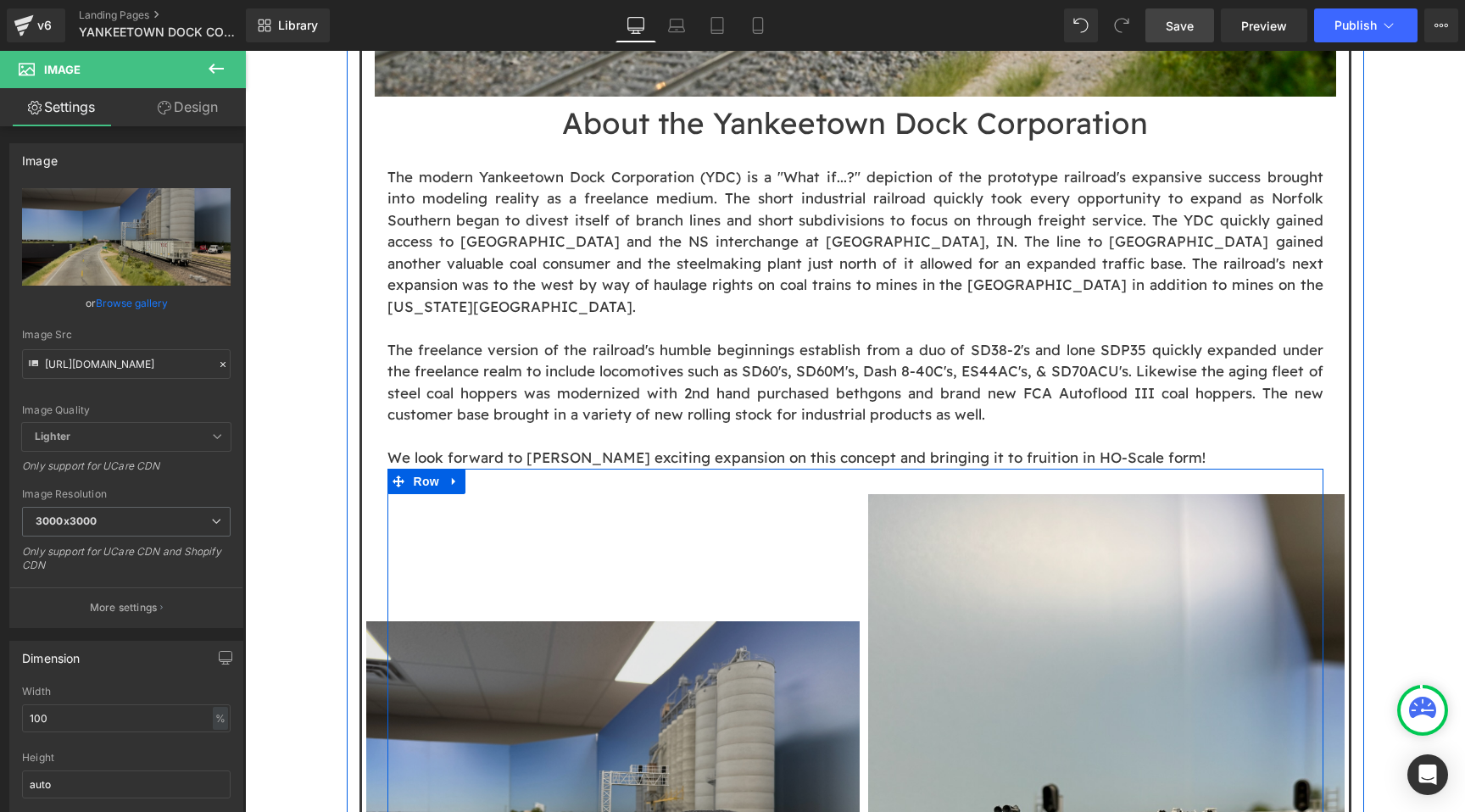
scroll to position [1285, 0]
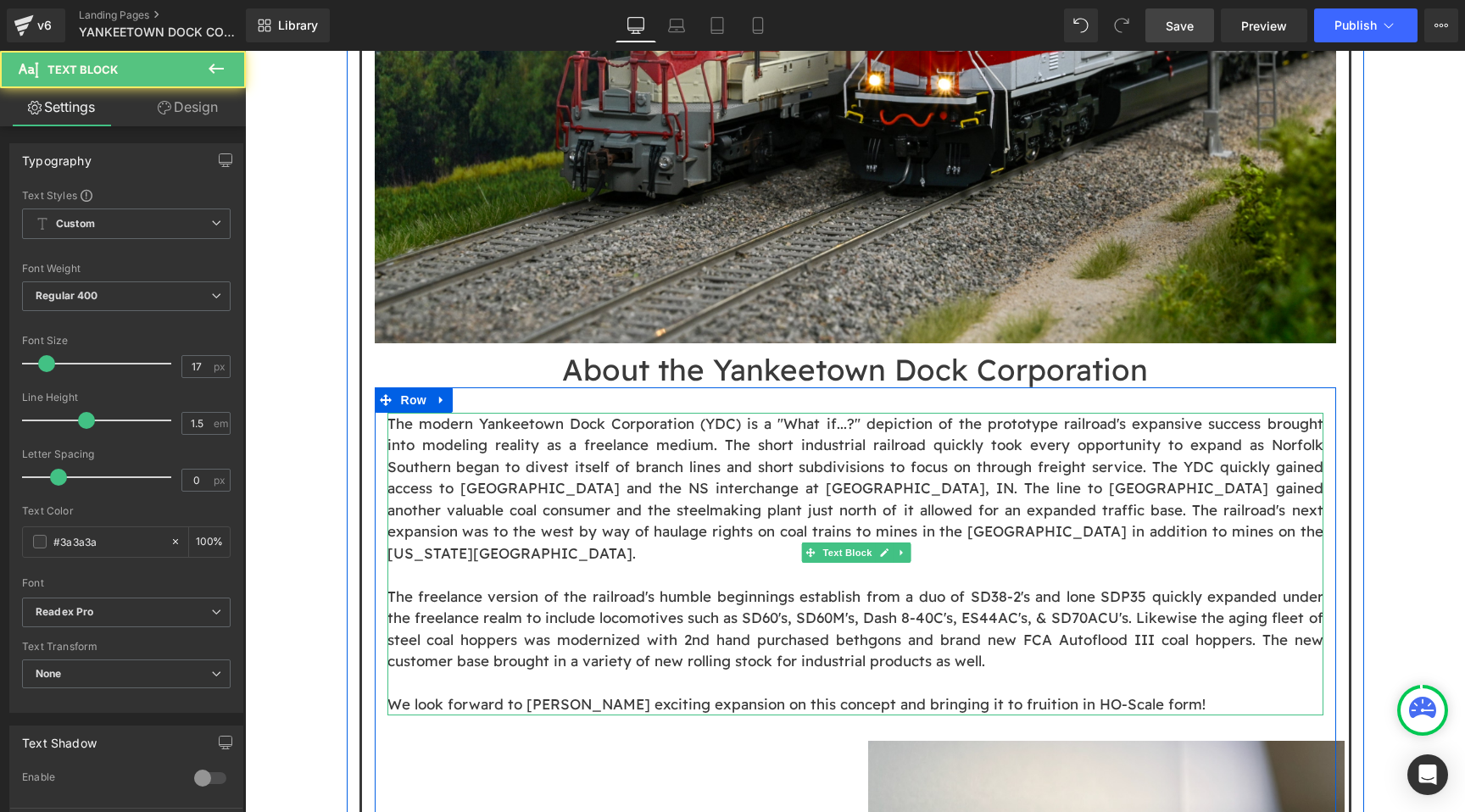
click at [1125, 586] on p "The freelance version of the railroad's humble beginnings establish from a duo …" at bounding box center [855, 629] width 936 height 87
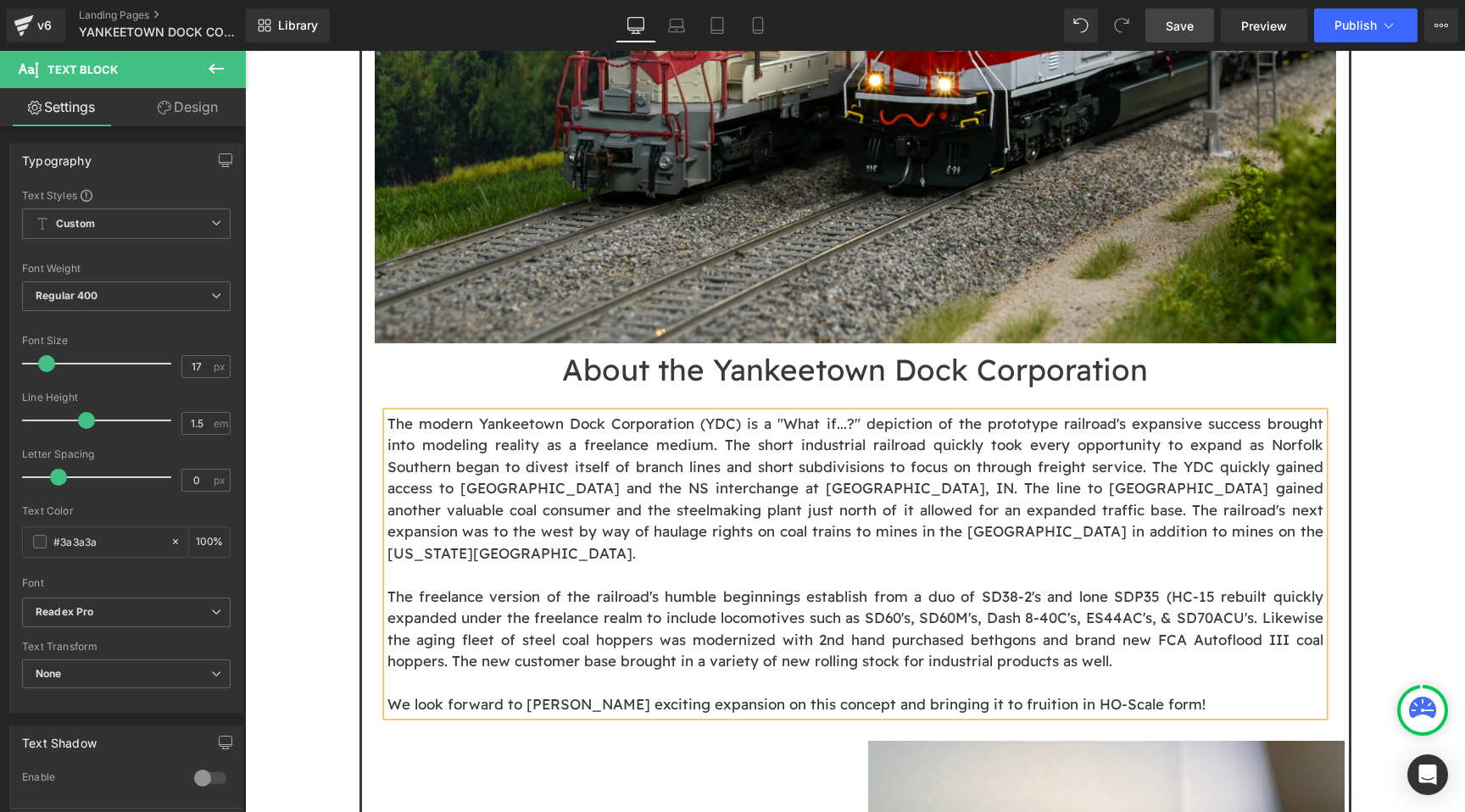
click at [1226, 586] on p "The freelance version of the railroad's humble beginnings establish from a duo …" at bounding box center [855, 629] width 936 height 87
click at [1171, 586] on p "The freelance version of the railroad's humble beginnings establish from a duo …" at bounding box center [855, 629] width 936 height 87
click at [1196, 586] on p "The freelance version of the railroad's humble beginnings establish from a duo …" at bounding box center [855, 629] width 936 height 87
click at [1181, 5] on div "Library Desktop Desktop Laptop Tablet Mobile Save Preview Publish Scheduled Vie…" at bounding box center [855, 25] width 1219 height 51
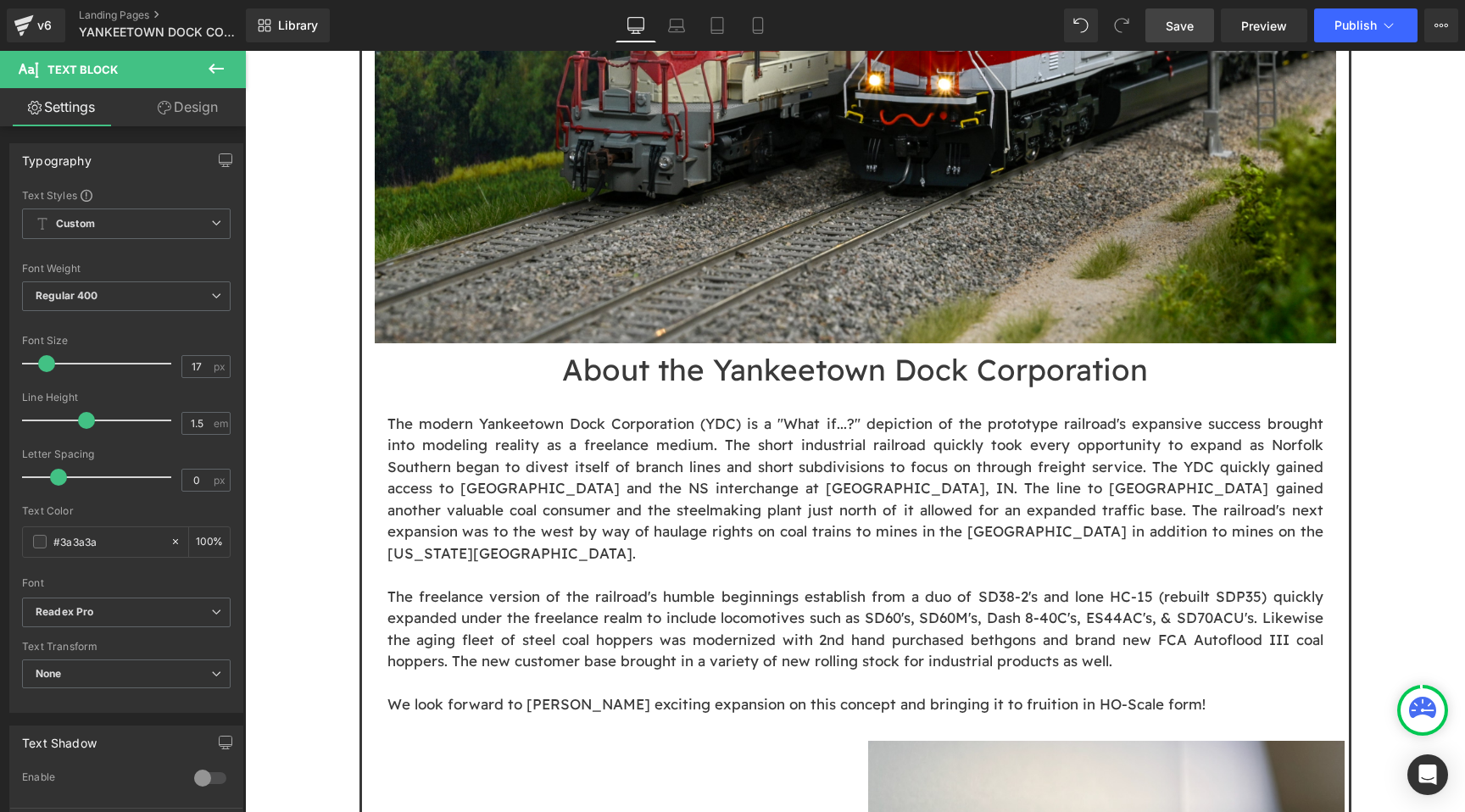
click at [1180, 18] on span "Save" at bounding box center [1180, 25] width 28 height 18
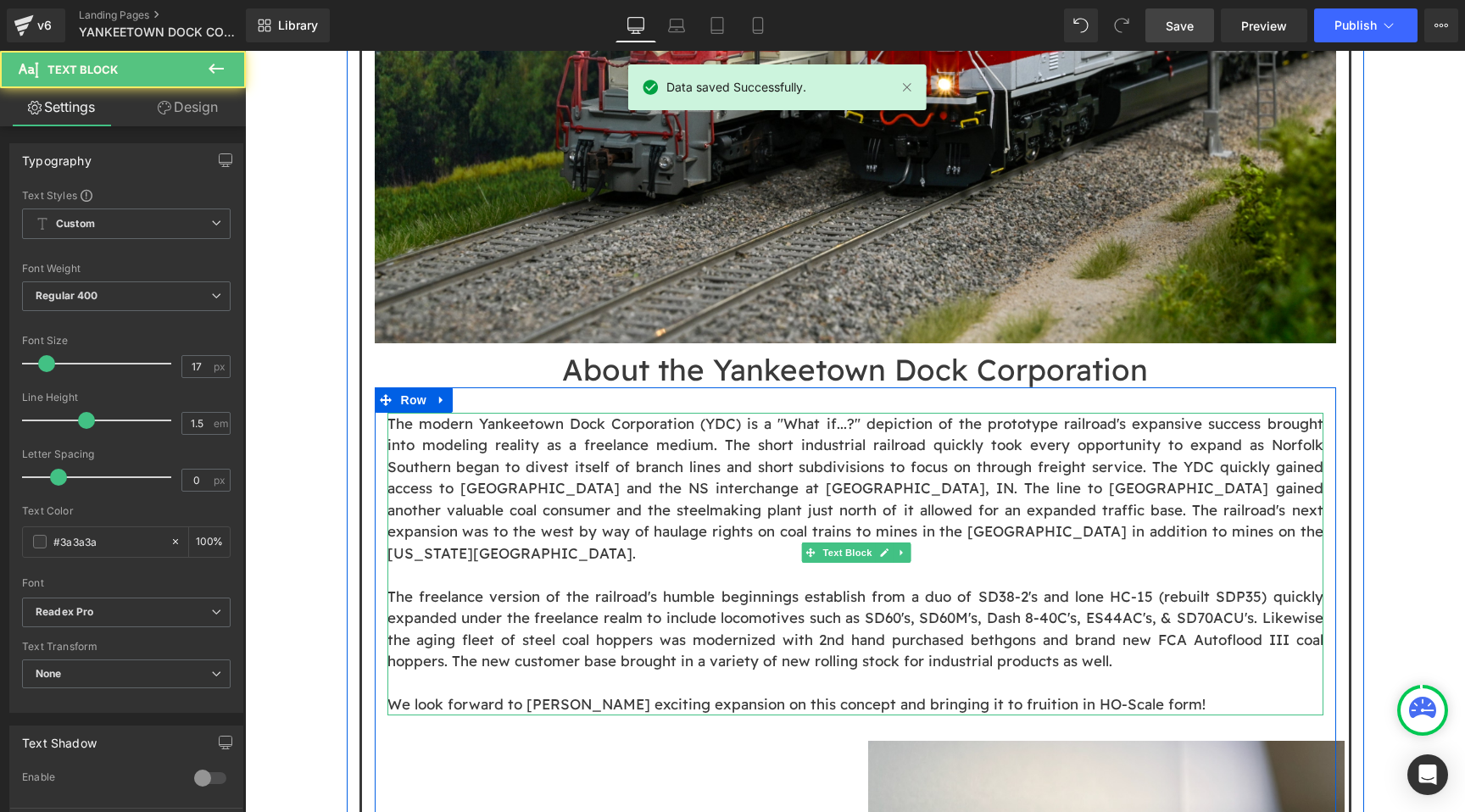
click at [1167, 586] on p "The freelance version of the railroad's humble beginnings establish from a duo …" at bounding box center [855, 629] width 936 height 87
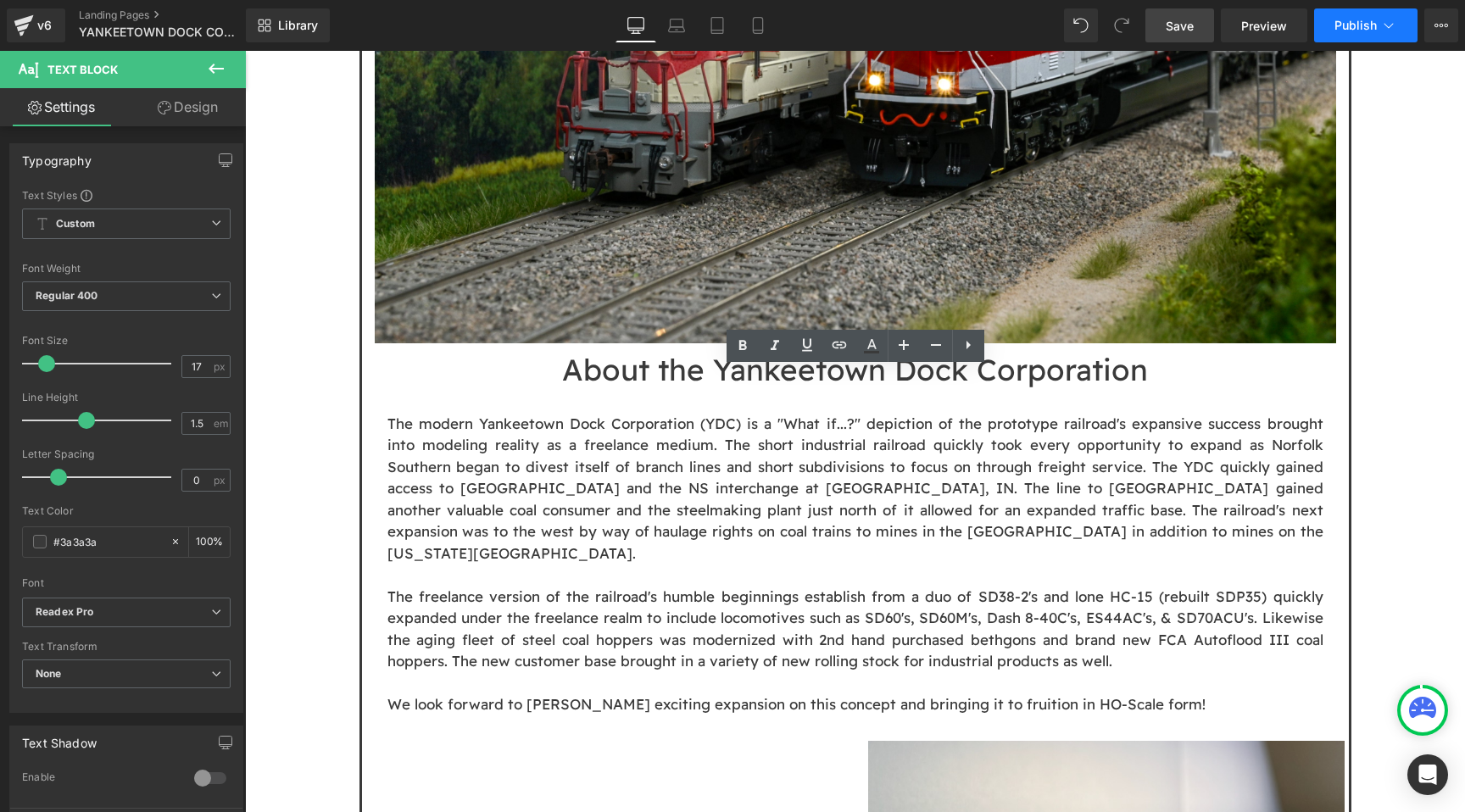
click at [1362, 28] on span "Publish" at bounding box center [1355, 25] width 42 height 13
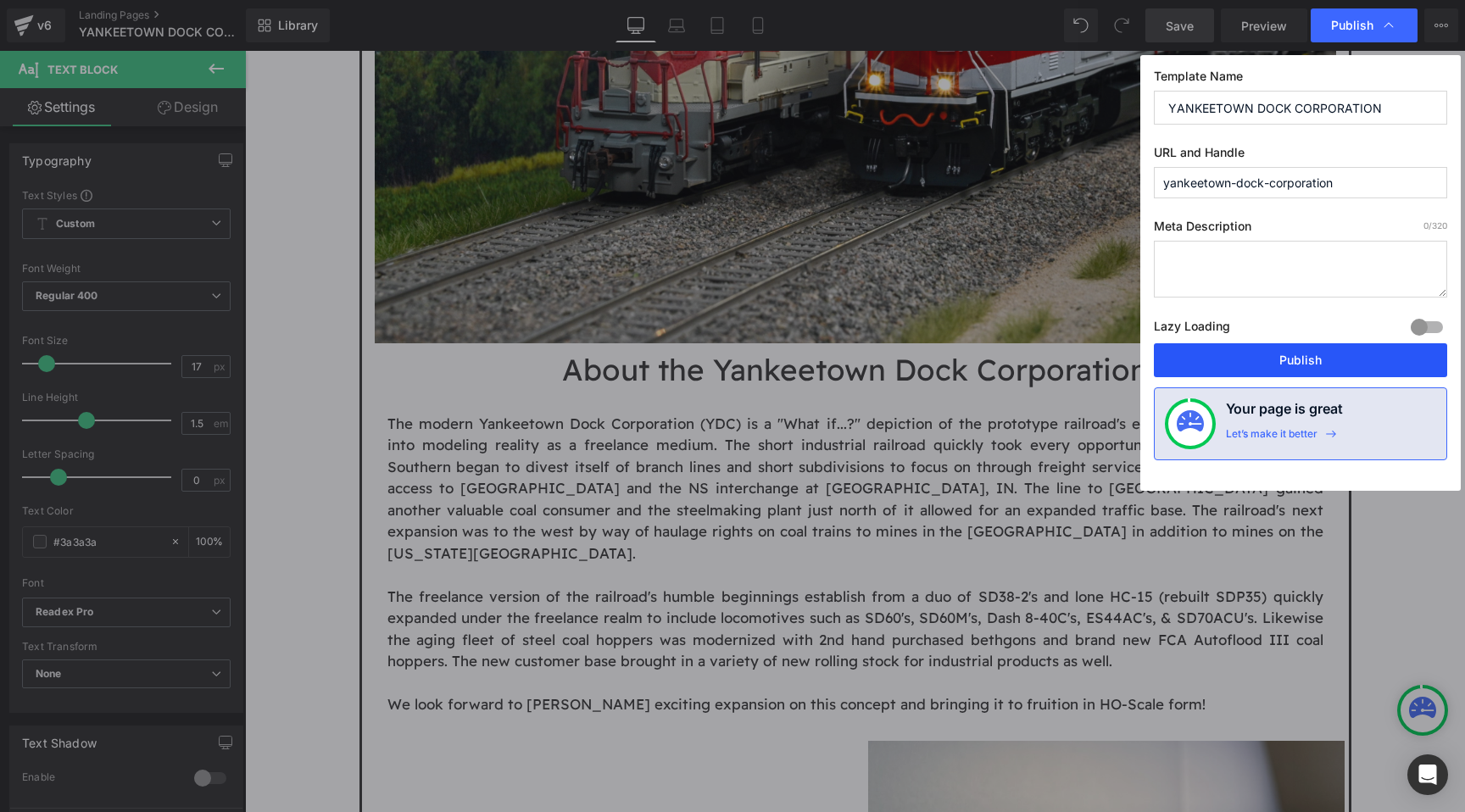
click at [1304, 353] on button "Publish" at bounding box center [1300, 360] width 294 height 34
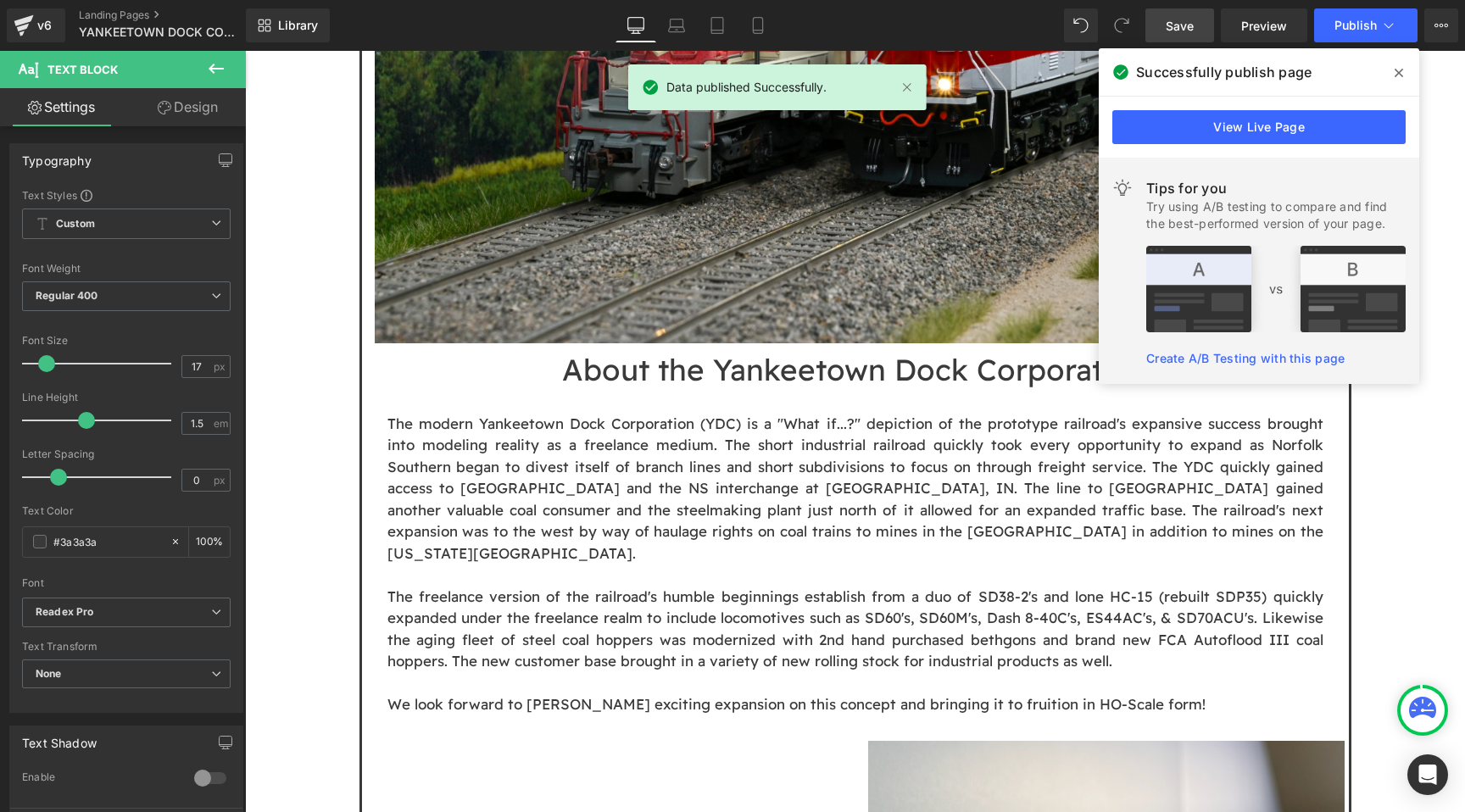
click at [1405, 76] on span at bounding box center [1398, 72] width 27 height 27
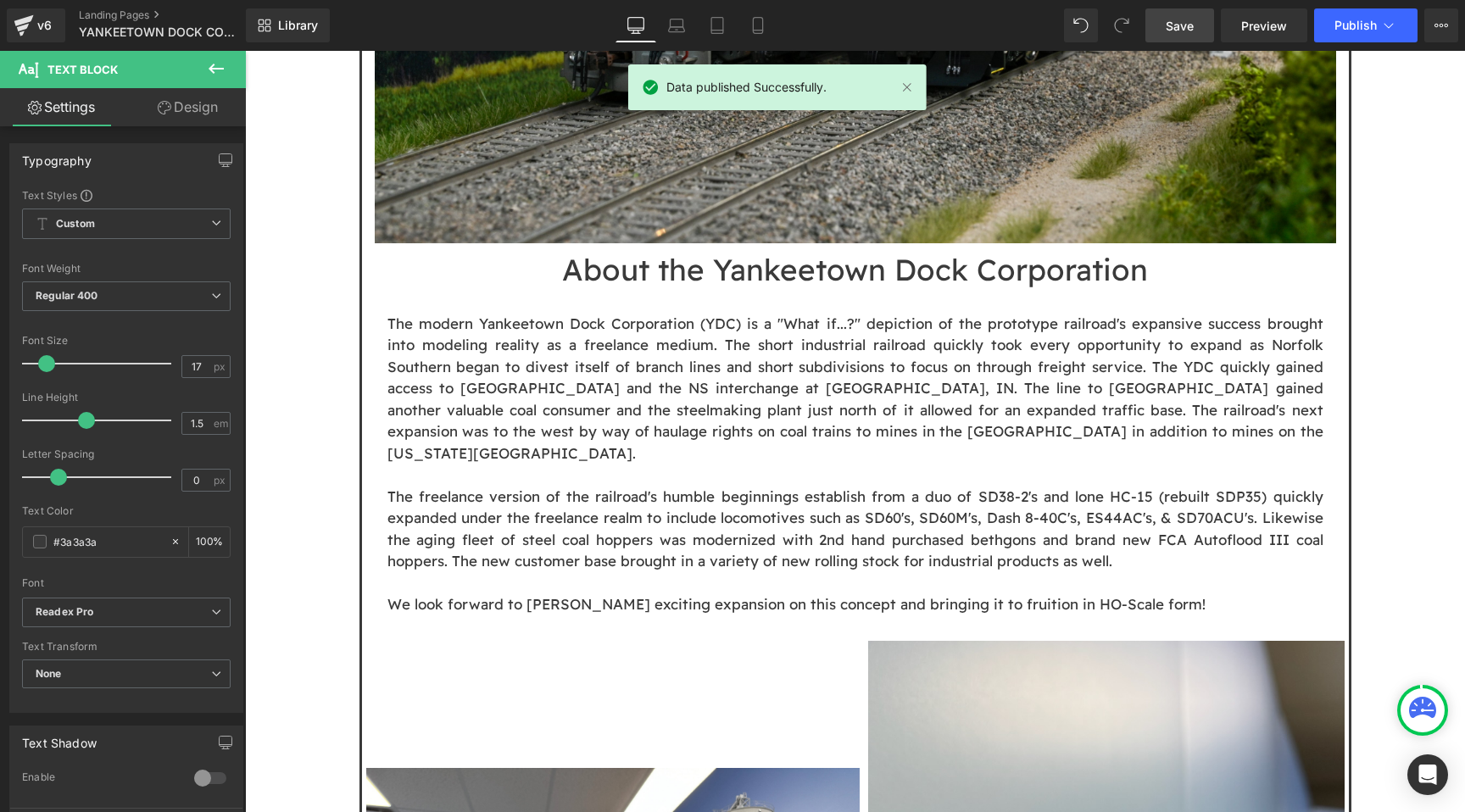
scroll to position [1386, 0]
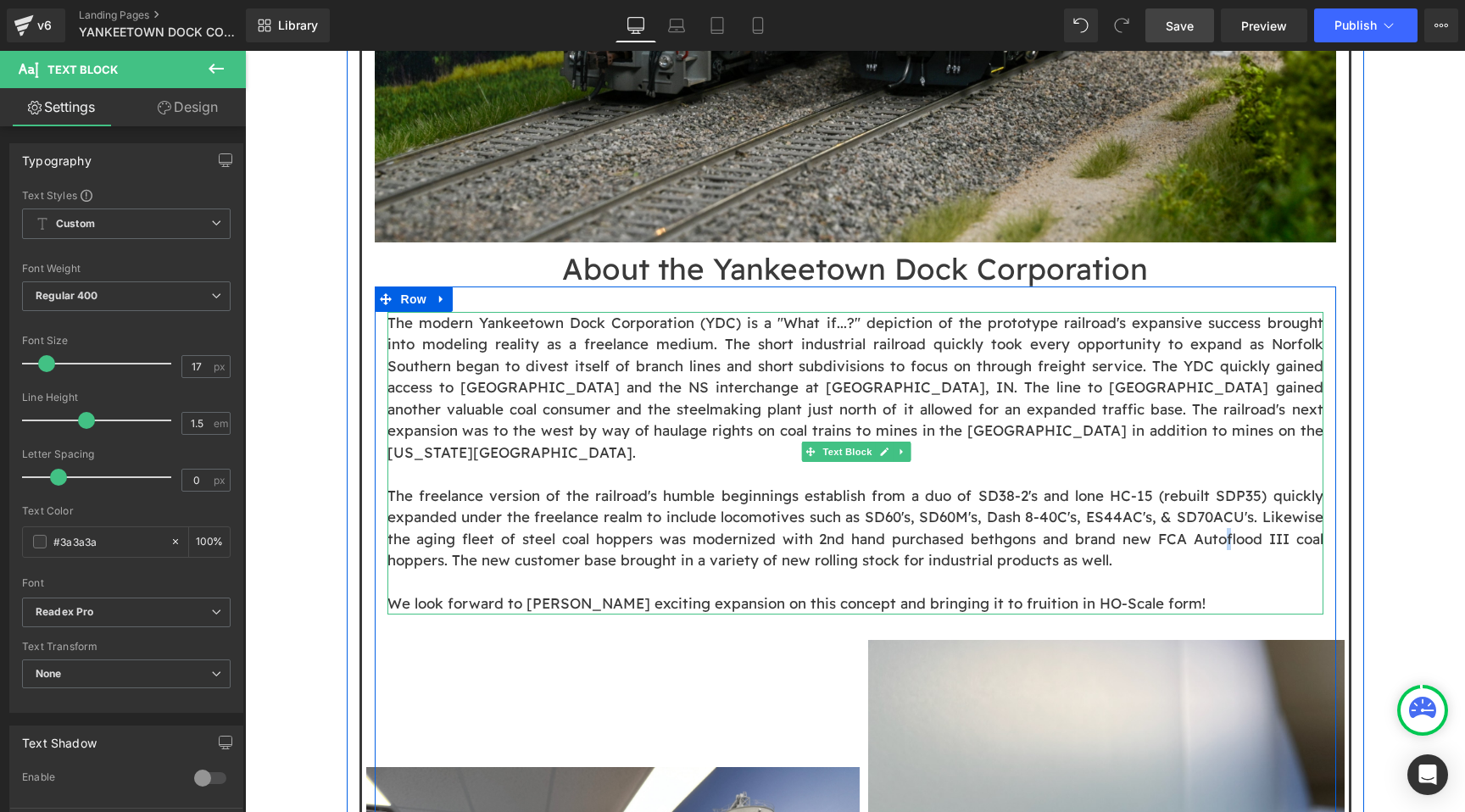
click at [1229, 485] on p "The freelance version of the railroad's humble beginnings establish from a duo …" at bounding box center [855, 528] width 936 height 87
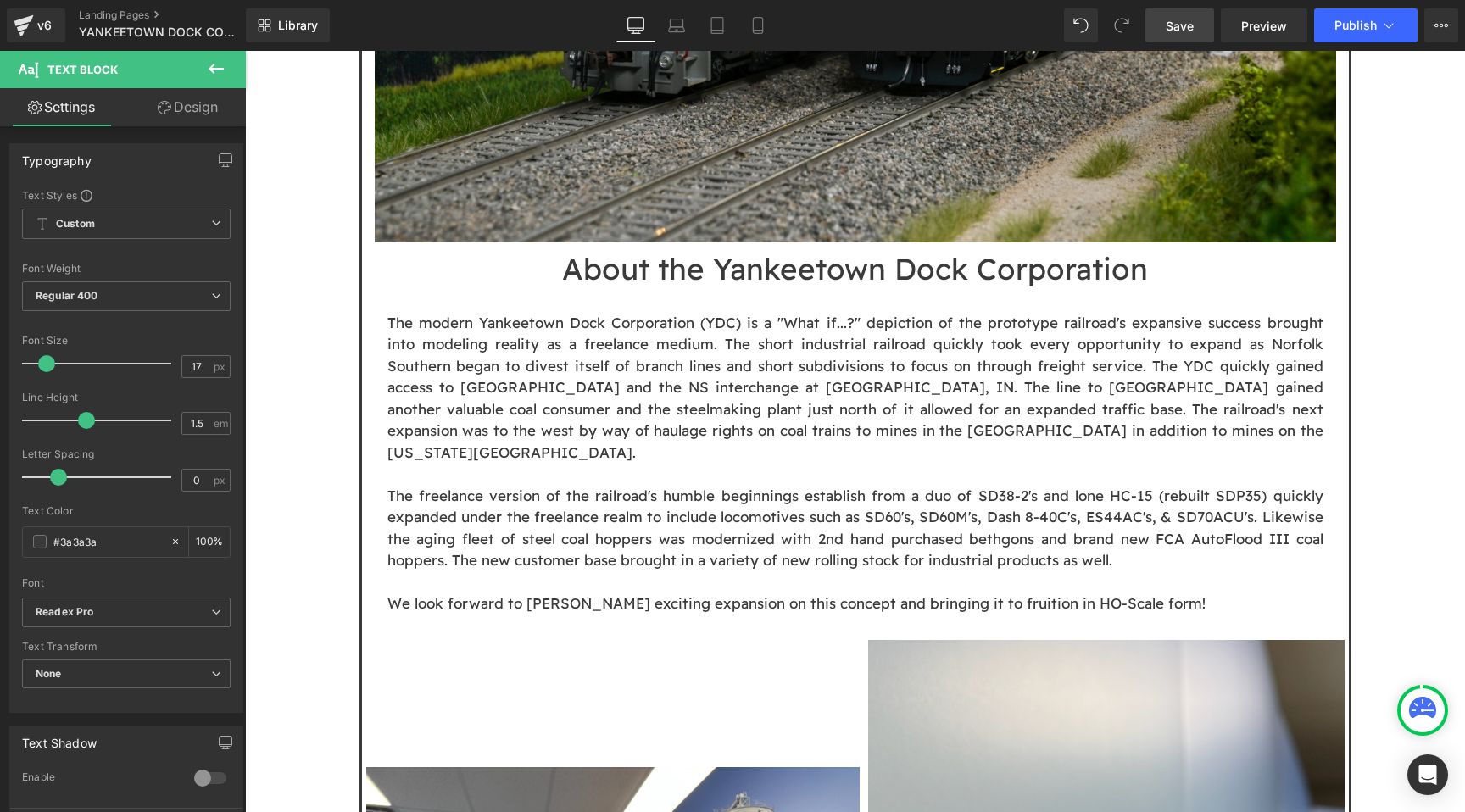
click at [1194, 14] on link "Save" at bounding box center [1179, 25] width 69 height 34
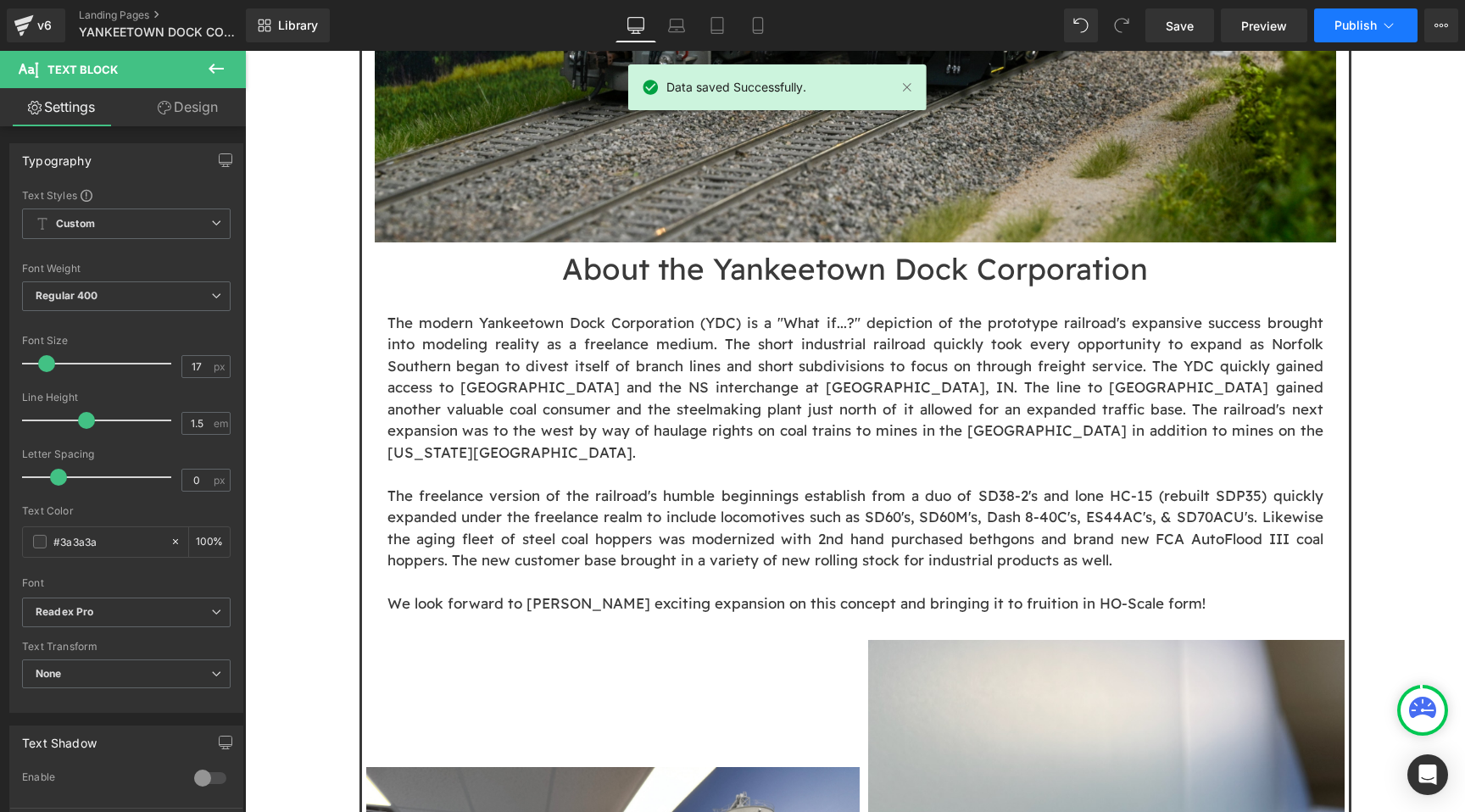
click at [1350, 19] on span "Publish" at bounding box center [1355, 25] width 42 height 13
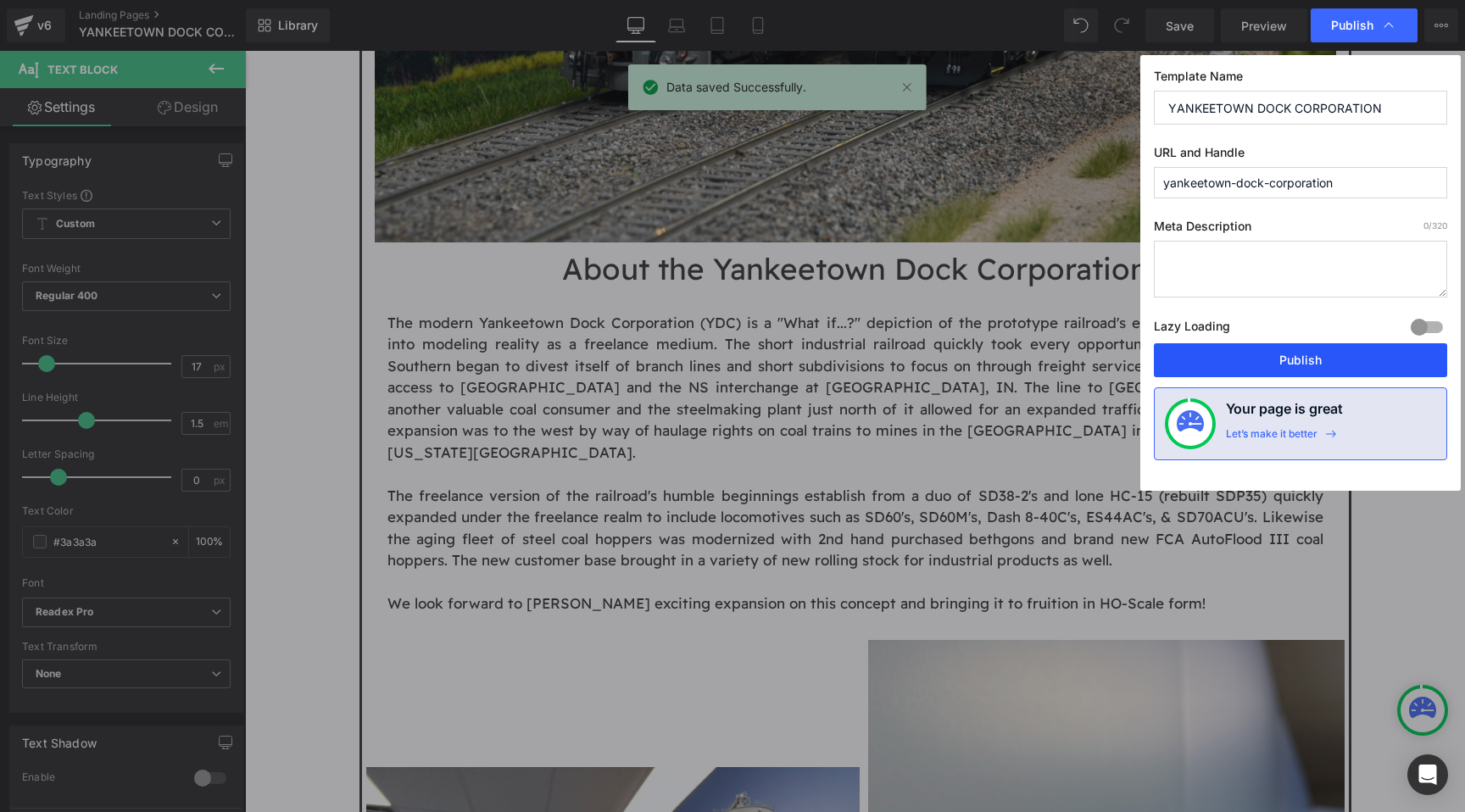
click at [1299, 364] on button "Publish" at bounding box center [1300, 360] width 294 height 34
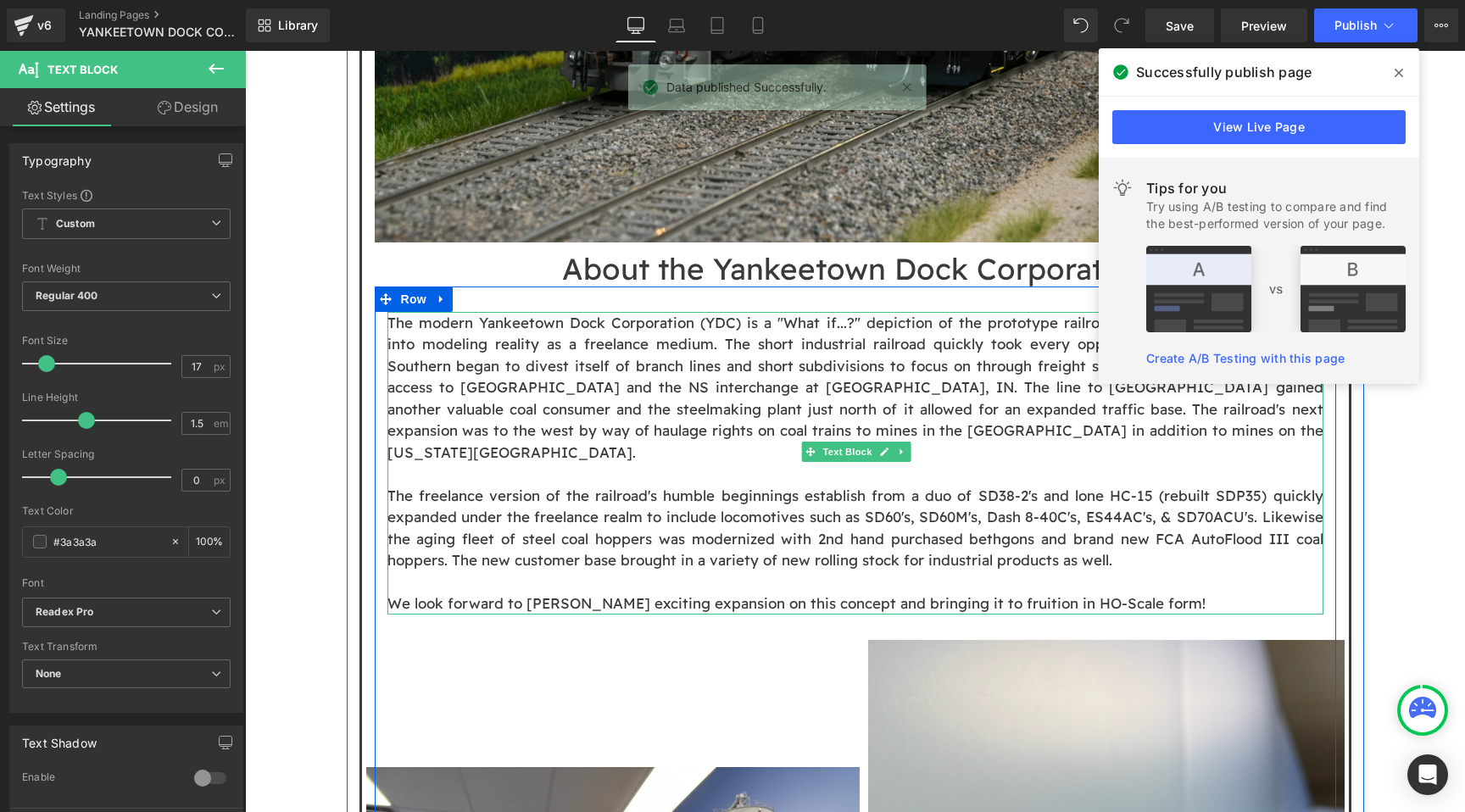
click at [613, 495] on p "The freelance version of the railroad's humble beginnings establish from a duo …" at bounding box center [855, 528] width 936 height 87
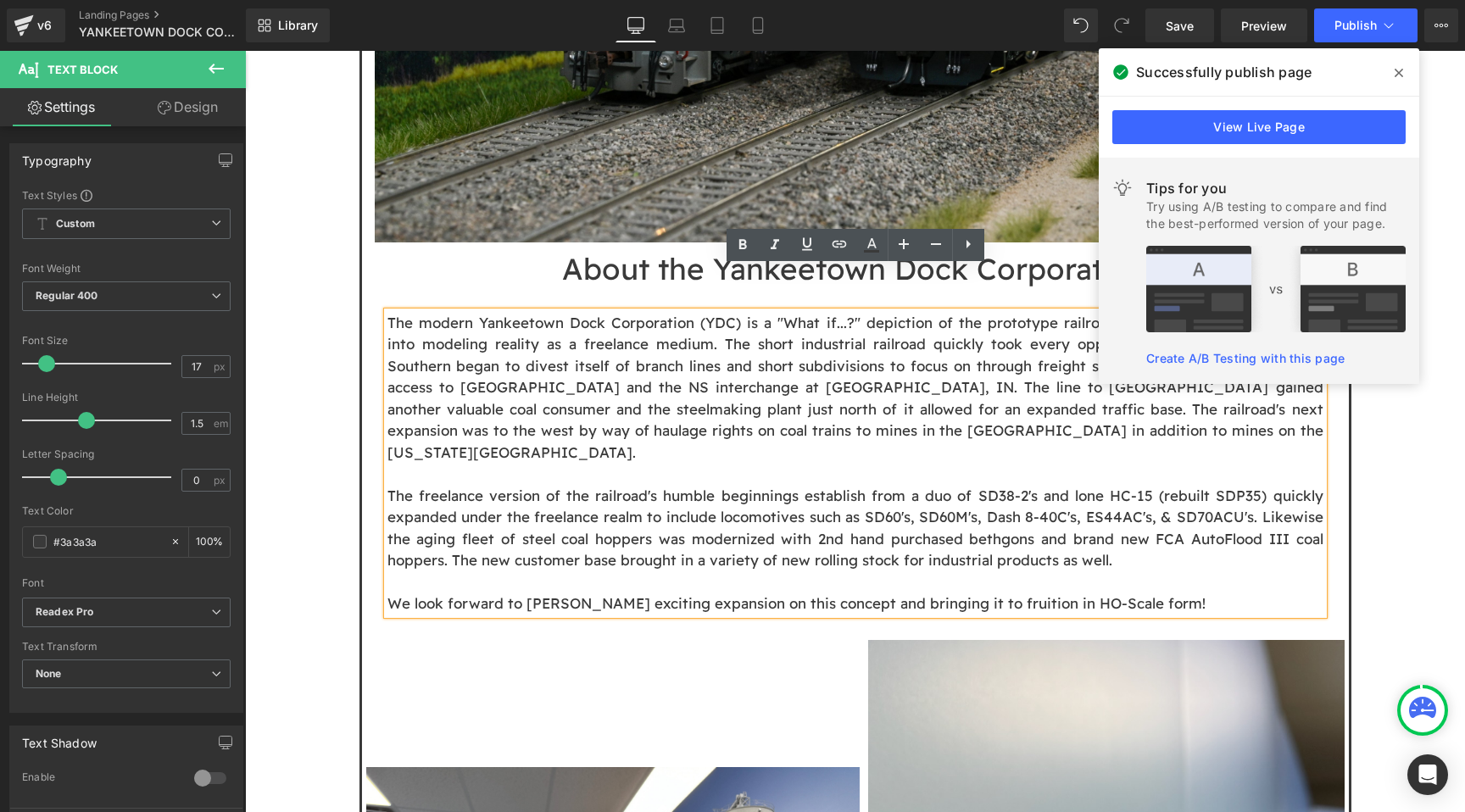
click at [1144, 499] on p "The freelance version of the railroad's humble beginnings establish from a duo …" at bounding box center [855, 528] width 936 height 87
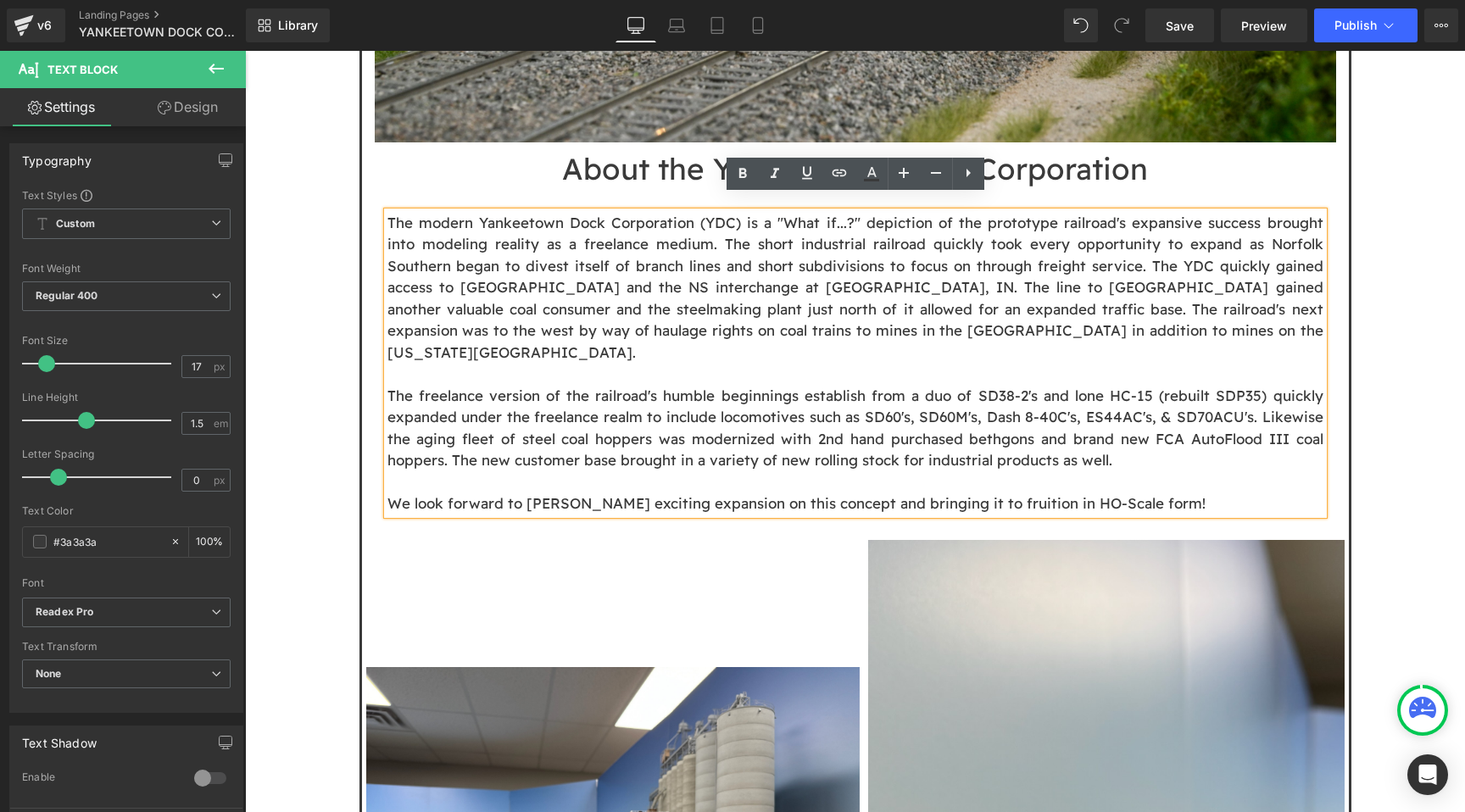
scroll to position [1493, 0]
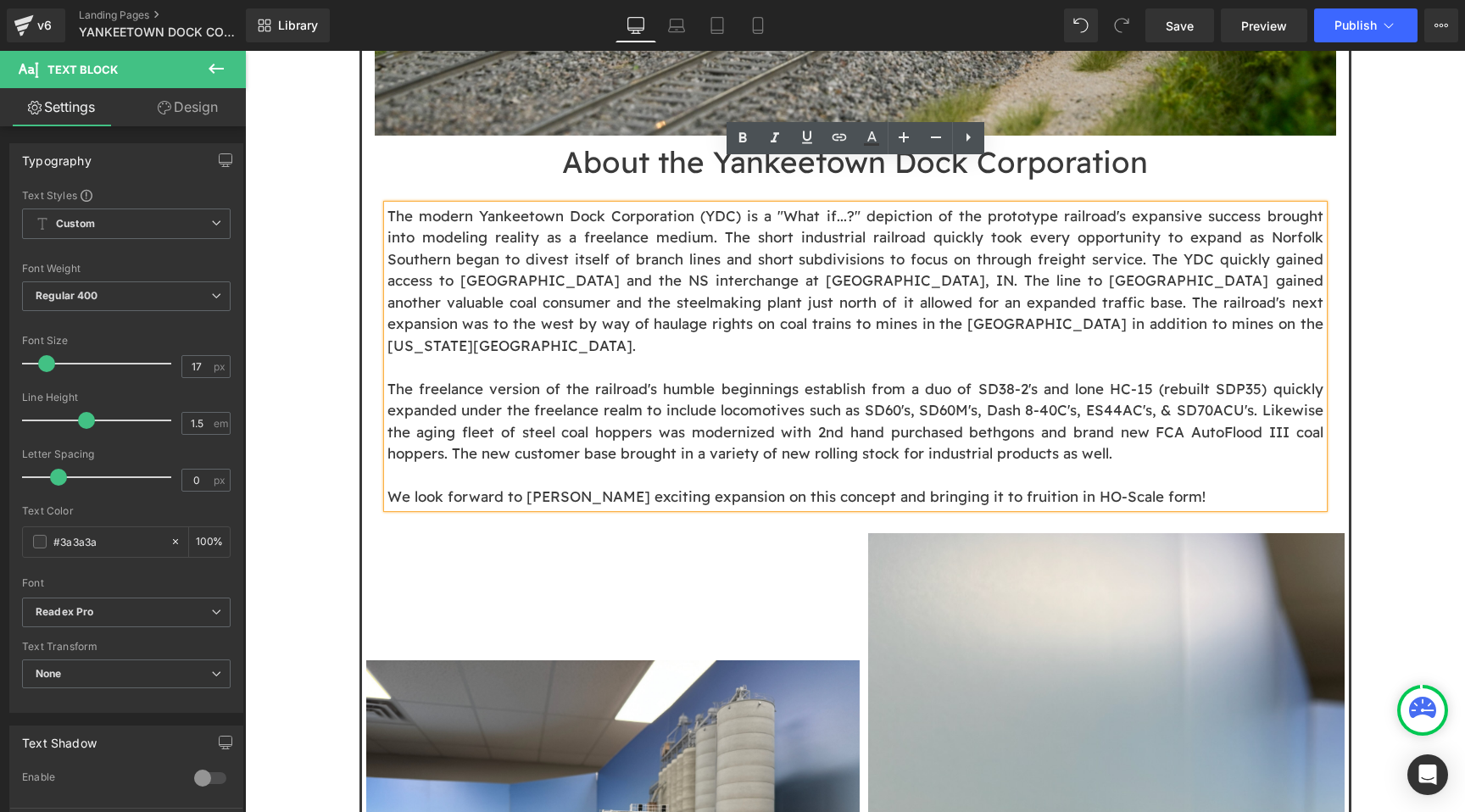
click at [1186, 486] on p "We look forward to Matt Gentry's exciting expansion on this concept and bringin…" at bounding box center [855, 496] width 936 height 22
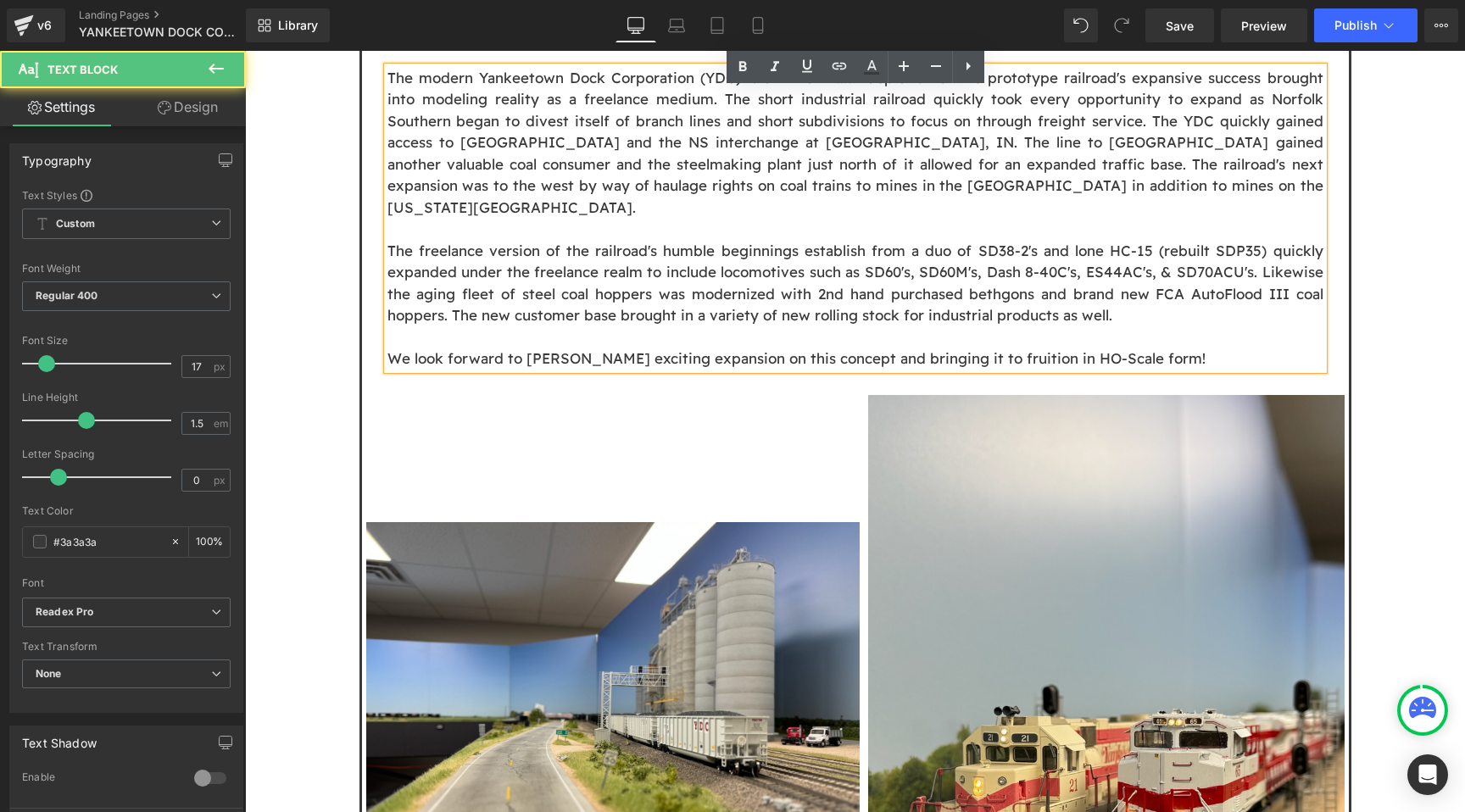
scroll to position [1648, 0]
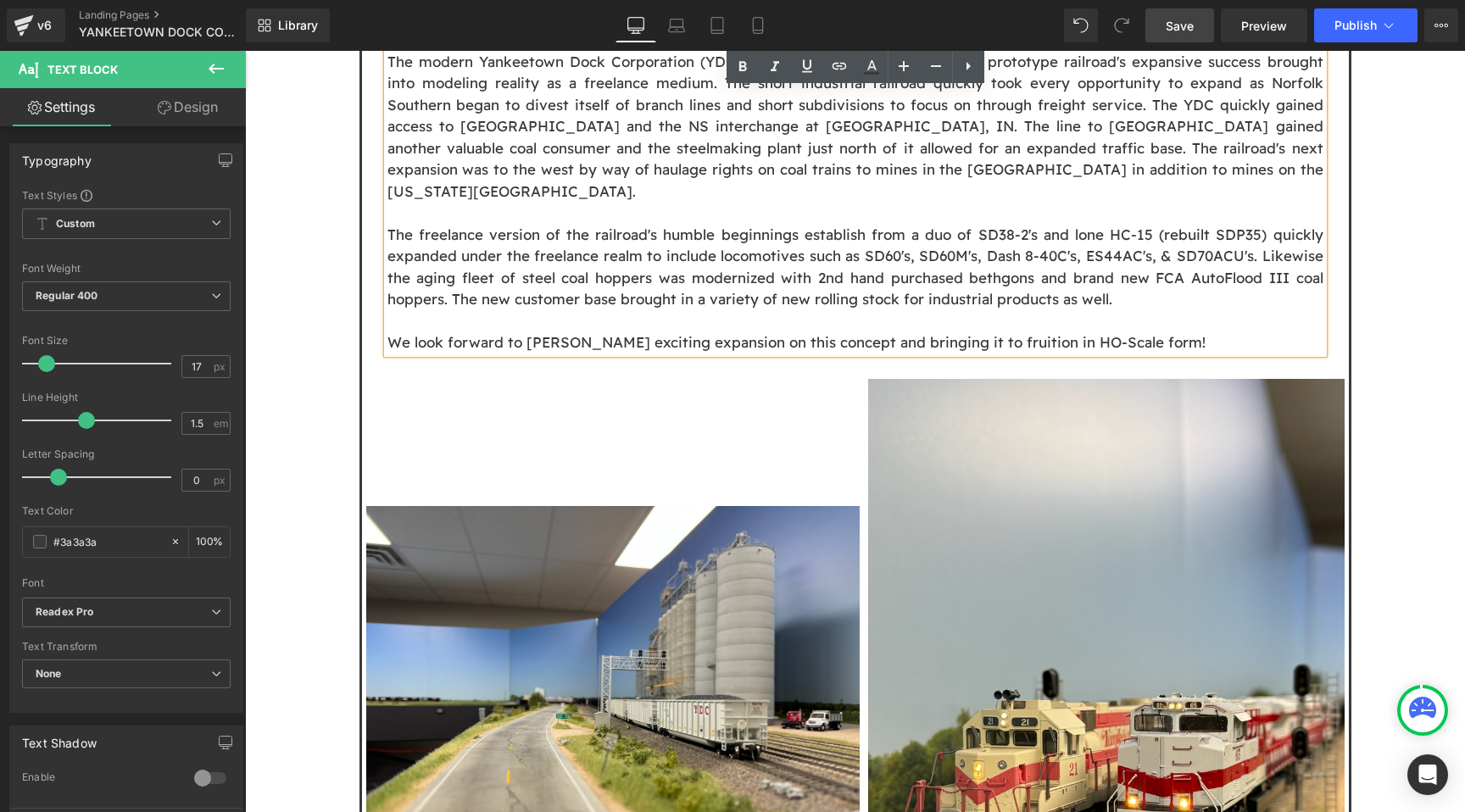
click at [1200, 26] on link "Save" at bounding box center [1179, 25] width 69 height 34
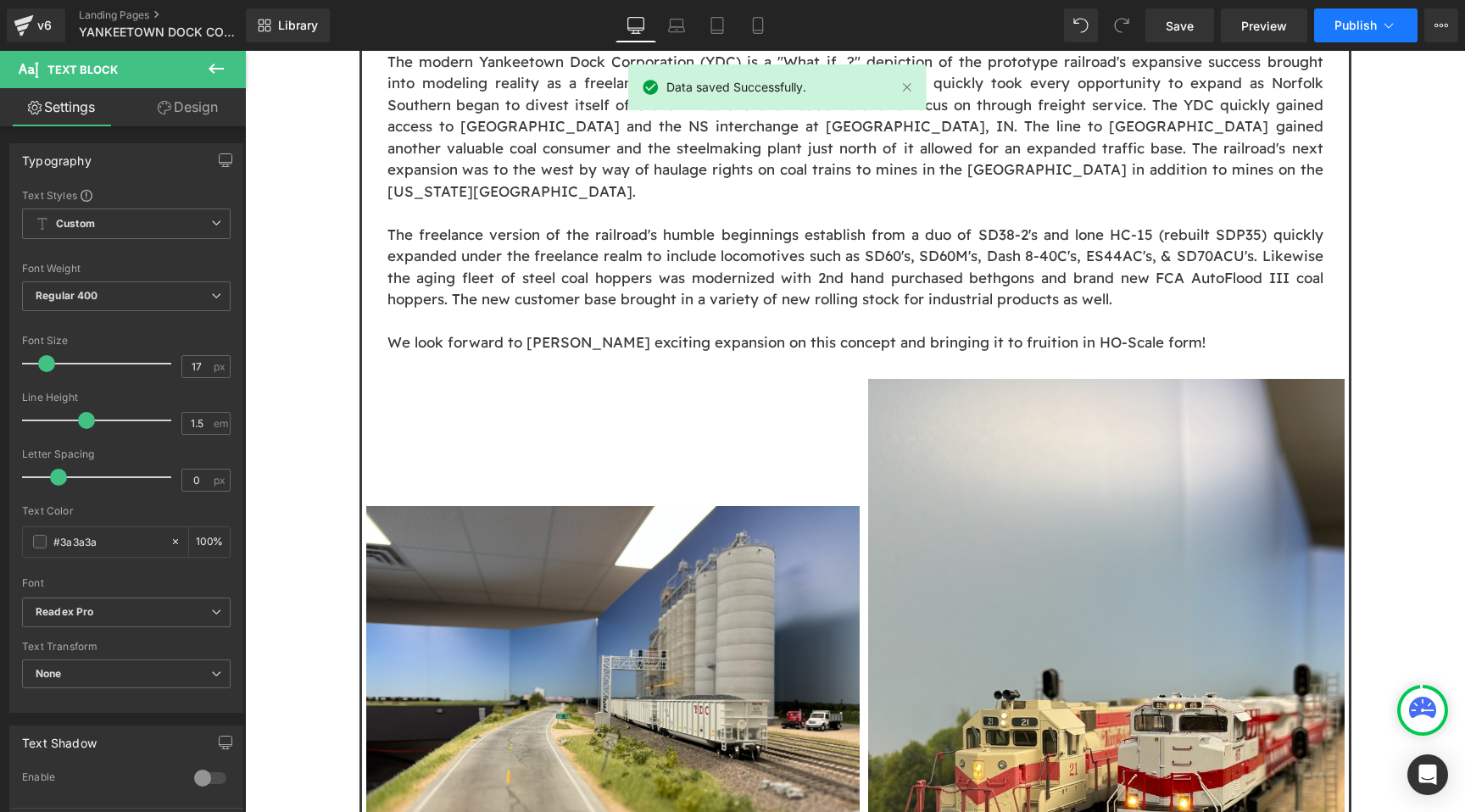
click at [1330, 25] on button "Publish" at bounding box center [1365, 25] width 104 height 34
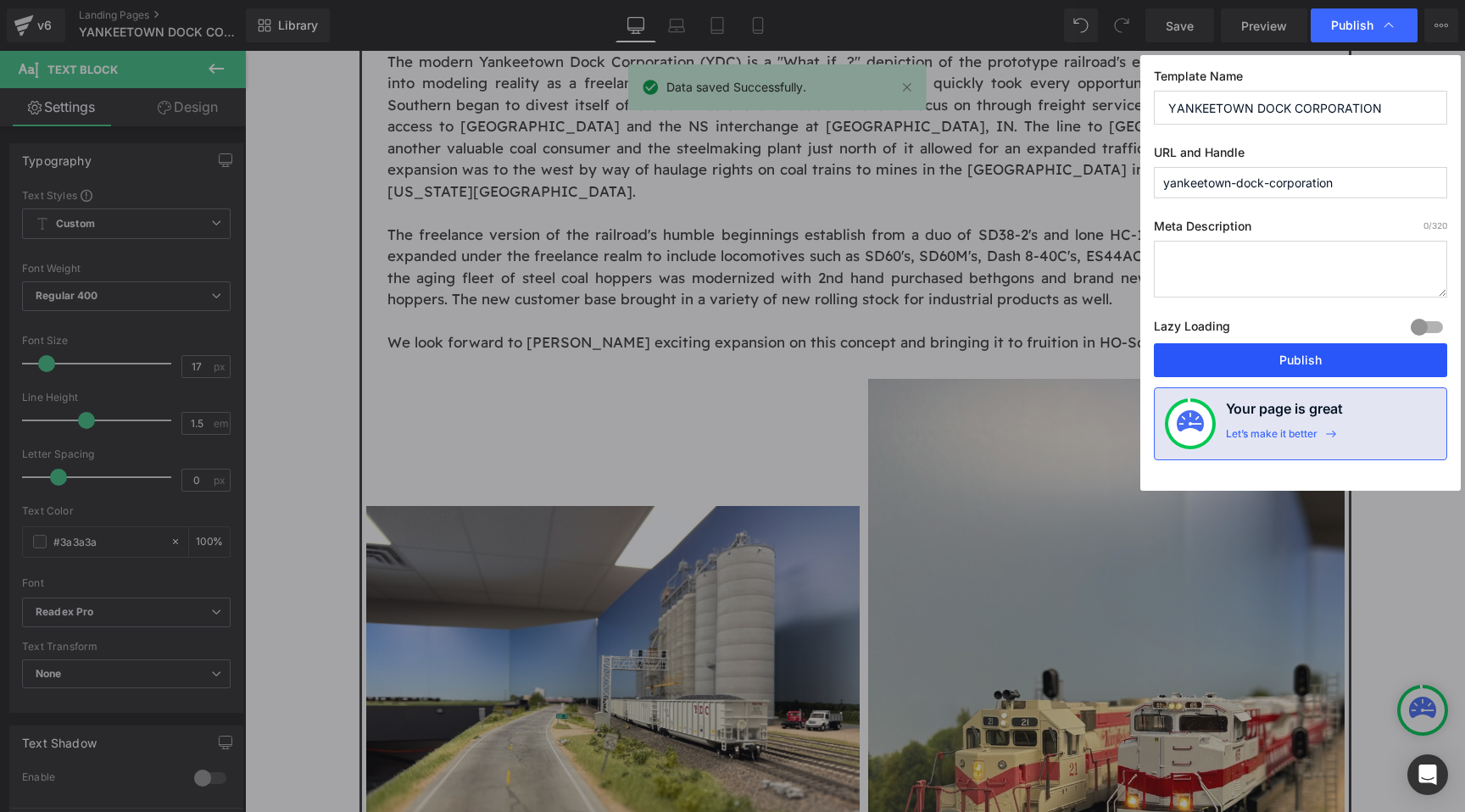
click at [1319, 351] on button "Publish" at bounding box center [1300, 360] width 294 height 34
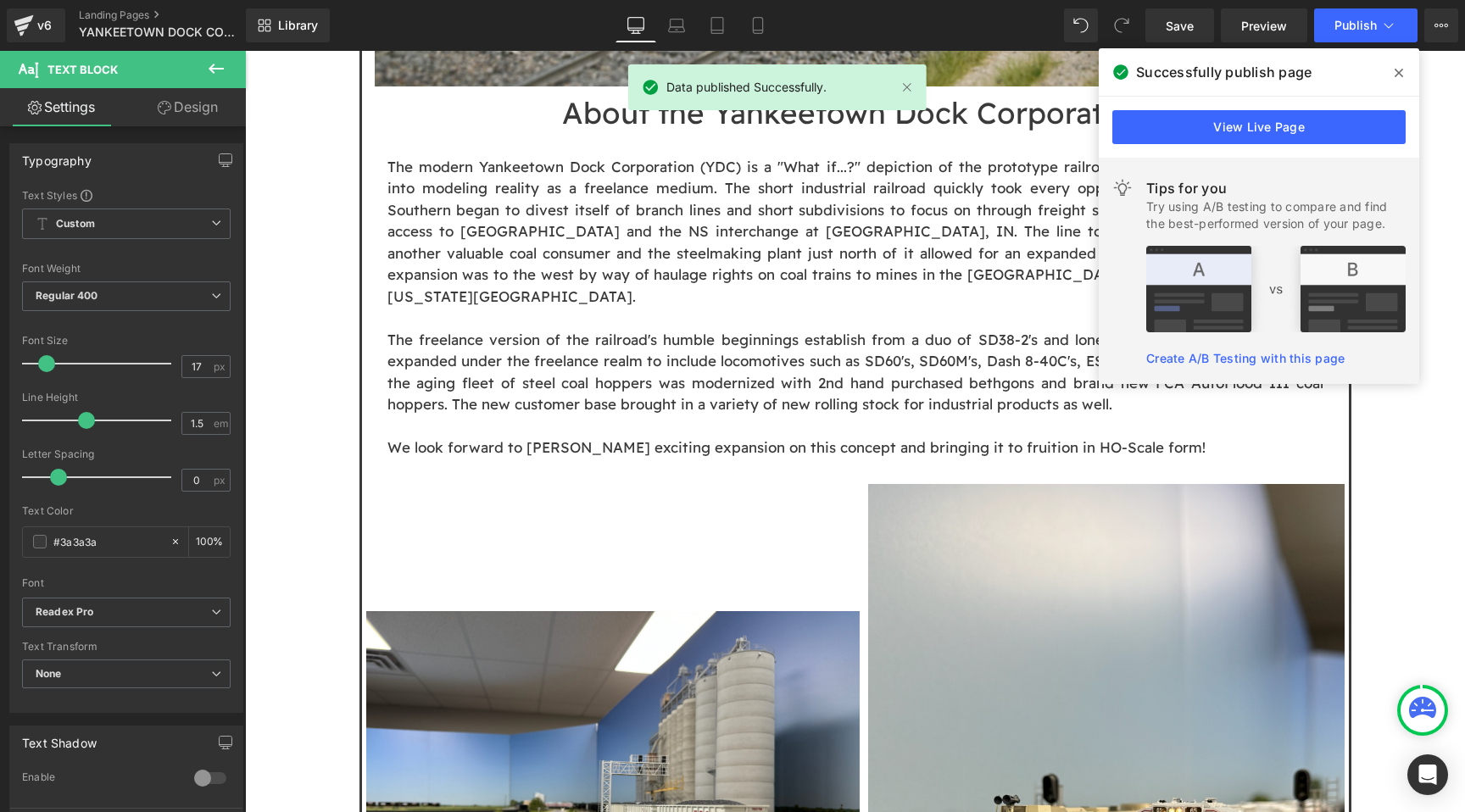
scroll to position [1411, 0]
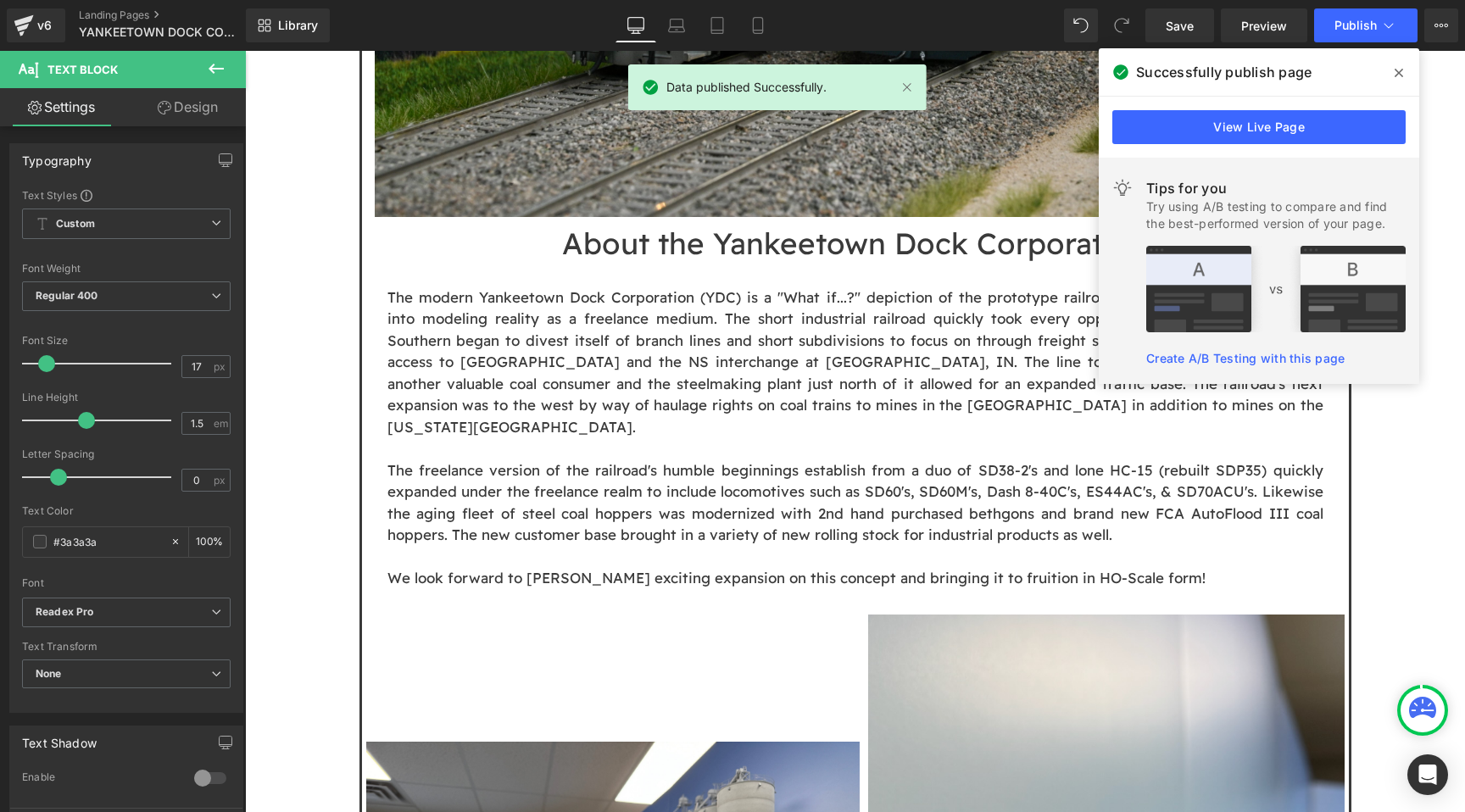
click at [1400, 69] on icon at bounding box center [1398, 72] width 8 height 13
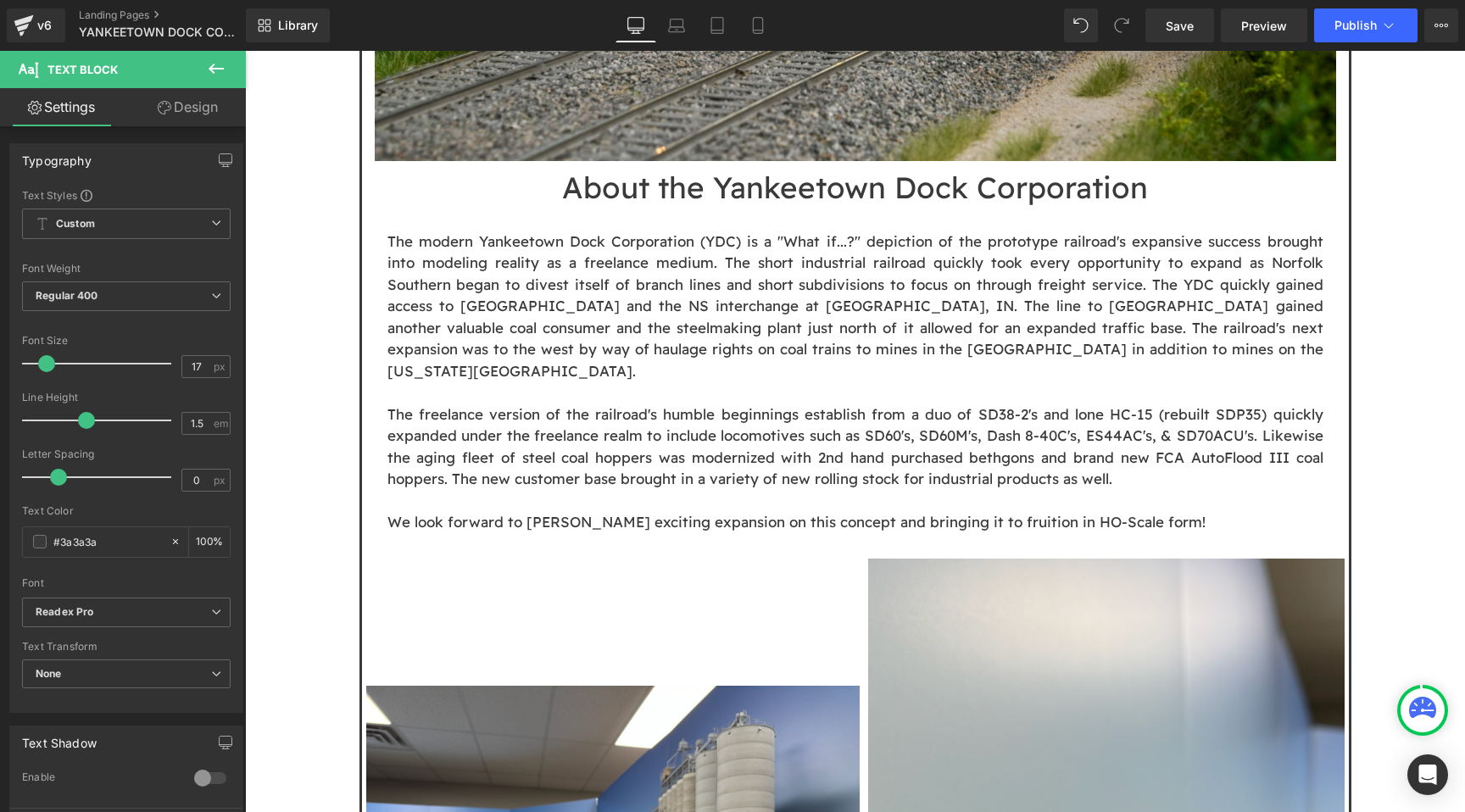
scroll to position [1472, 0]
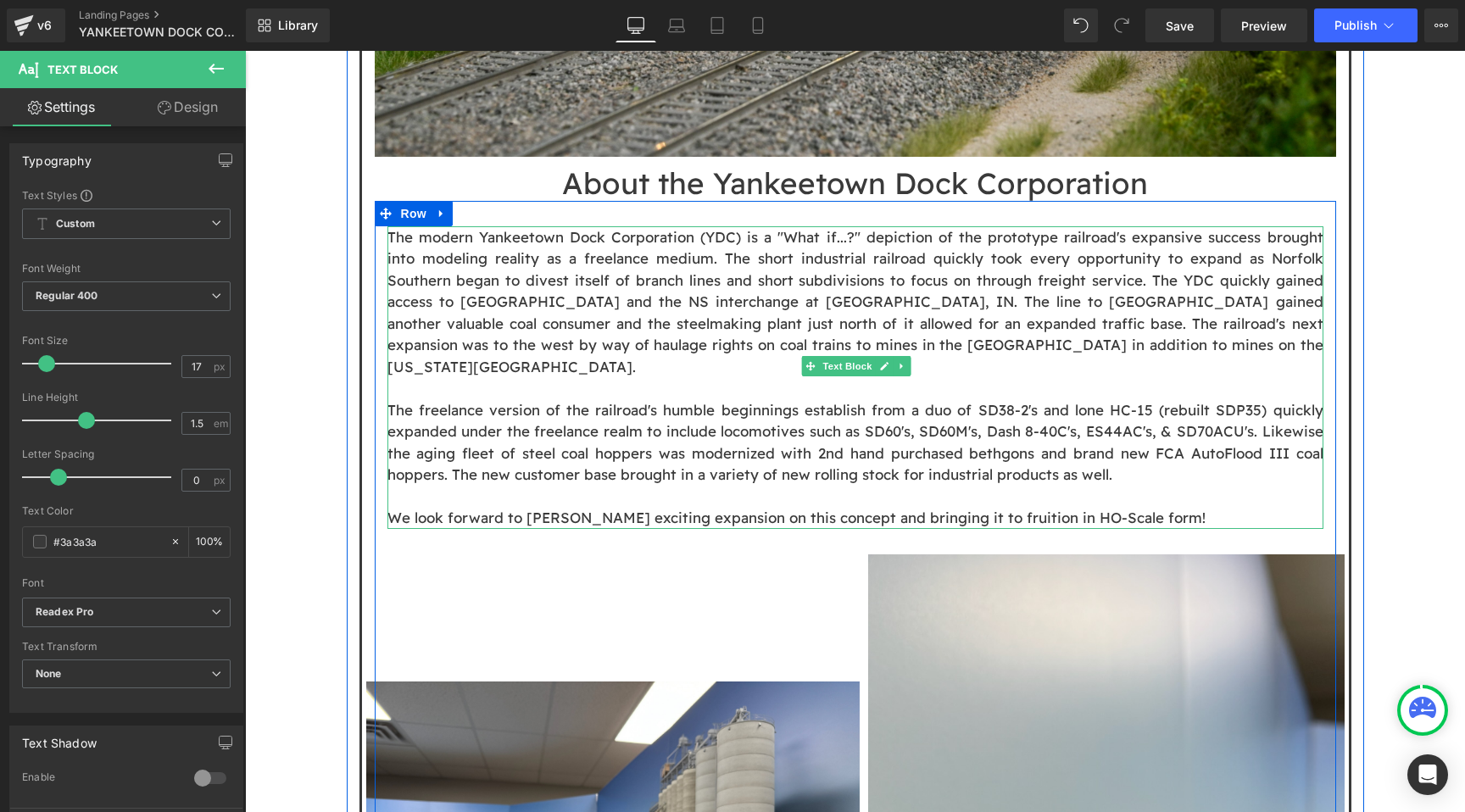
click at [1272, 262] on p "The modern Yankeetown Dock Corporation (YDC) is a "What if...?" depiction of th…" at bounding box center [855, 302] width 936 height 151
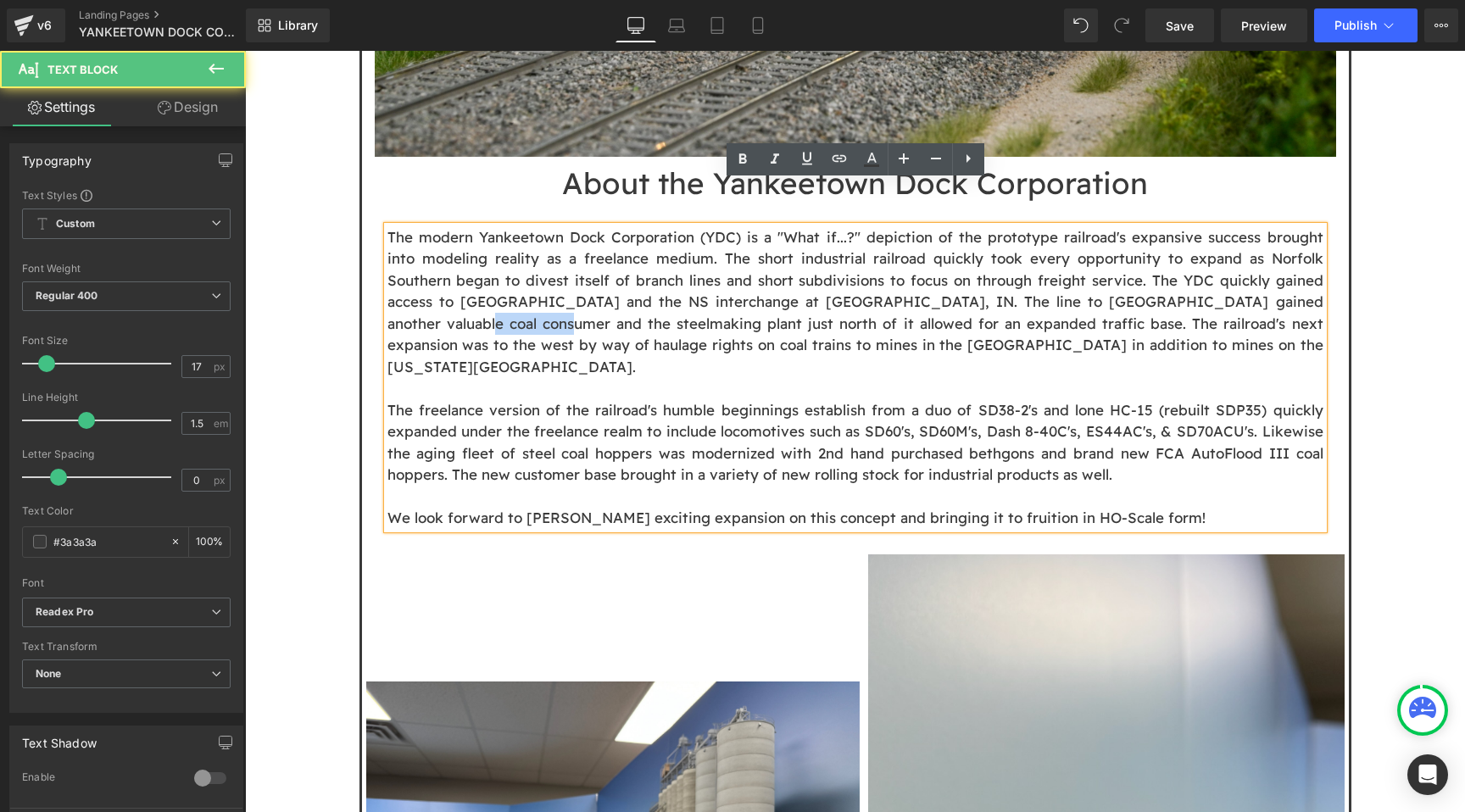
click at [1272, 262] on p "The modern Yankeetown Dock Corporation (YDC) is a "What if...?" depiction of th…" at bounding box center [855, 302] width 936 height 151
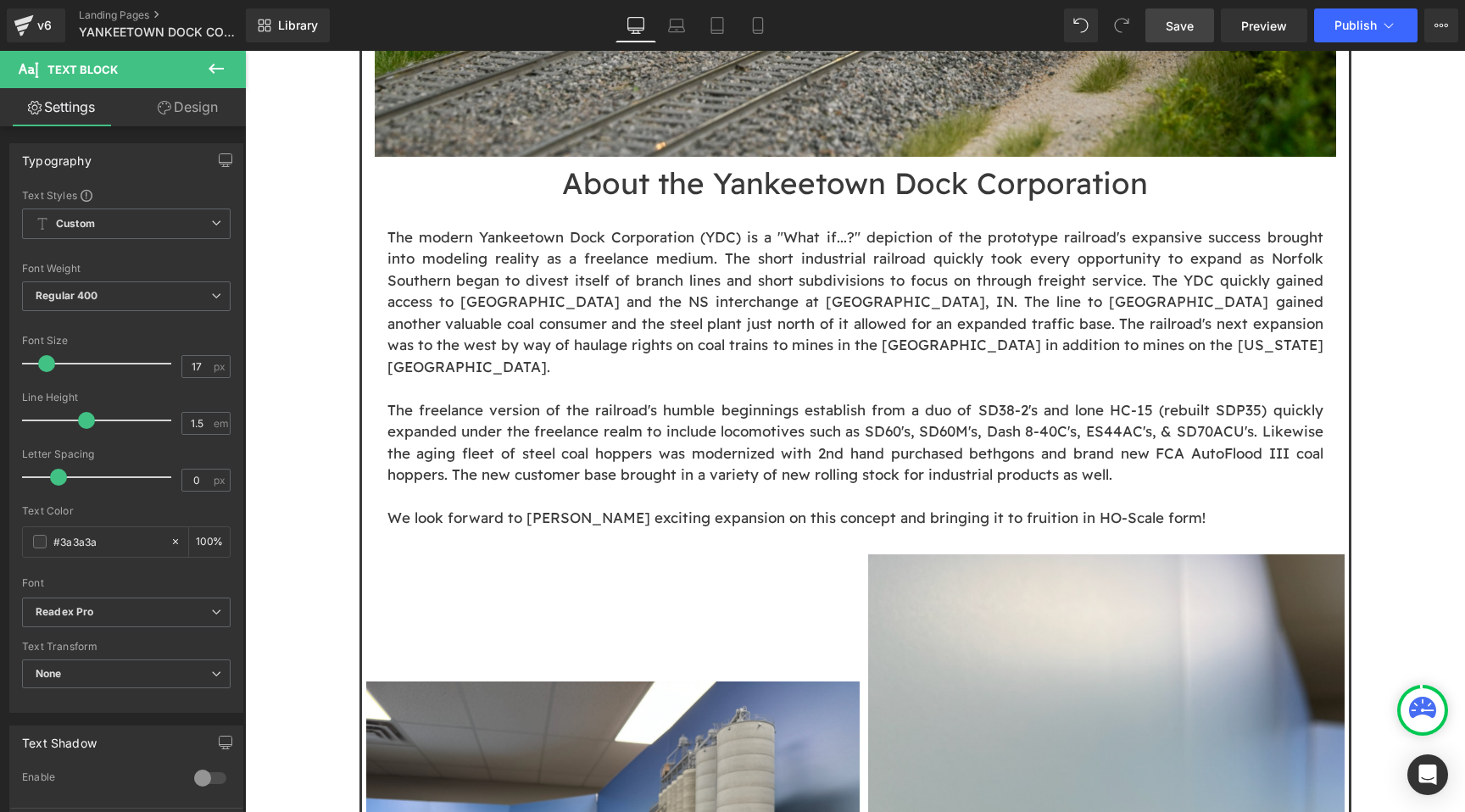
click at [1174, 29] on span "Save" at bounding box center [1180, 25] width 28 height 18
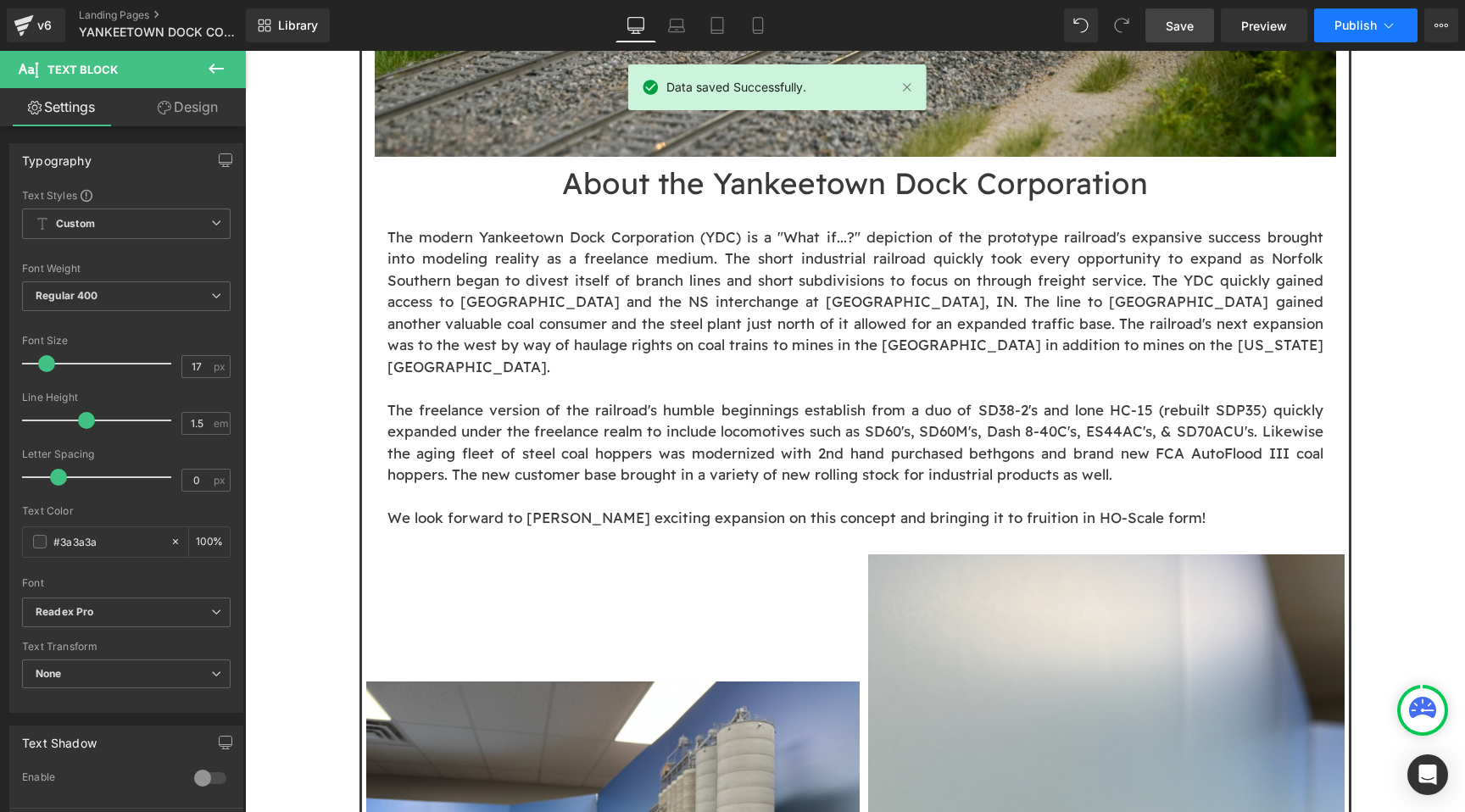
click at [1339, 23] on span "Publish" at bounding box center [1355, 25] width 42 height 13
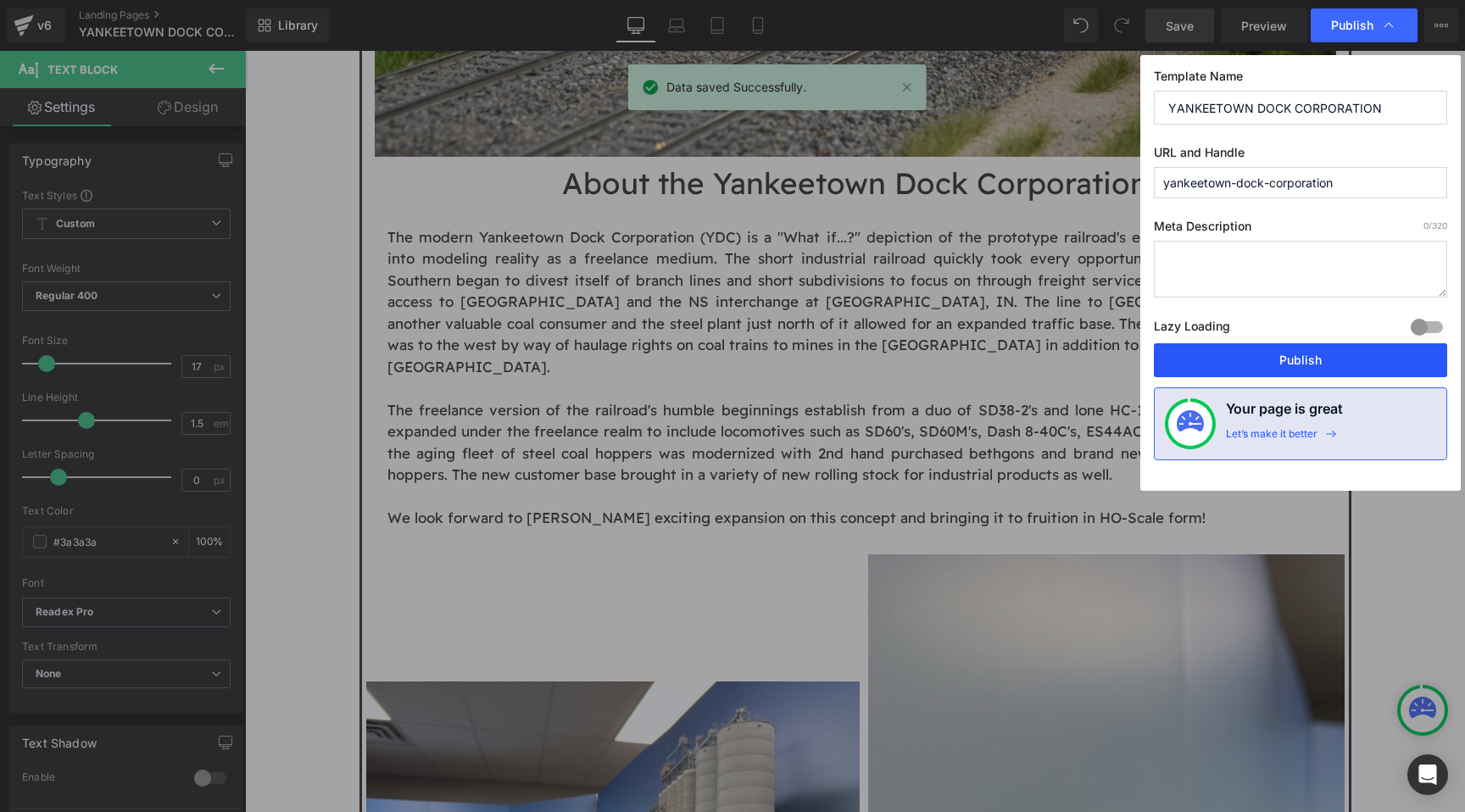
click at [1280, 362] on button "Publish" at bounding box center [1300, 360] width 294 height 34
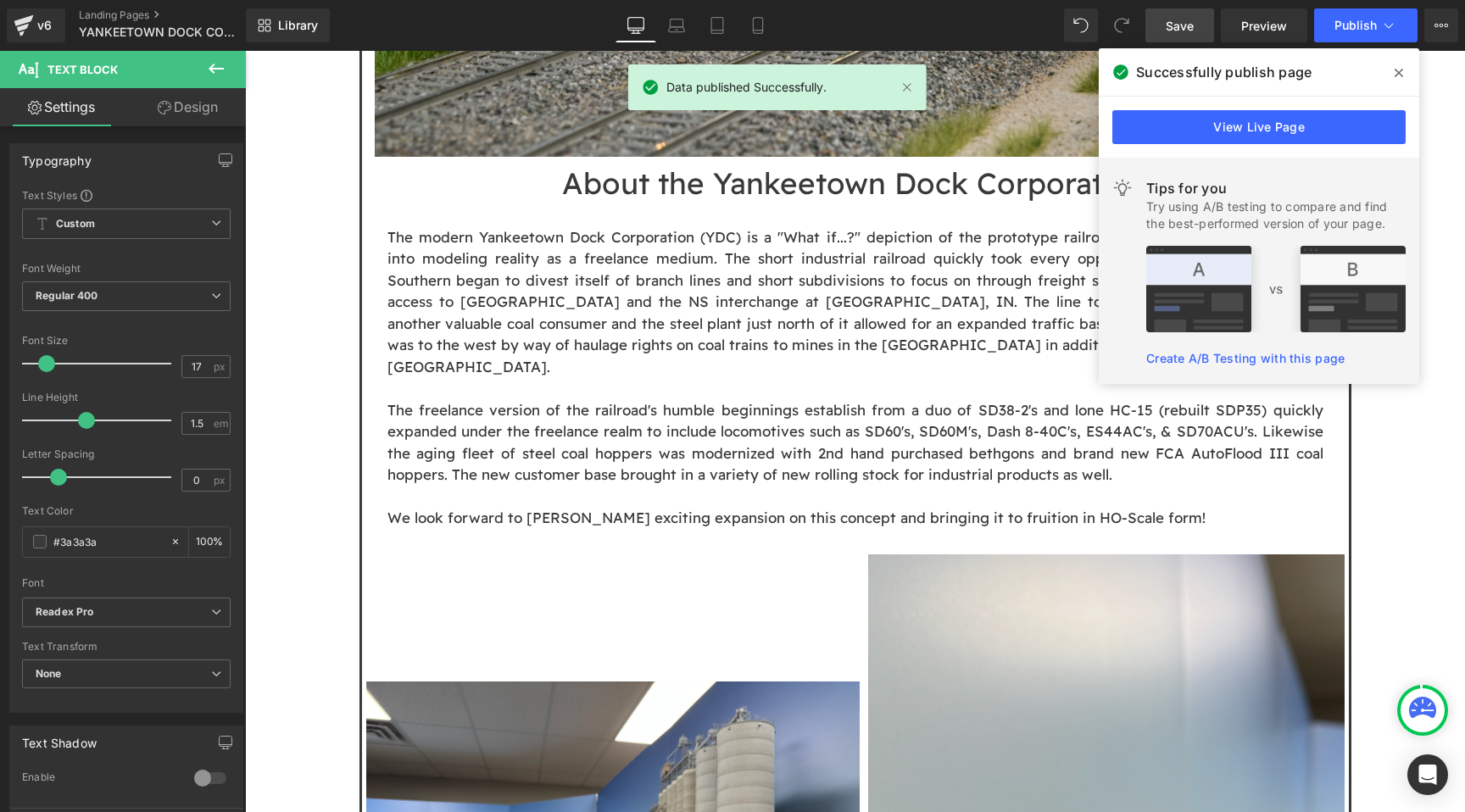
click at [1401, 76] on icon at bounding box center [1398, 72] width 8 height 13
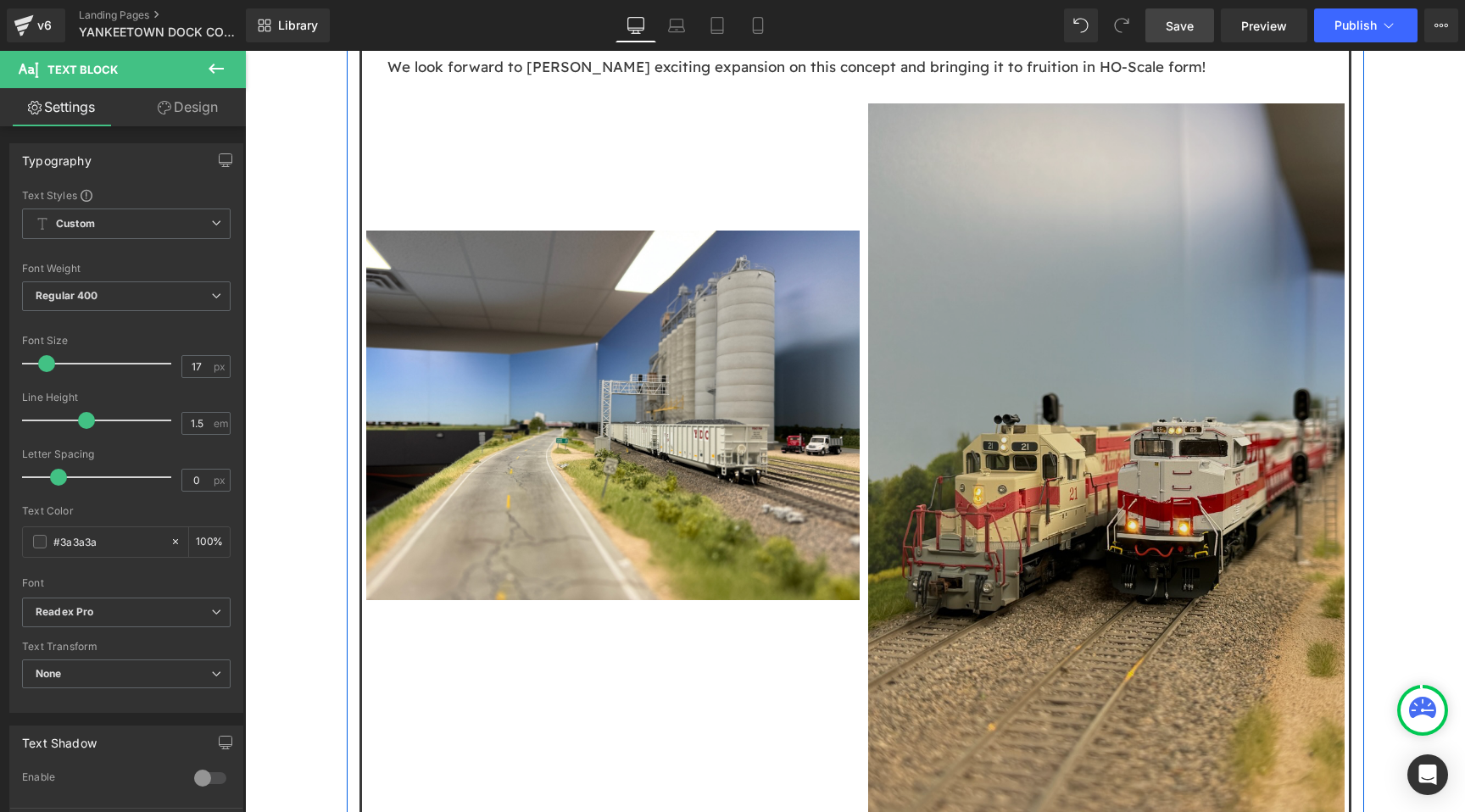
scroll to position [1807, 0]
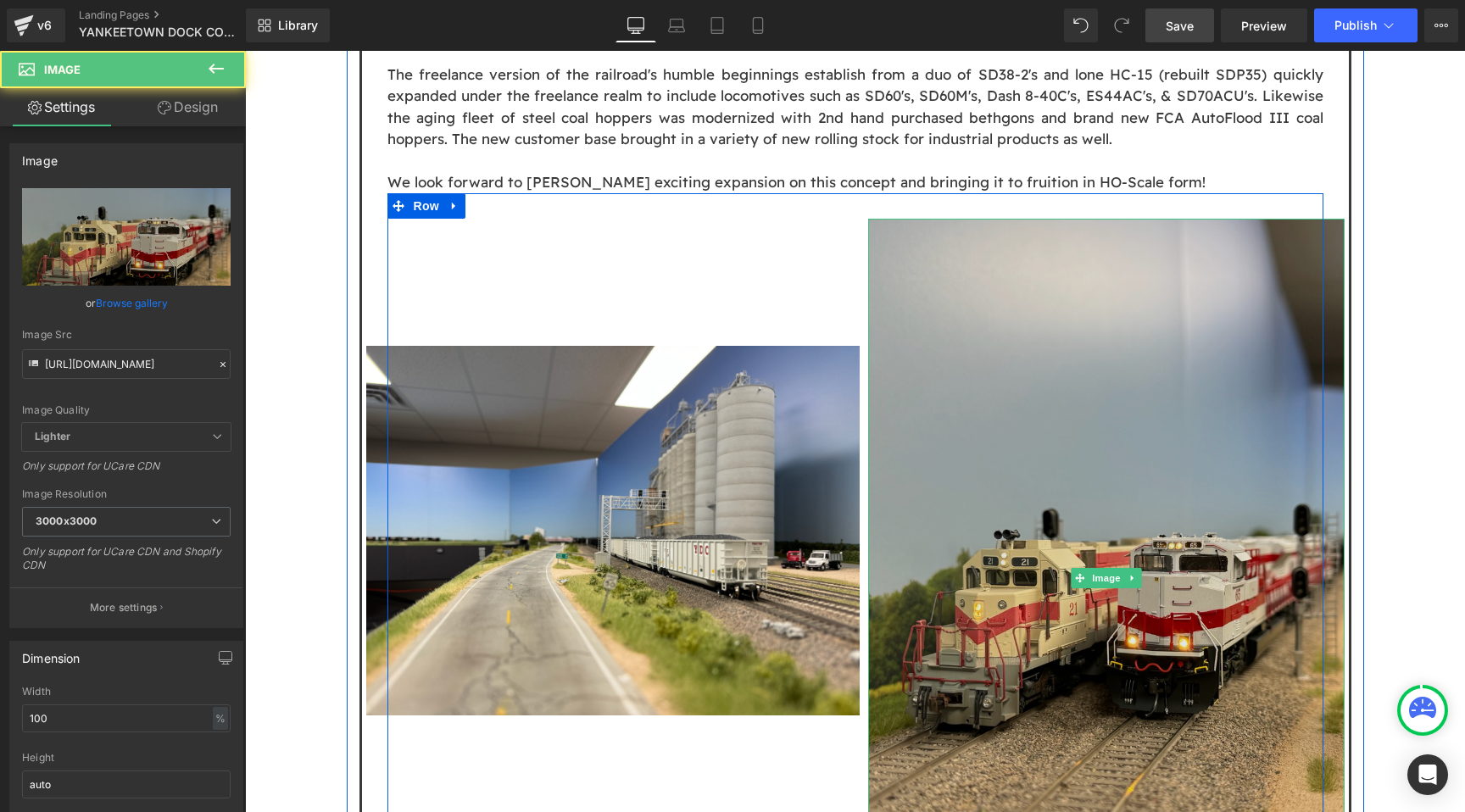
click at [1100, 356] on img at bounding box center [1107, 578] width 476 height 720
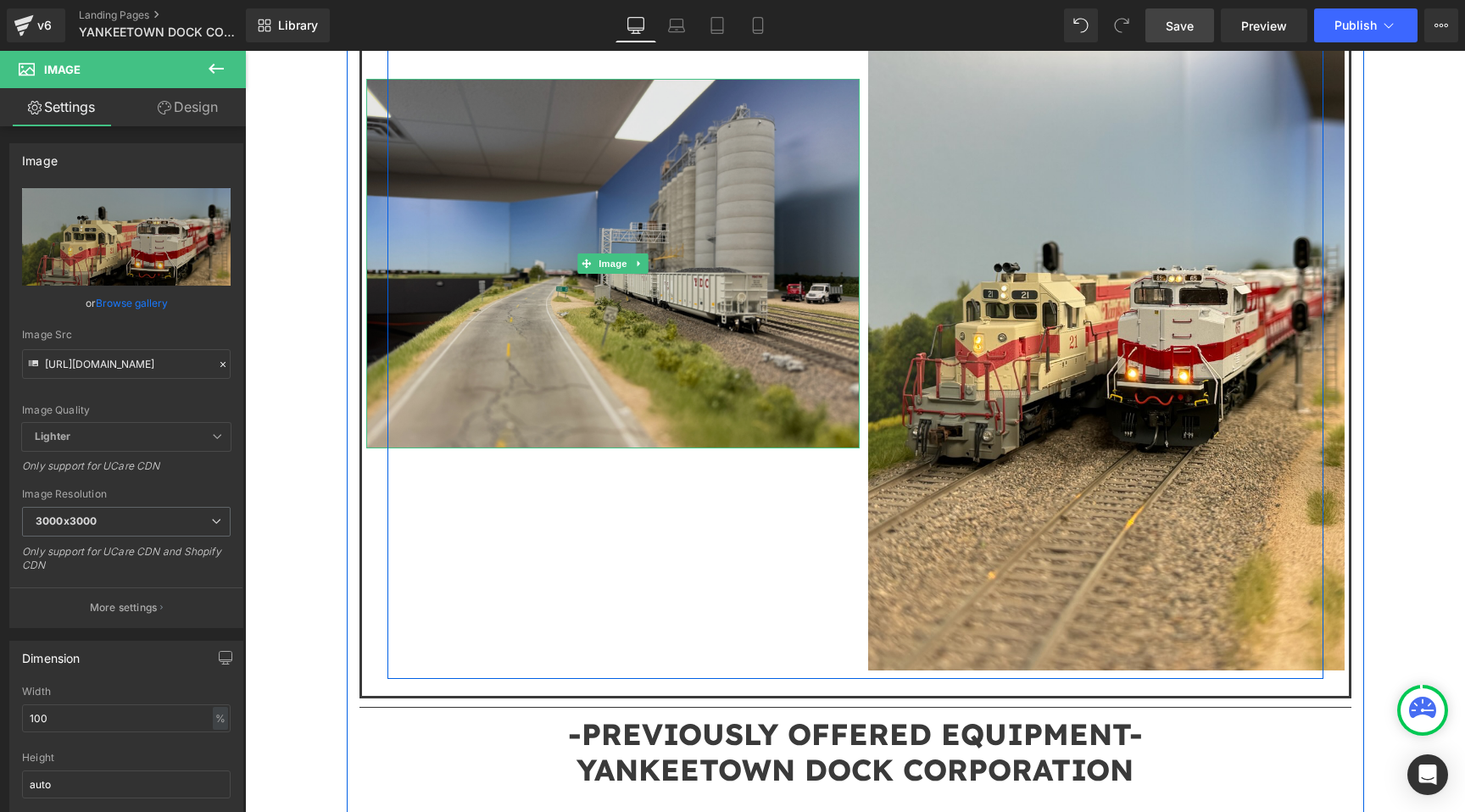
scroll to position [2081, 0]
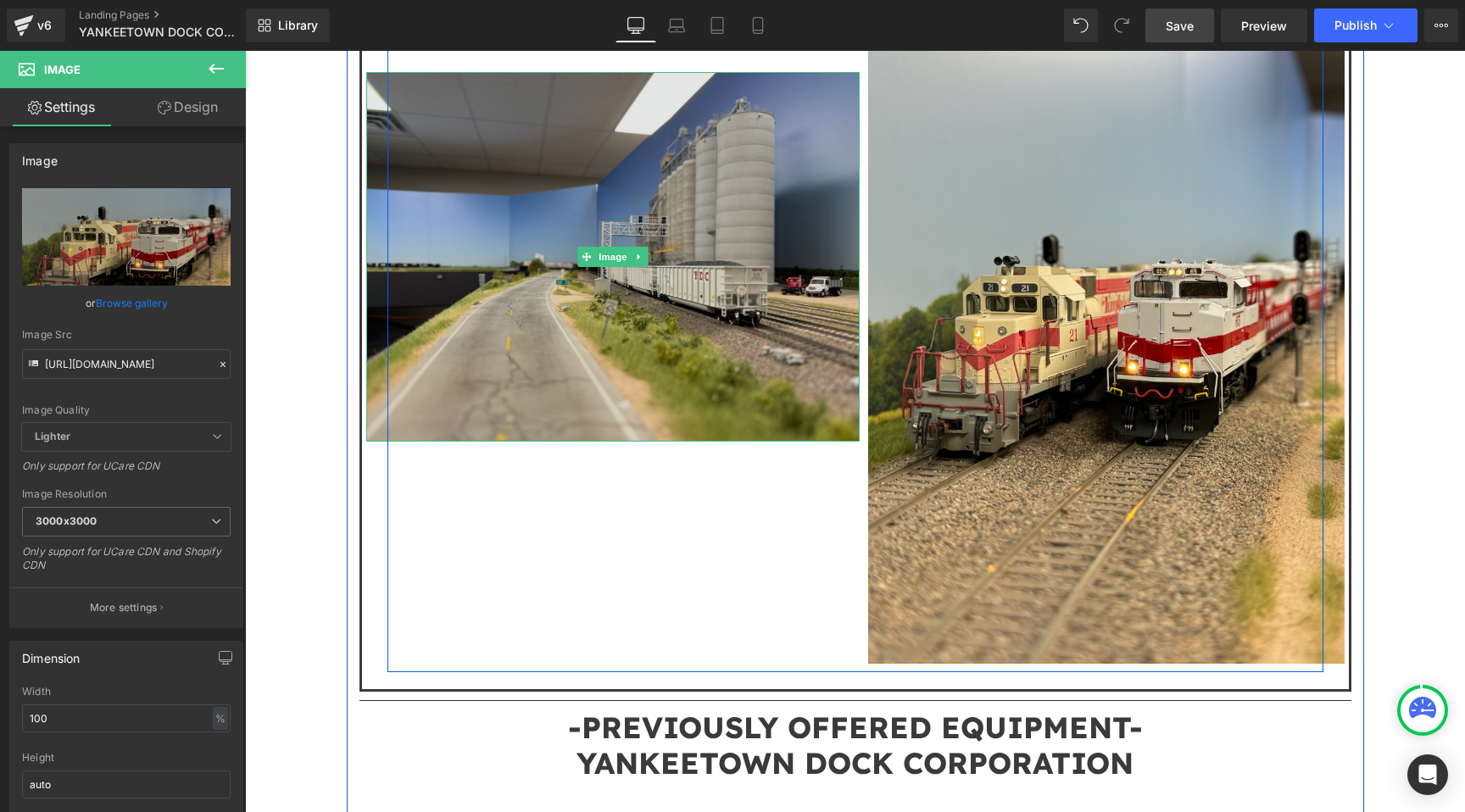
click at [701, 289] on img at bounding box center [613, 258] width 493 height 371
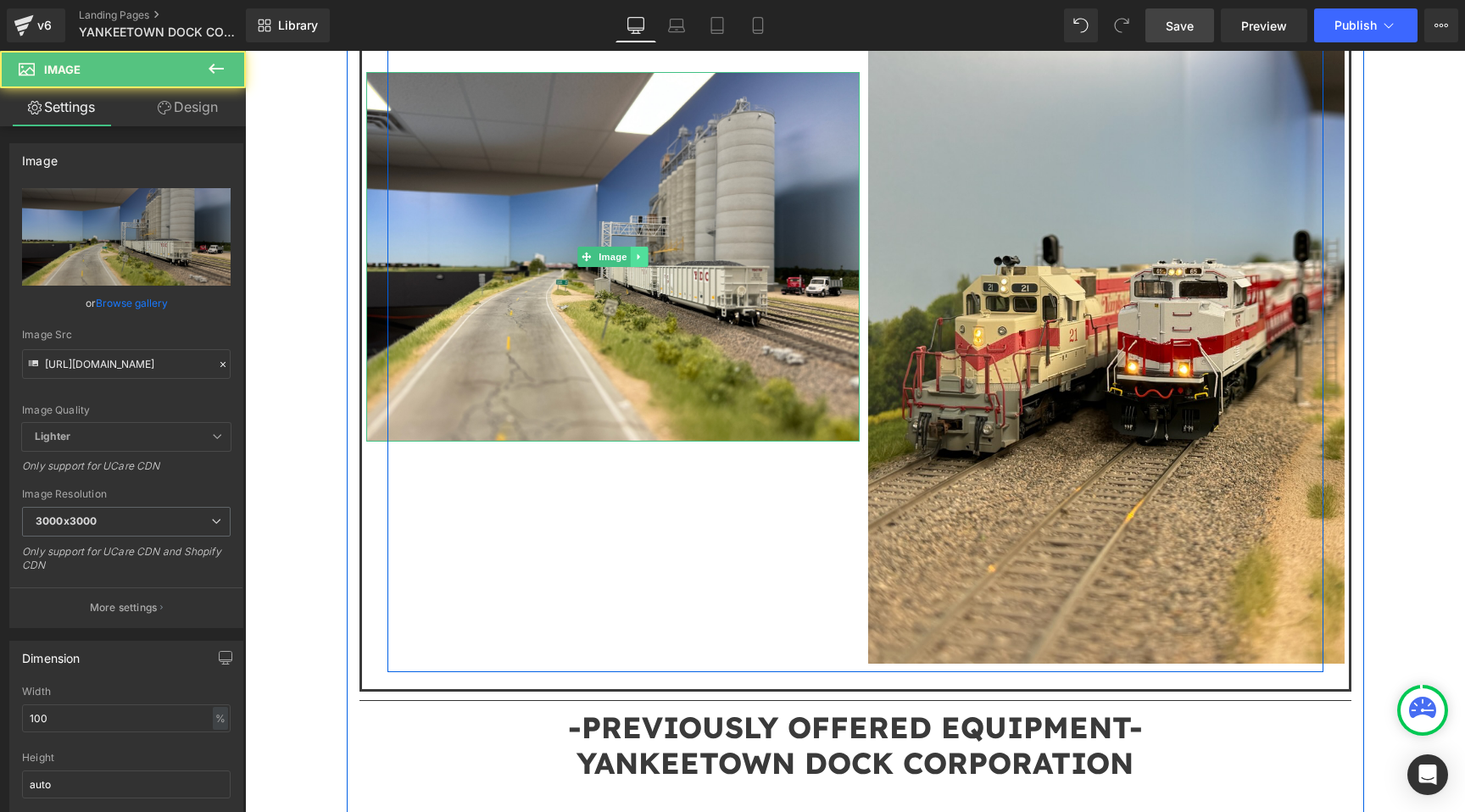
click at [644, 247] on link at bounding box center [639, 257] width 18 height 21
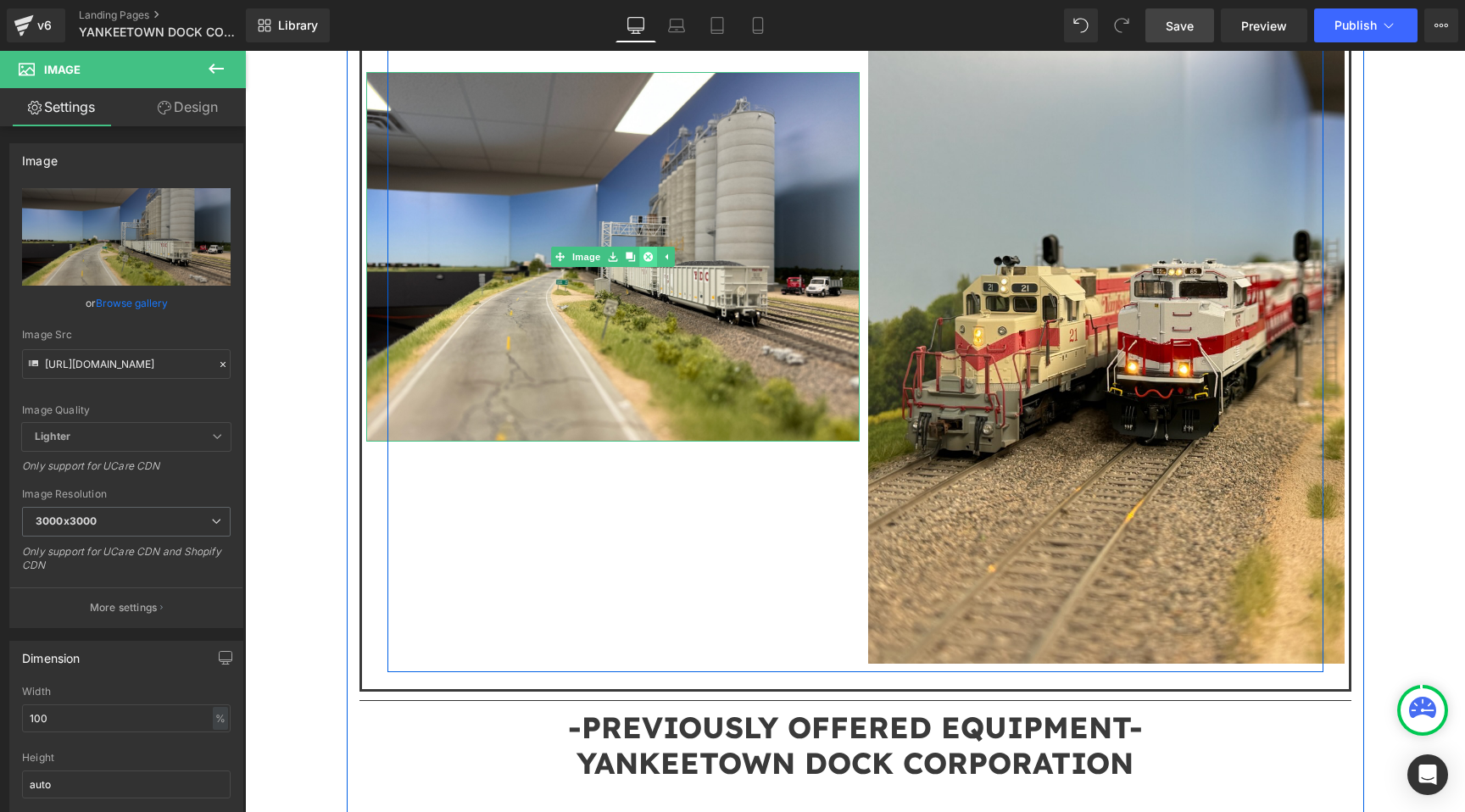
click at [646, 252] on icon at bounding box center [648, 257] width 9 height 10
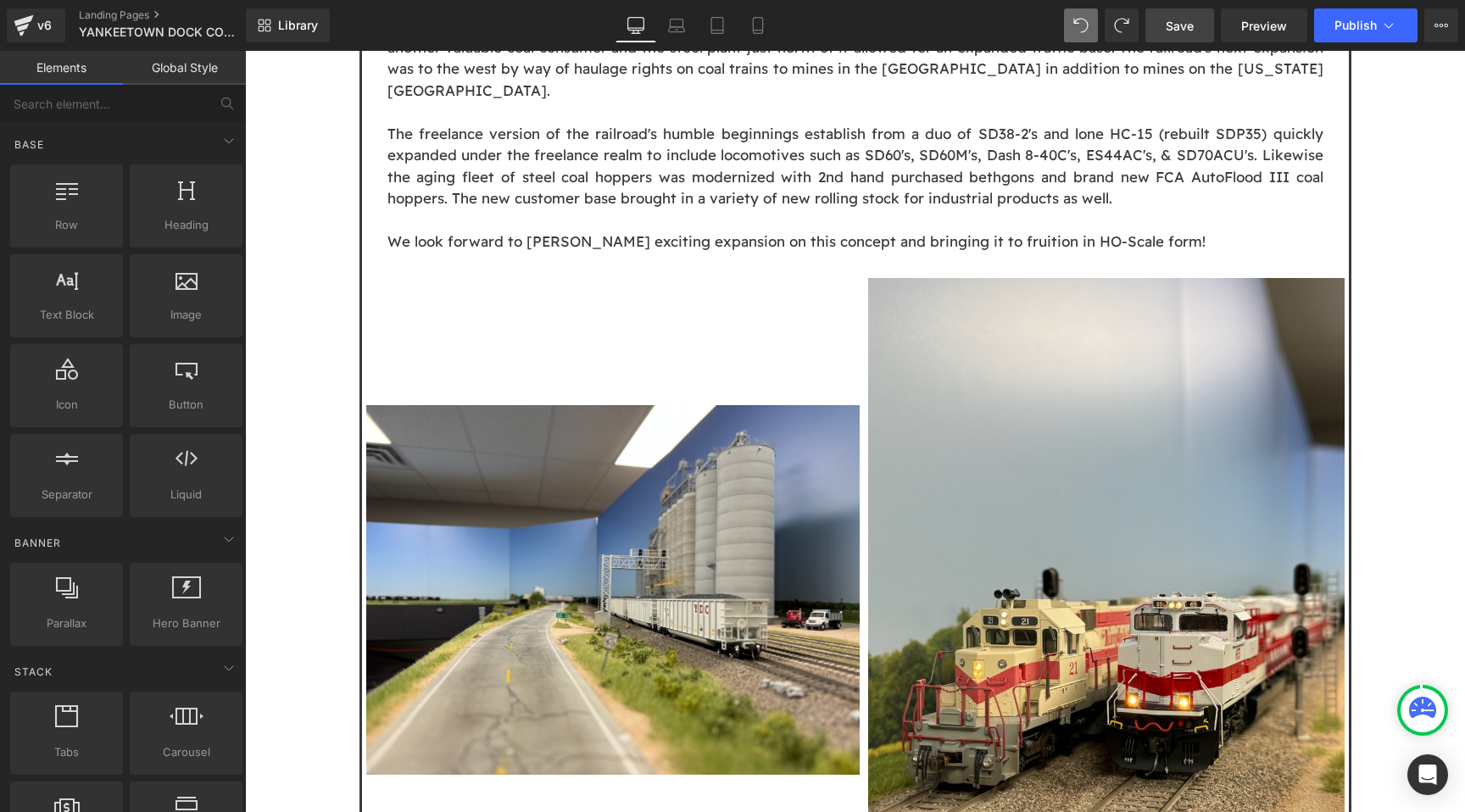
scroll to position [1860, 0]
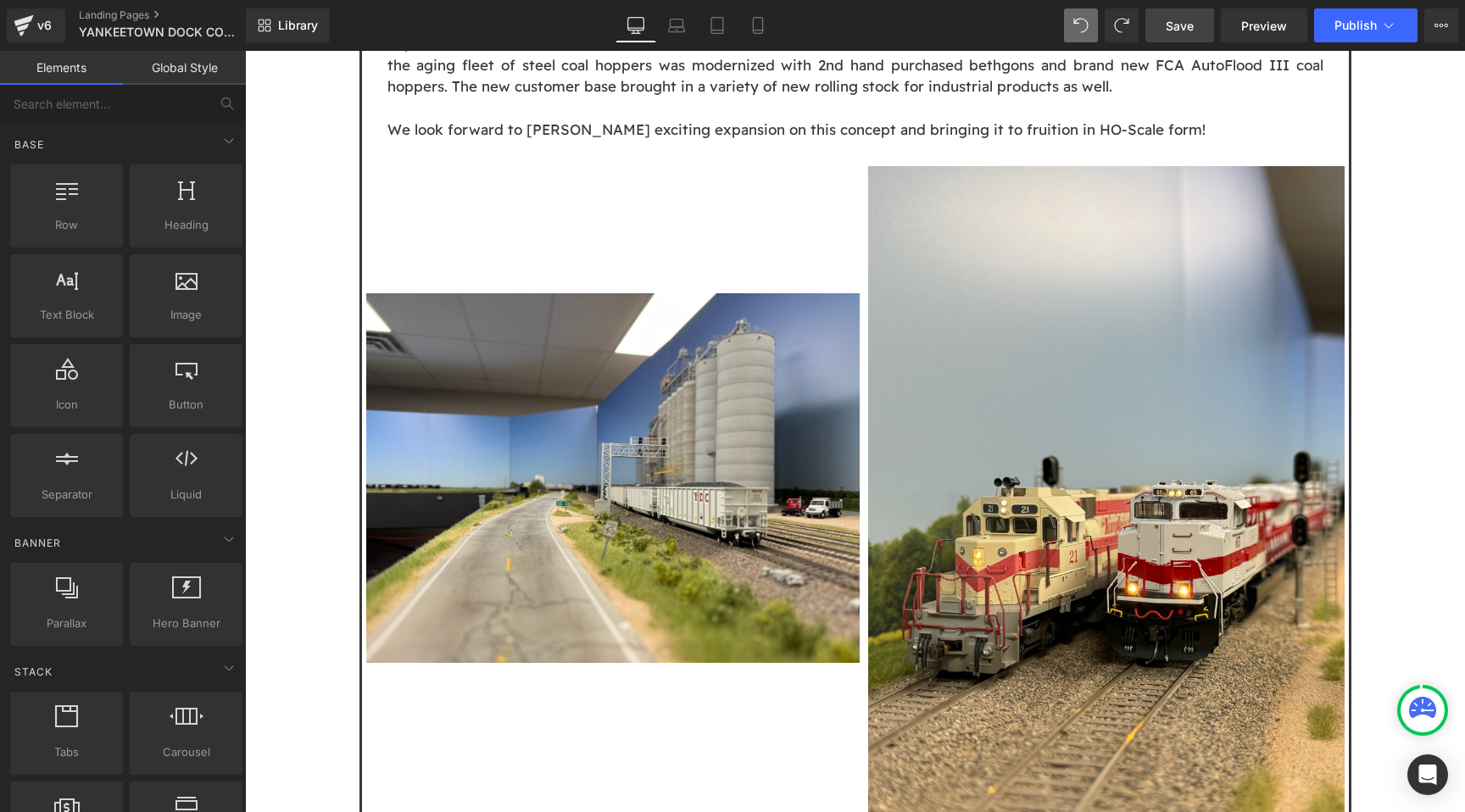
click at [1159, 18] on link "Save" at bounding box center [1179, 25] width 69 height 34
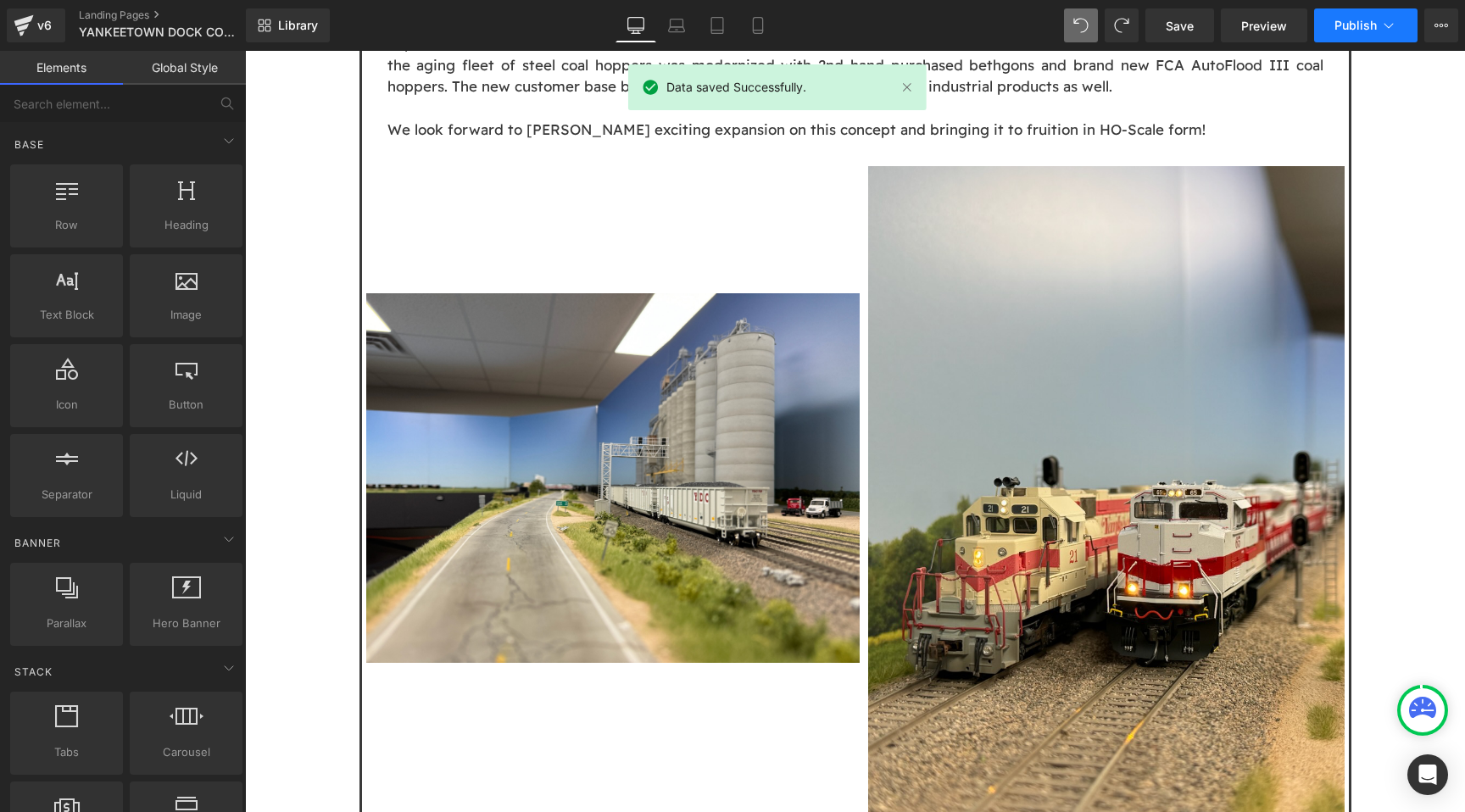
click at [1348, 26] on span "Publish" at bounding box center [1355, 25] width 42 height 13
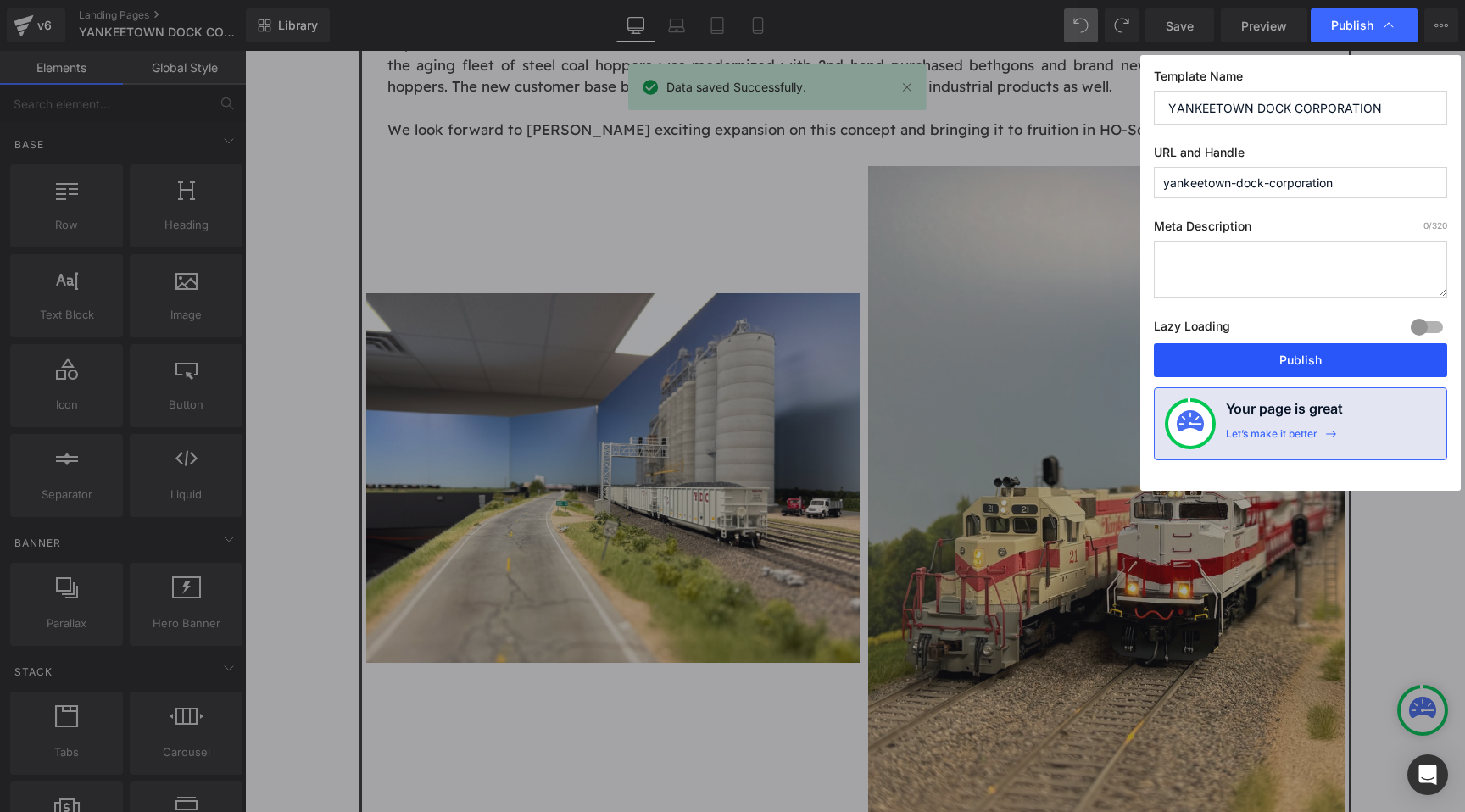
click at [1239, 357] on button "Publish" at bounding box center [1300, 360] width 294 height 34
